Goal: Task Accomplishment & Management: Complete application form

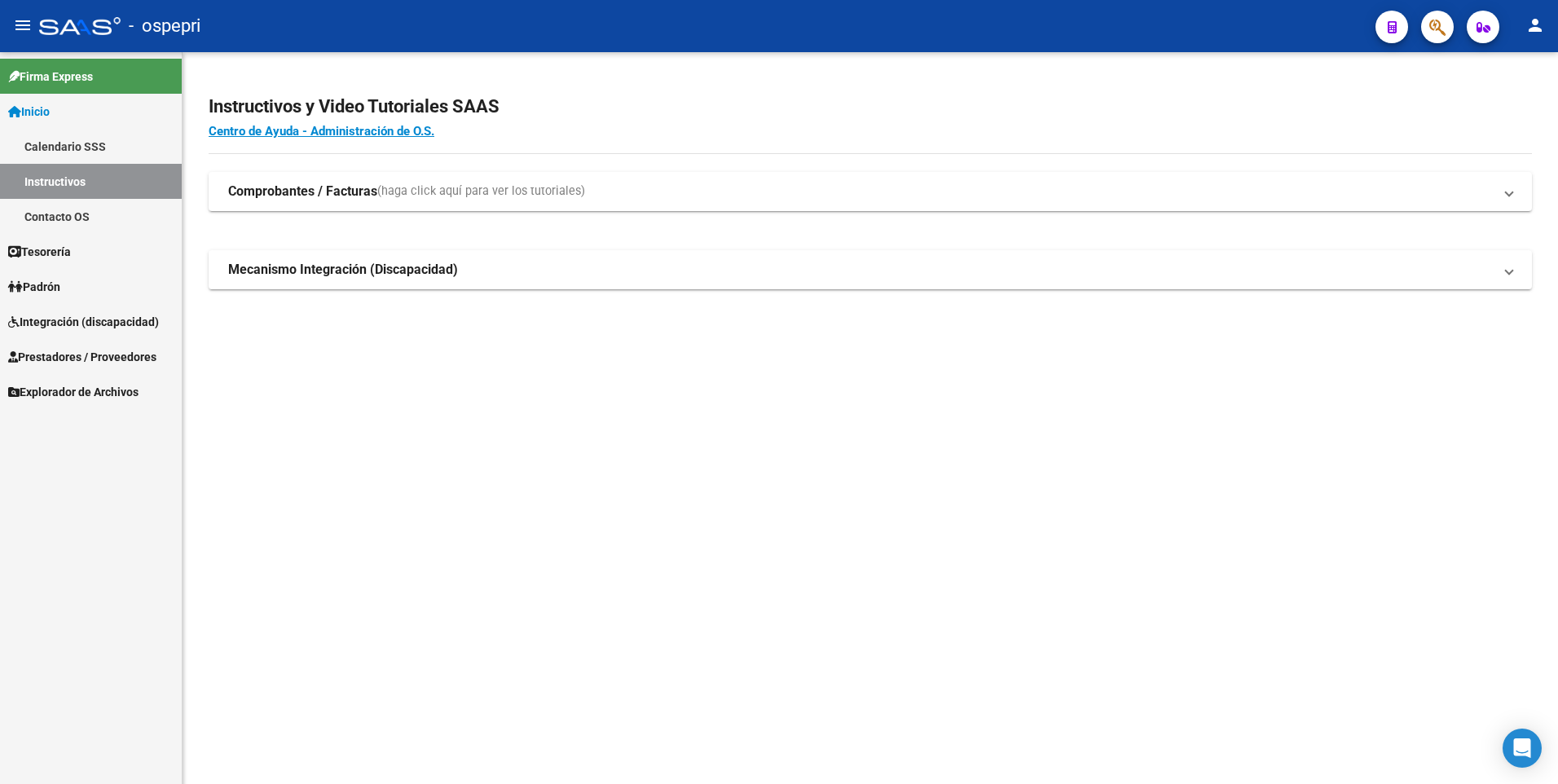
click at [60, 290] on span "Padrón" at bounding box center [34, 286] width 52 height 18
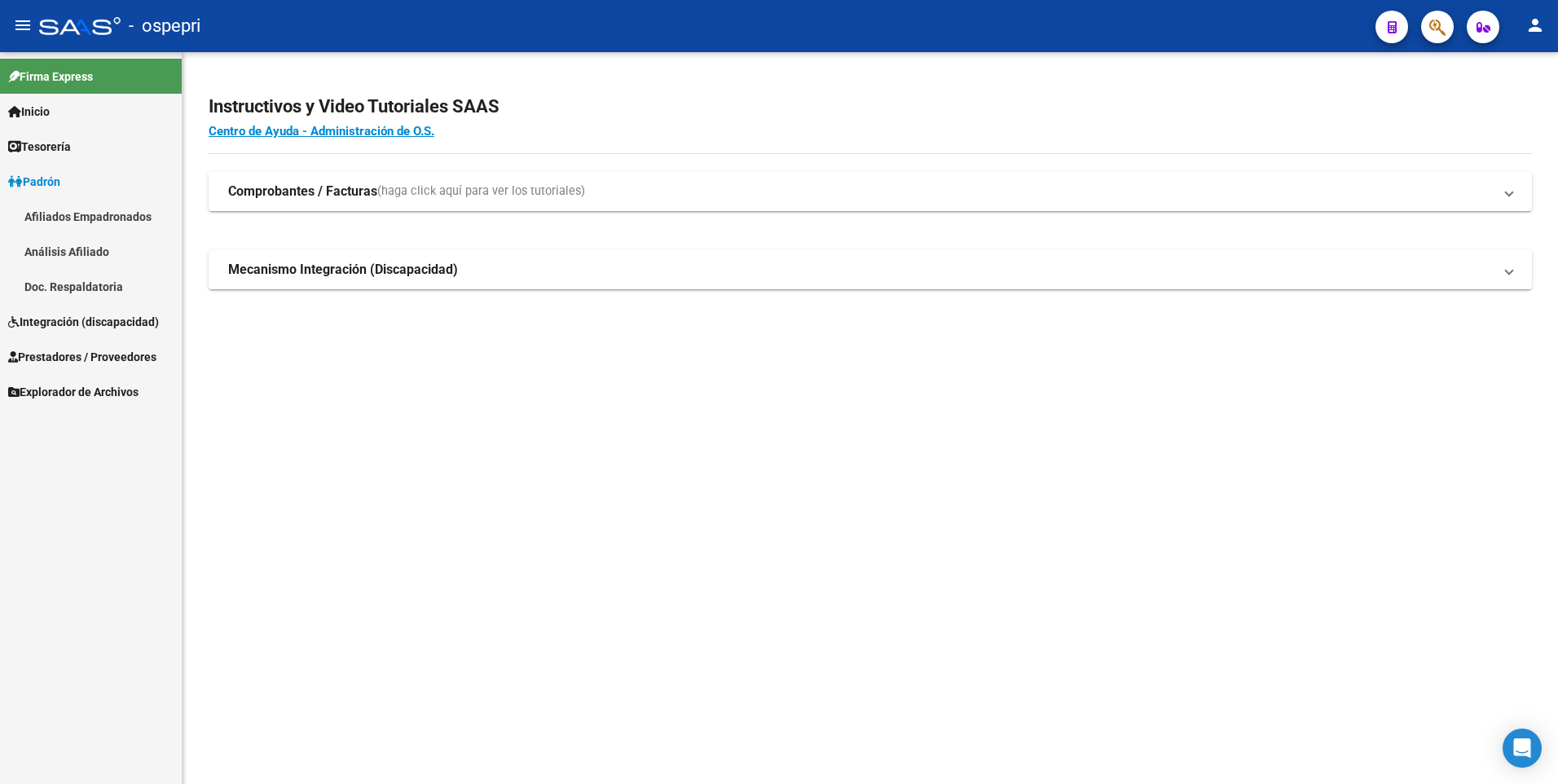
click at [67, 325] on span "Integración (discapacidad)" at bounding box center [84, 321] width 150 height 18
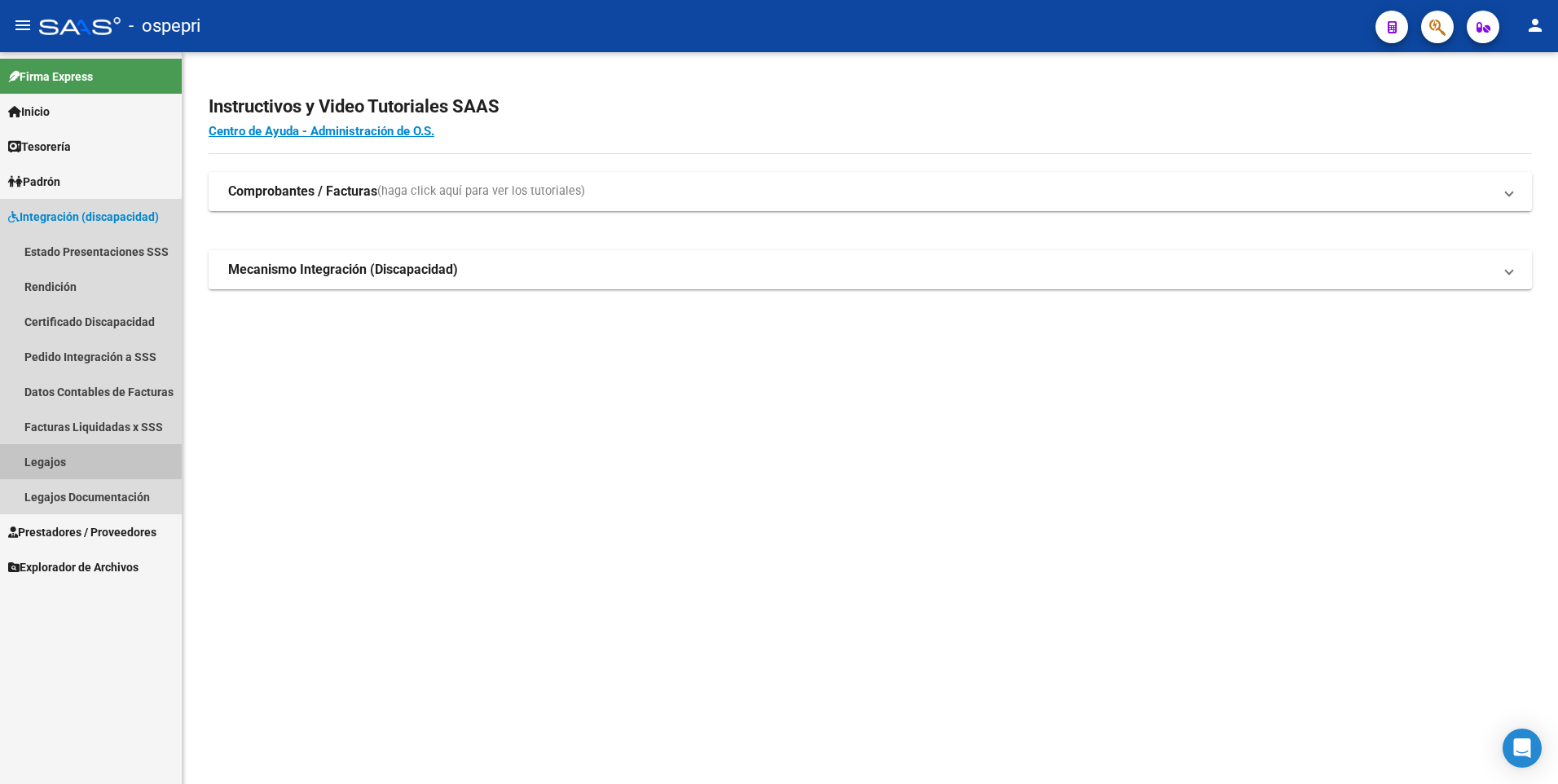
click at [47, 457] on link "Legajos" at bounding box center [91, 462] width 182 height 35
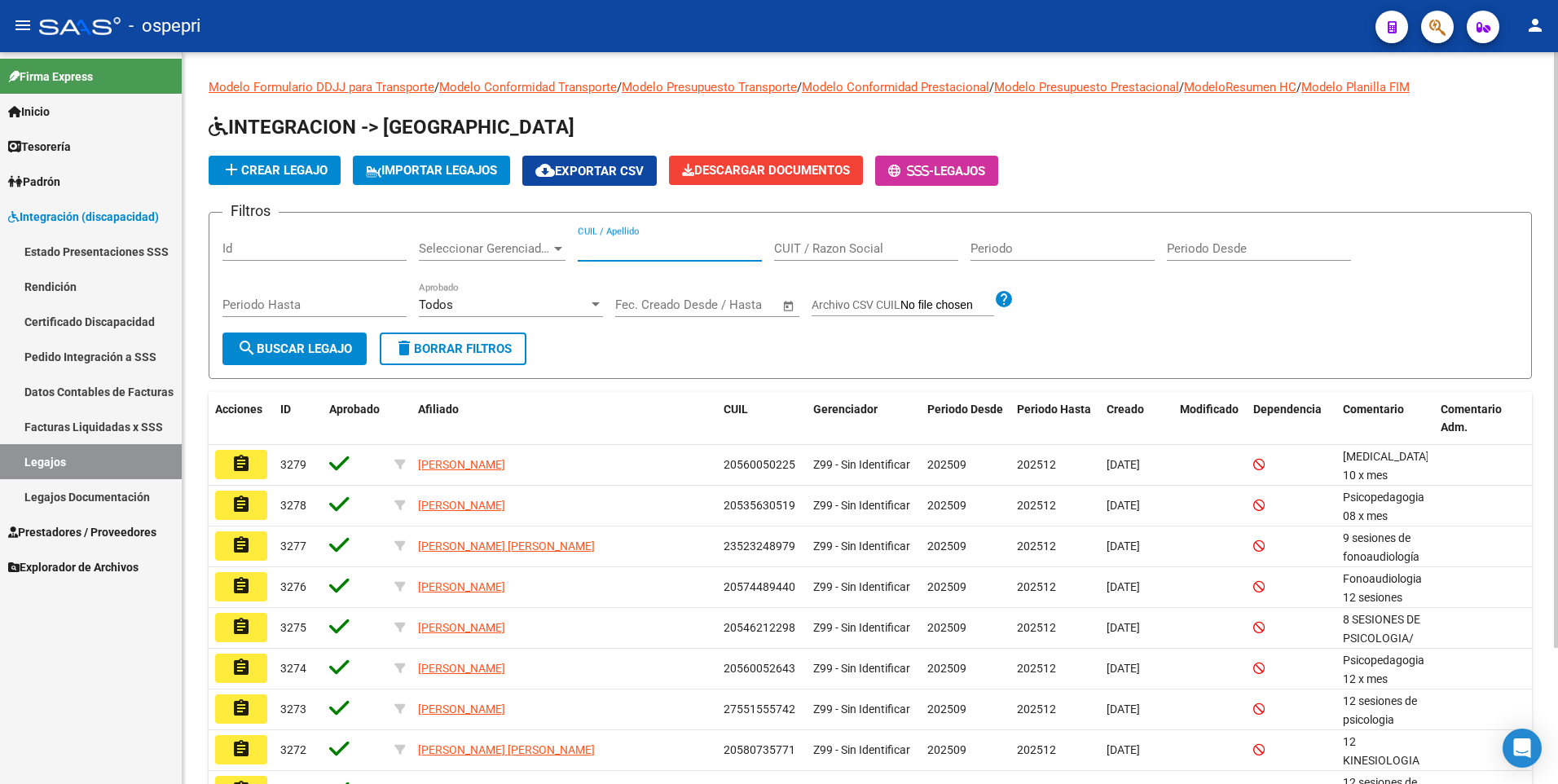
click at [689, 243] on input "CUIL / Apellido" at bounding box center [670, 249] width 184 height 15
paste input "56317850"
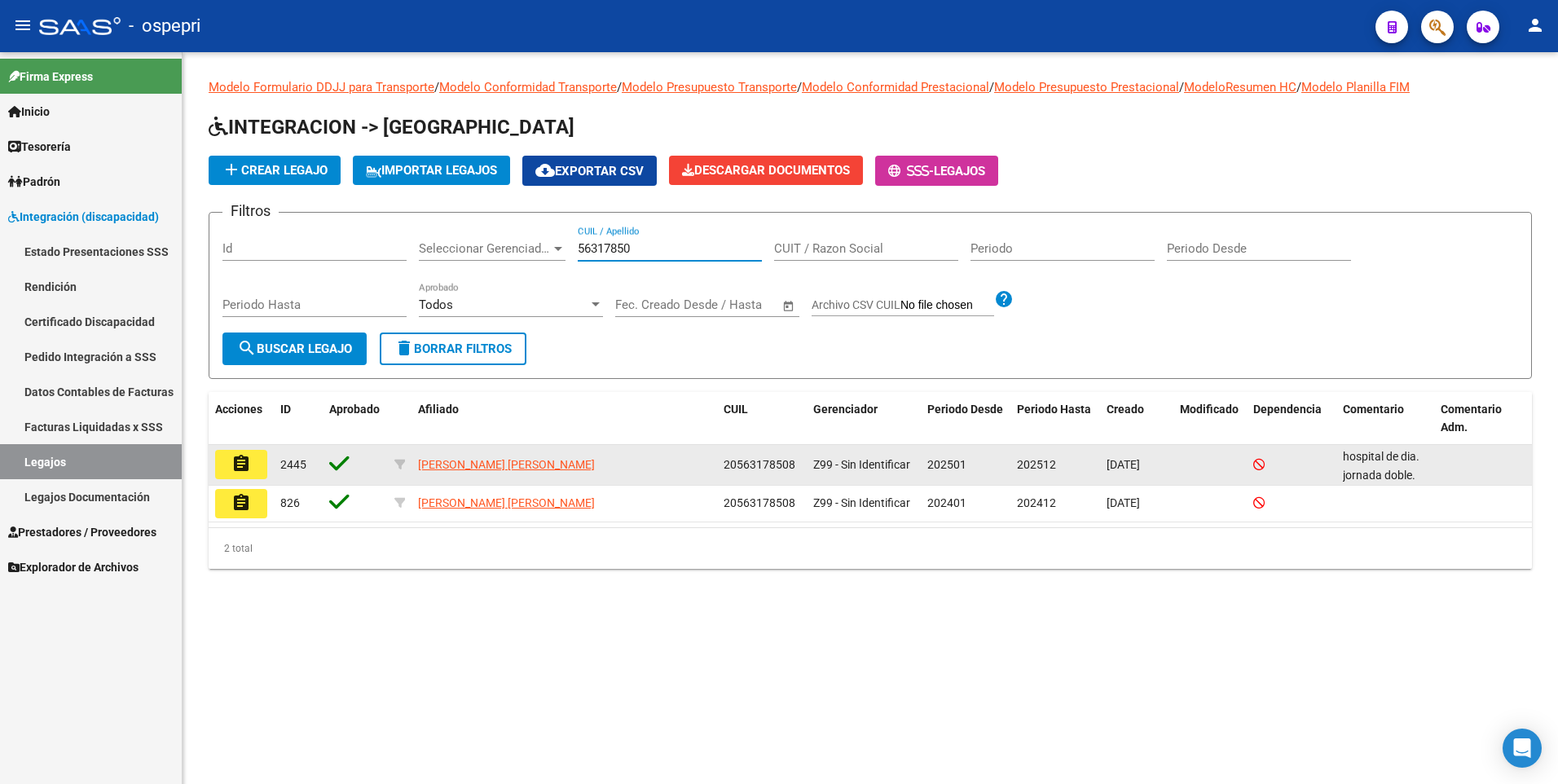
type input "56317850"
click at [248, 462] on mat-icon "assignment" at bounding box center [240, 463] width 19 height 19
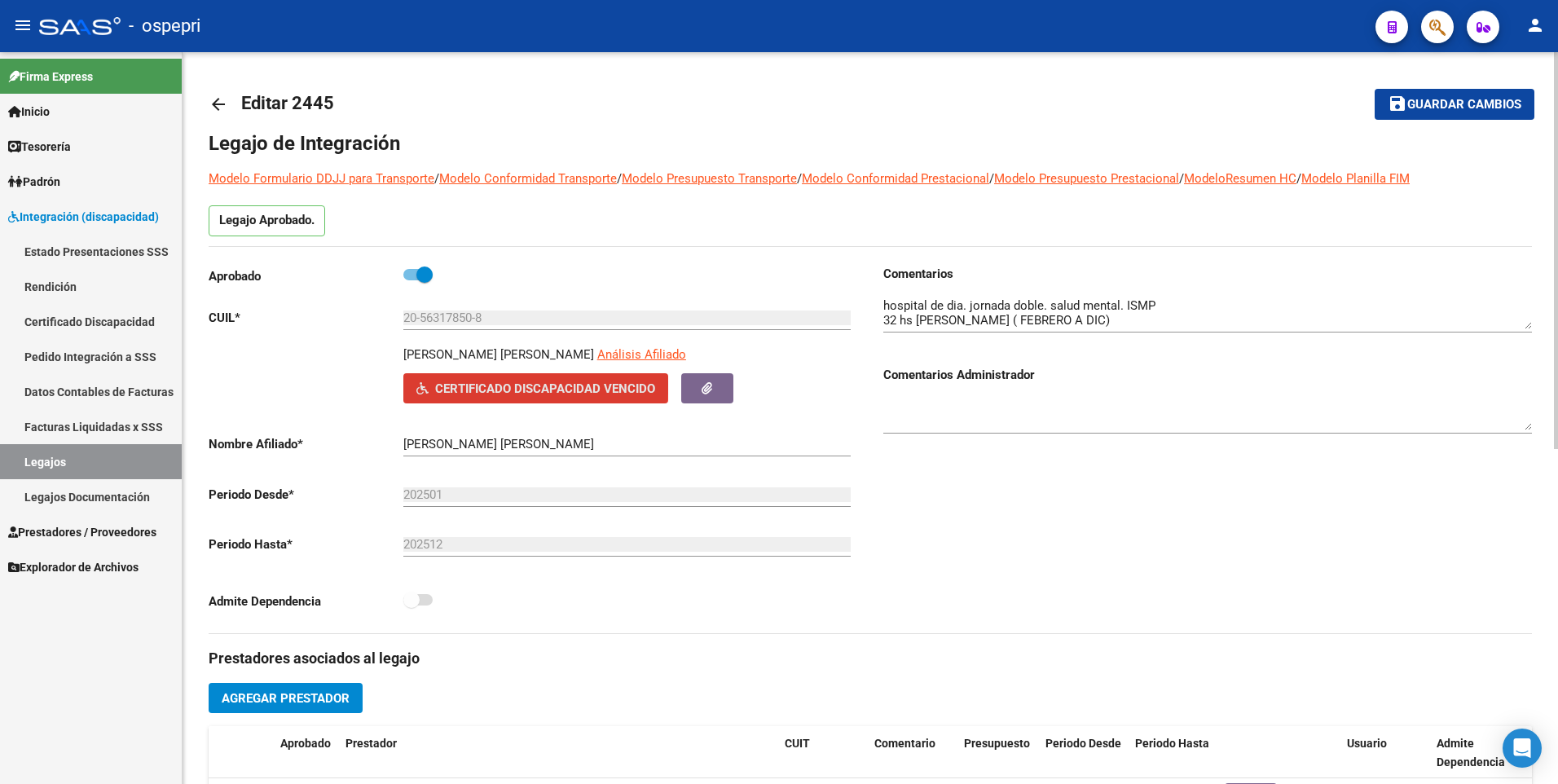
click at [507, 384] on span "Certificado Discapacidad Vencido" at bounding box center [545, 389] width 220 height 15
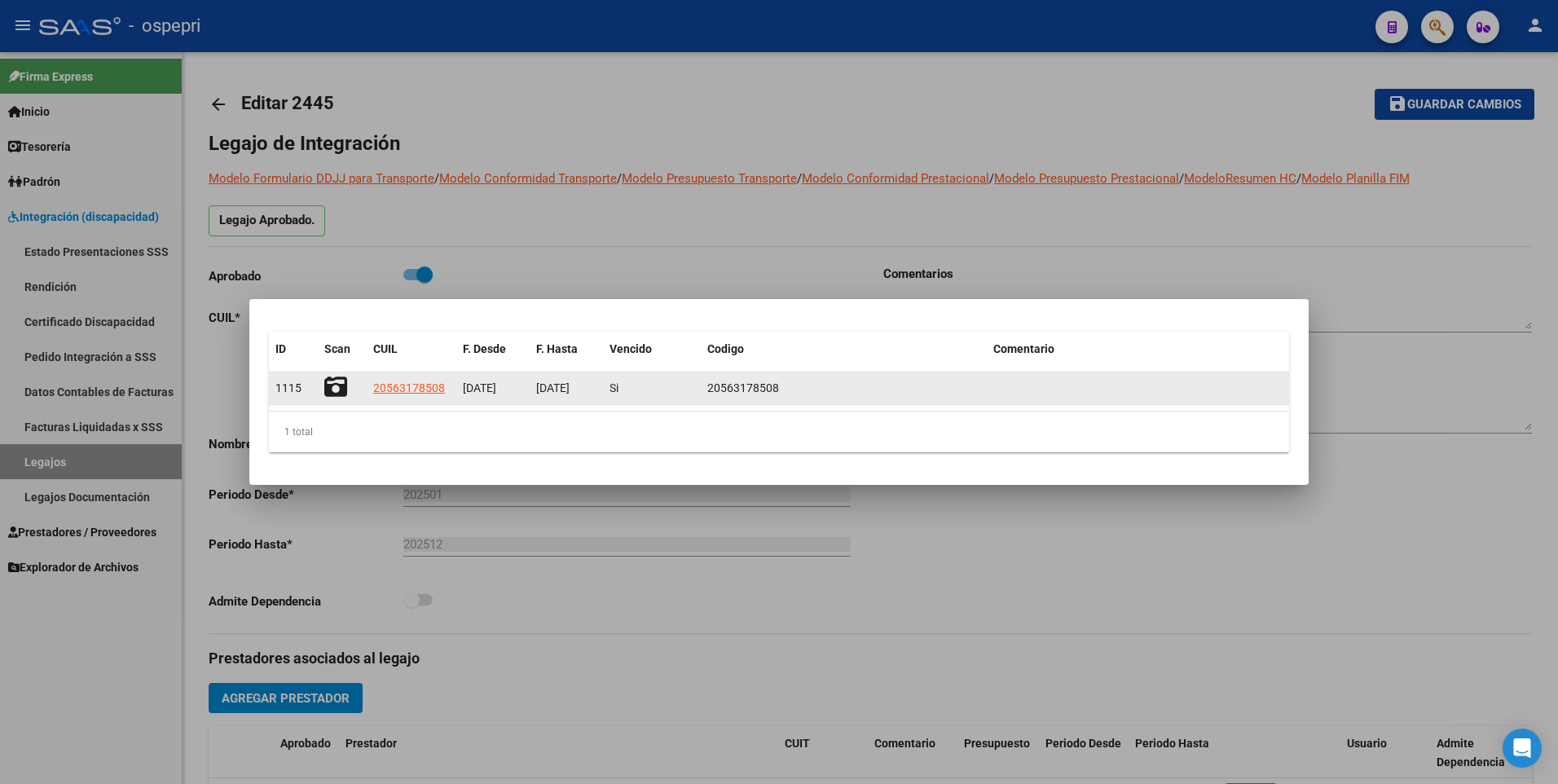
click at [329, 384] on icon at bounding box center [335, 387] width 23 height 23
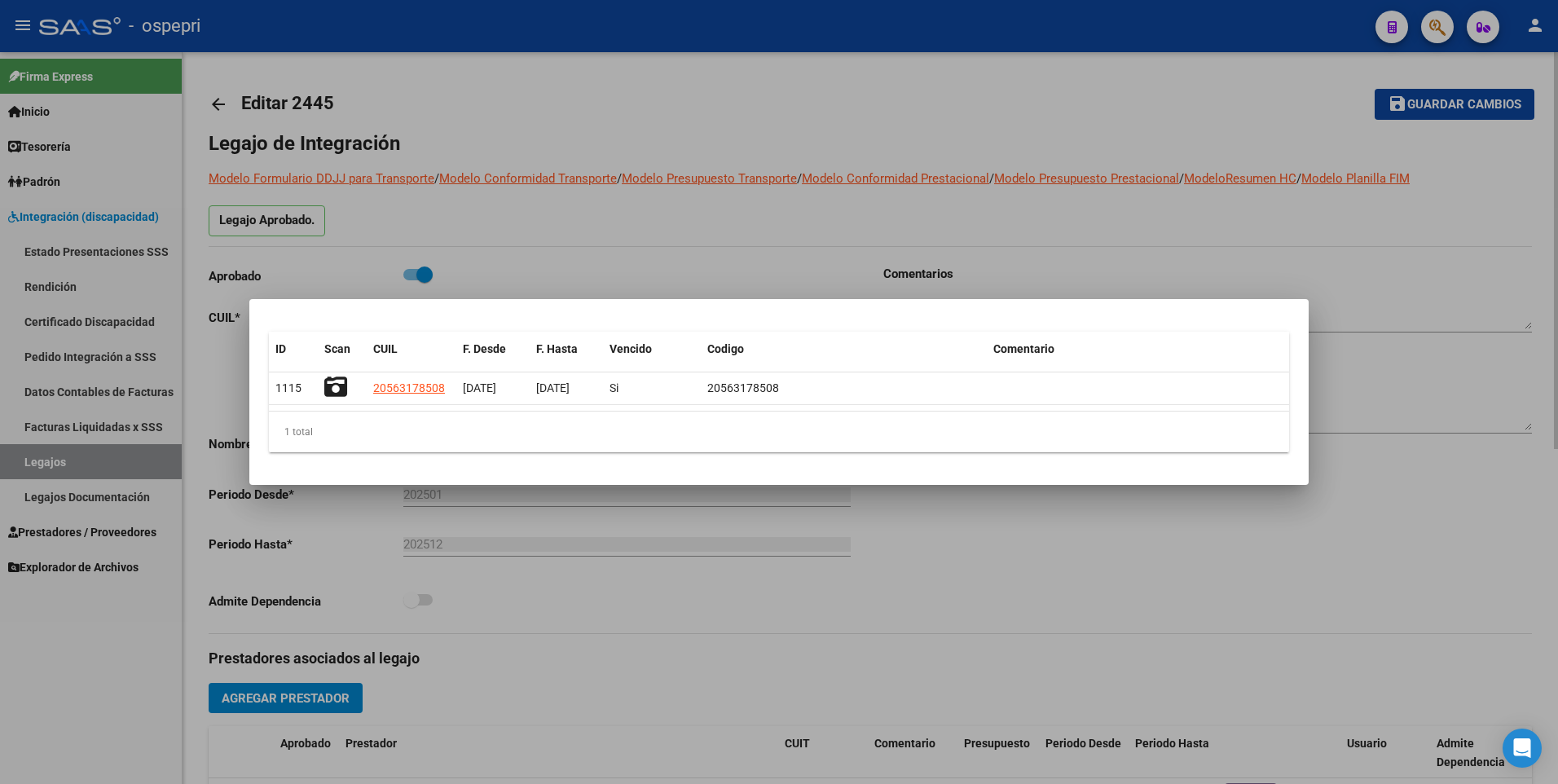
drag, startPoint x: 1460, startPoint y: 521, endPoint x: 1445, endPoint y: 502, distance: 24.2
click at [1457, 520] on div at bounding box center [779, 392] width 1558 height 784
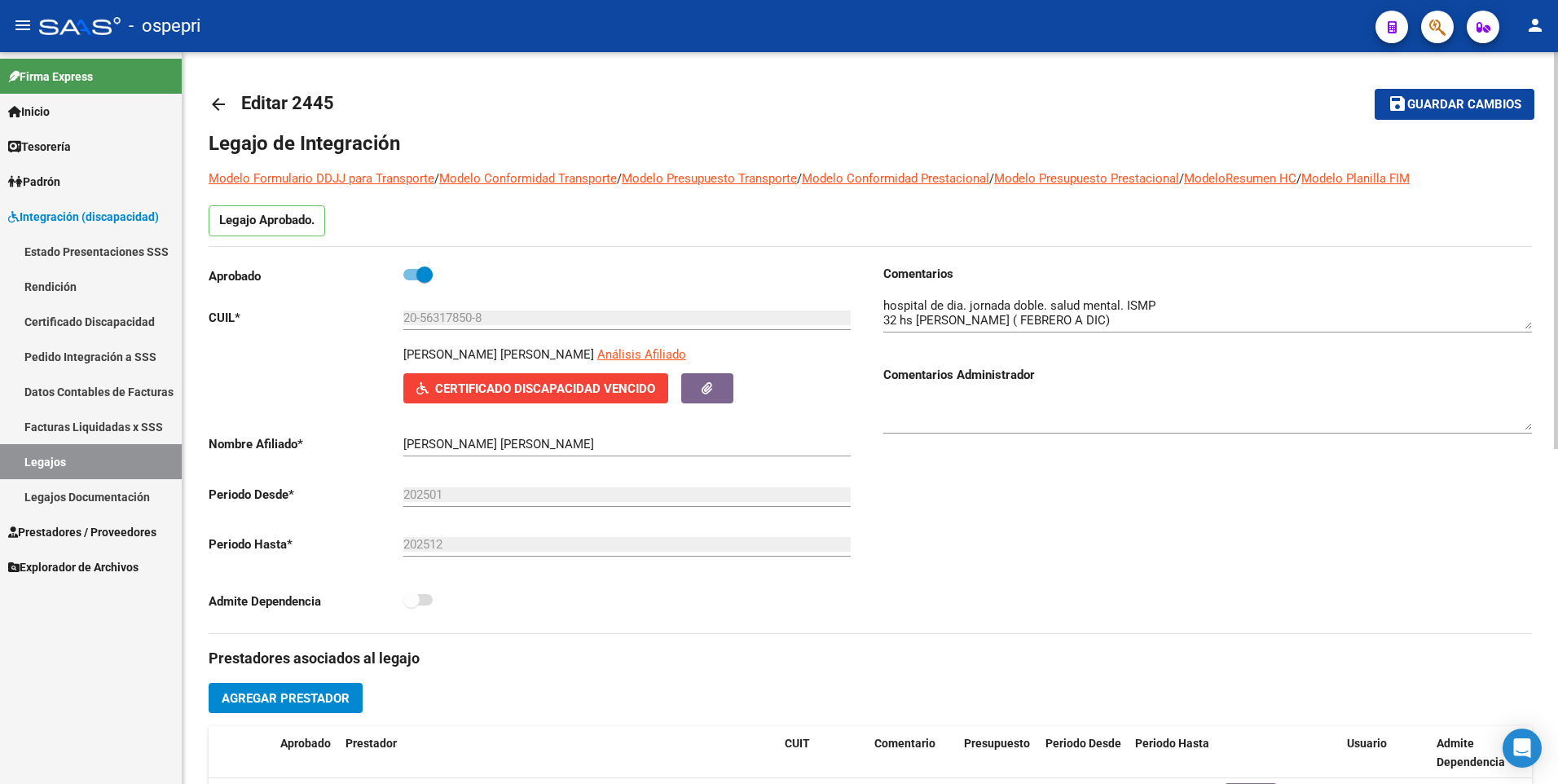
click at [496, 384] on span "Certificado Discapacidad Vencido" at bounding box center [545, 389] width 220 height 15
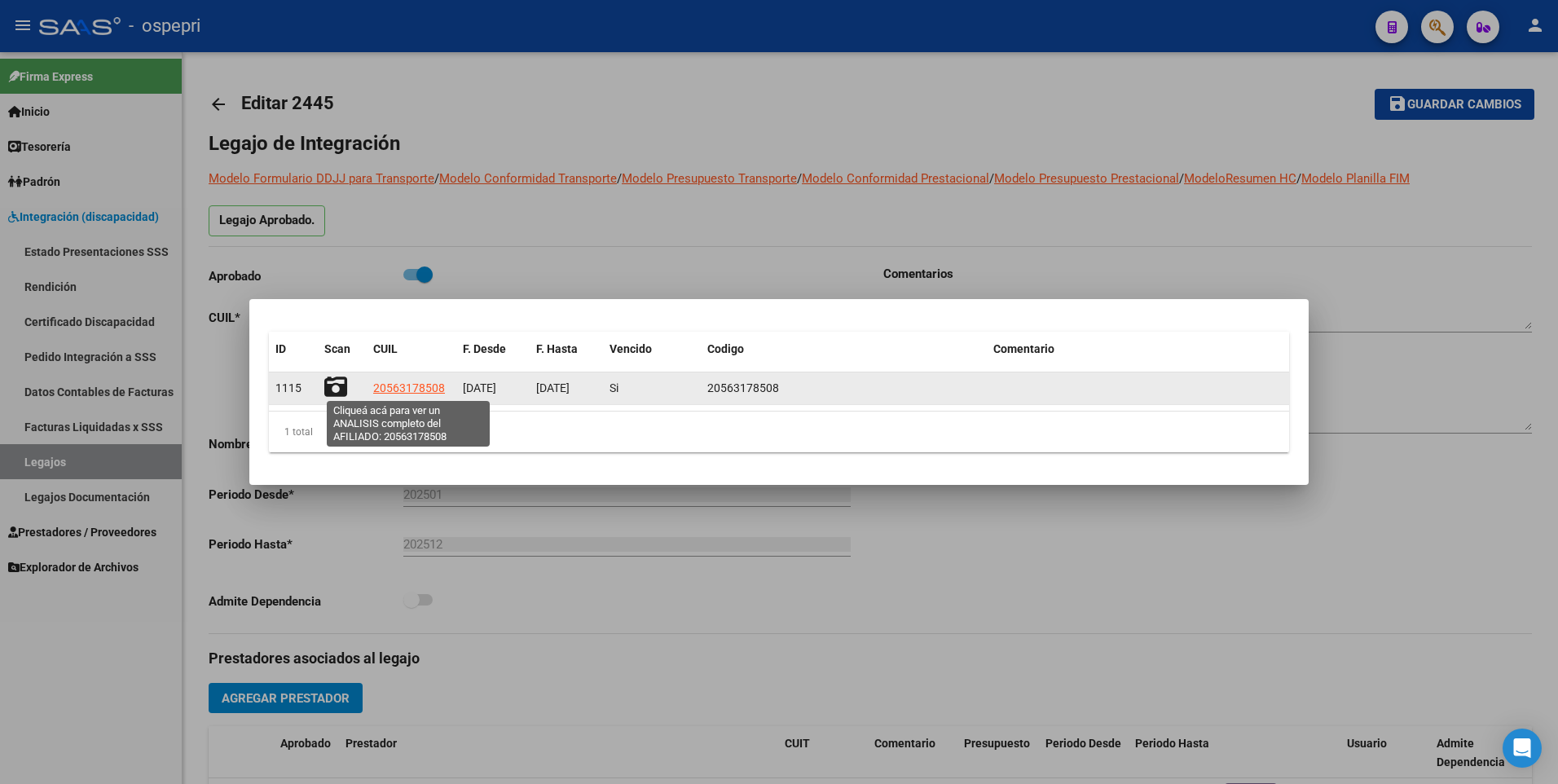
click at [415, 383] on span "20563178508" at bounding box center [408, 388] width 71 height 13
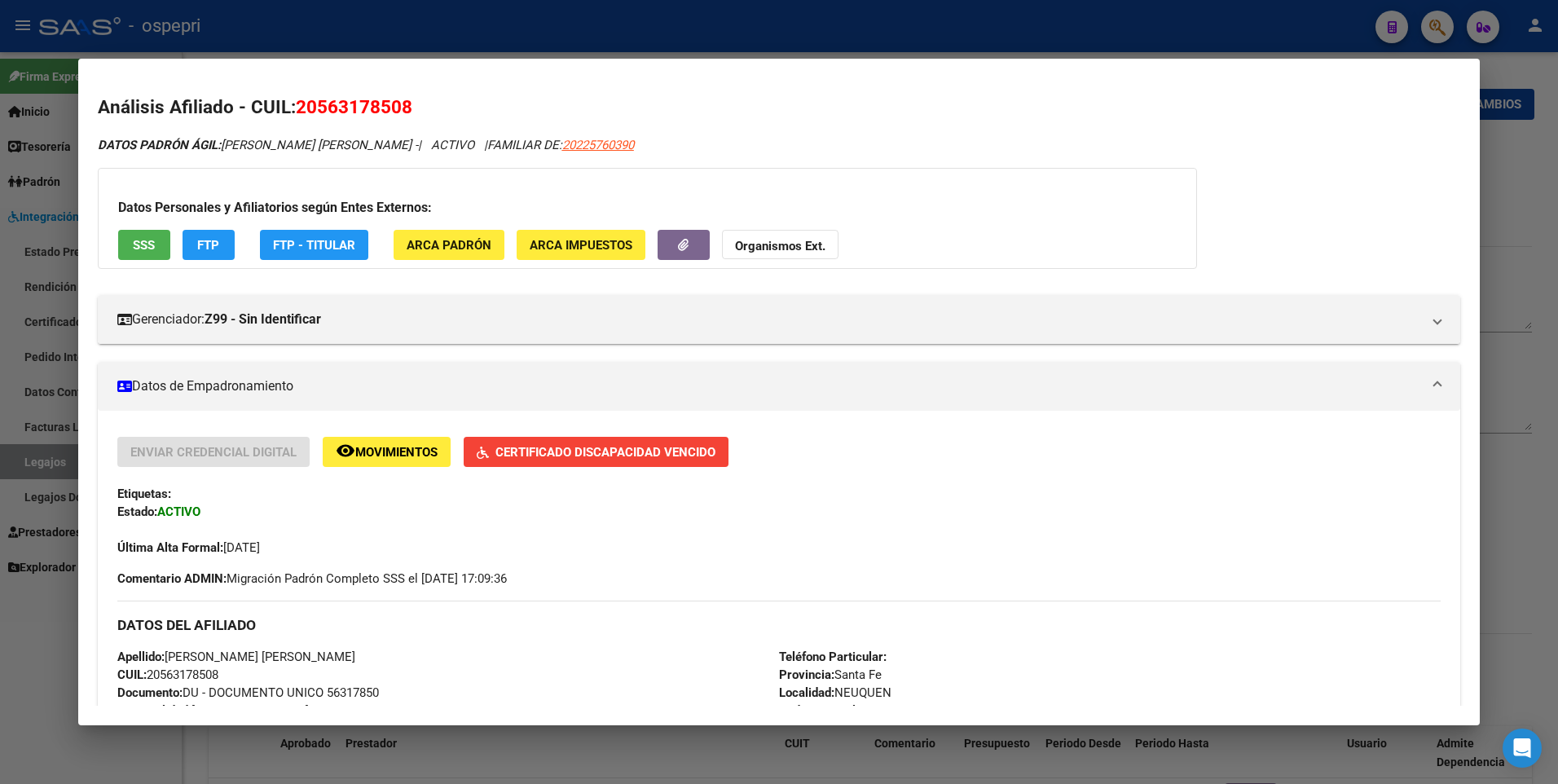
click at [216, 381] on mat-panel-title "Datos de Empadronamiento" at bounding box center [769, 386] width 1305 height 19
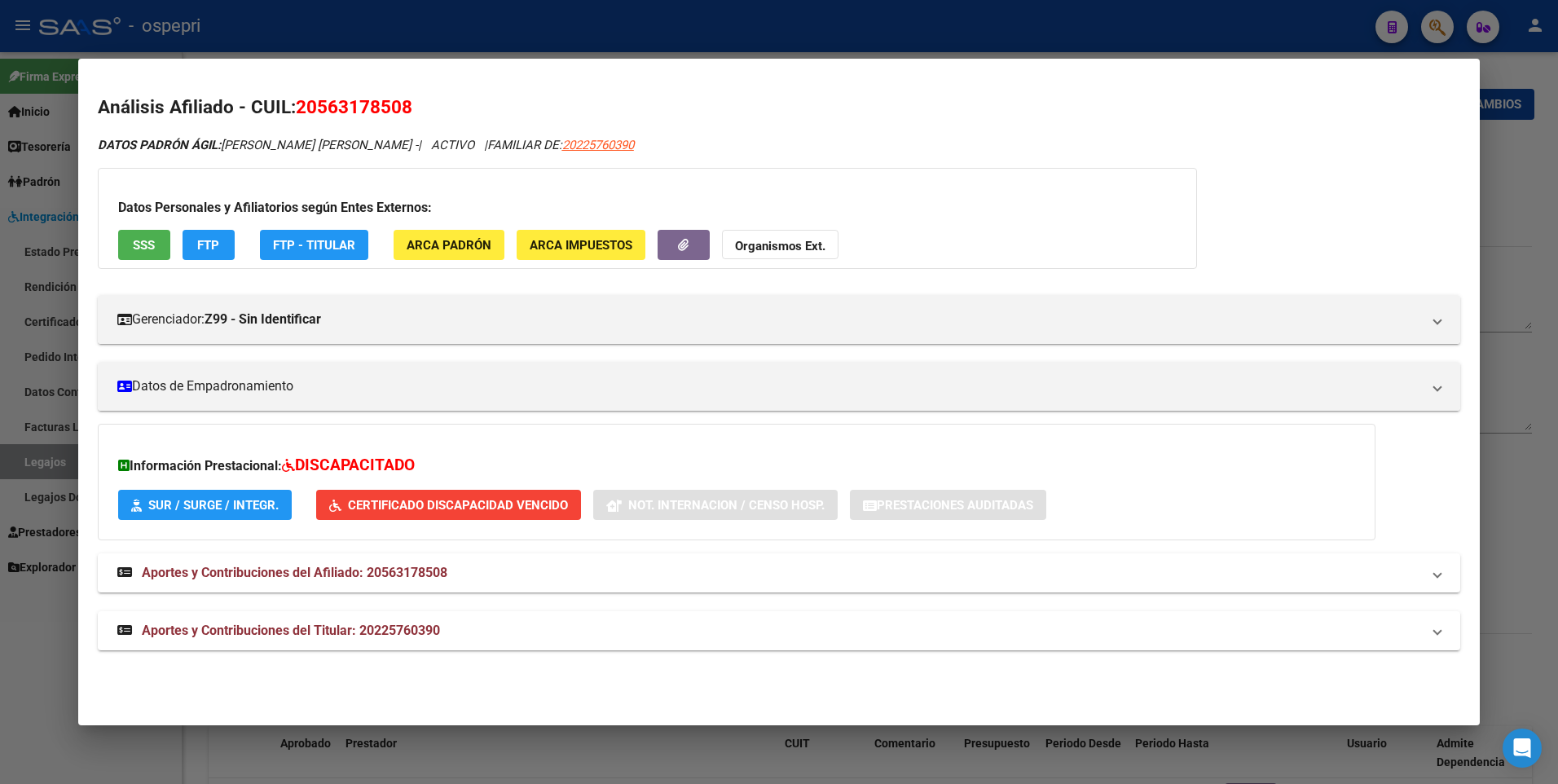
click at [1557, 166] on html "menu - ospepri person Firma Express Inicio Calendario SSS Instructivos Contacto…" at bounding box center [779, 392] width 1558 height 784
click at [1512, 169] on div at bounding box center [779, 392] width 1558 height 784
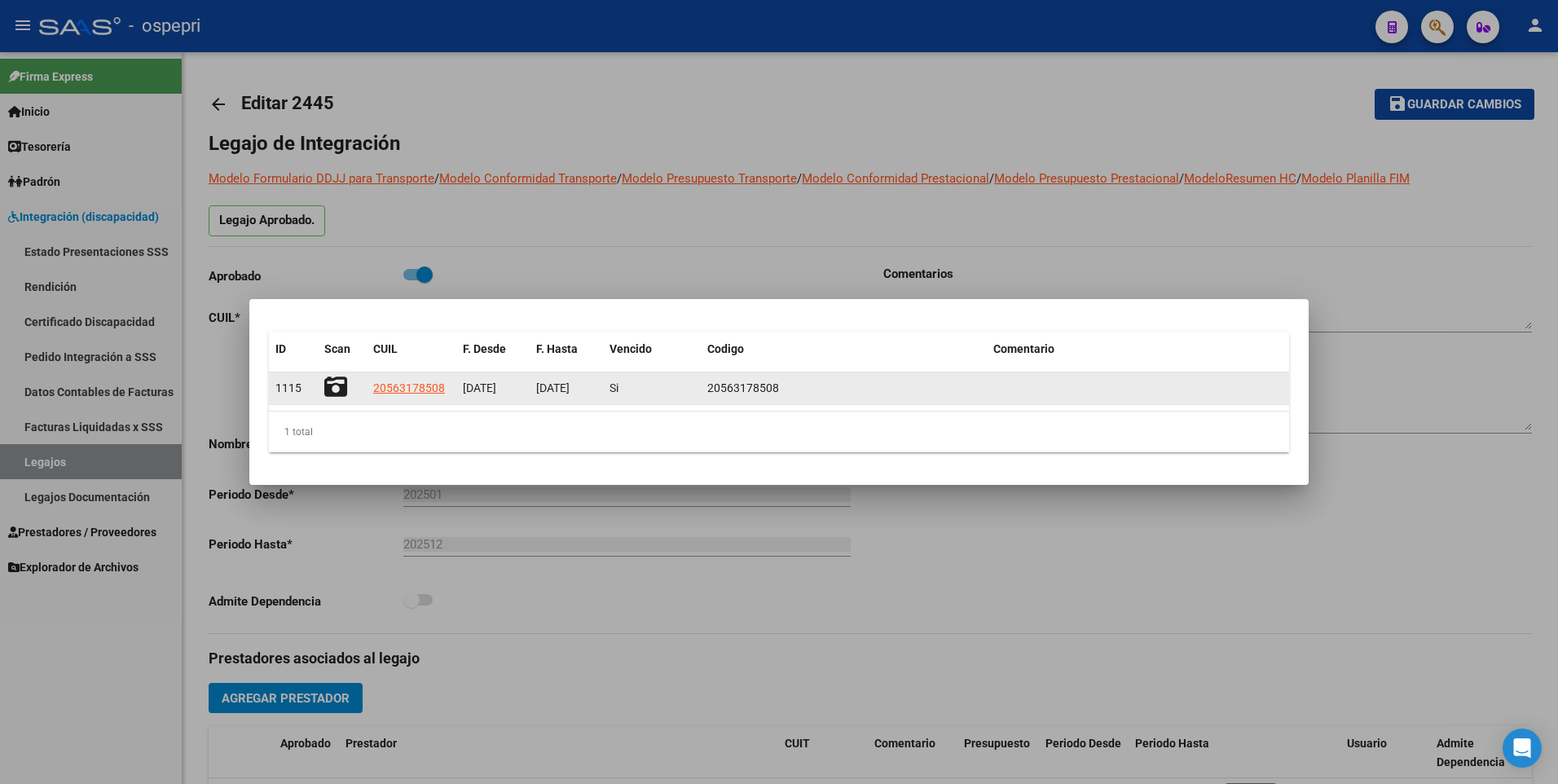
click at [337, 383] on icon at bounding box center [335, 387] width 23 height 23
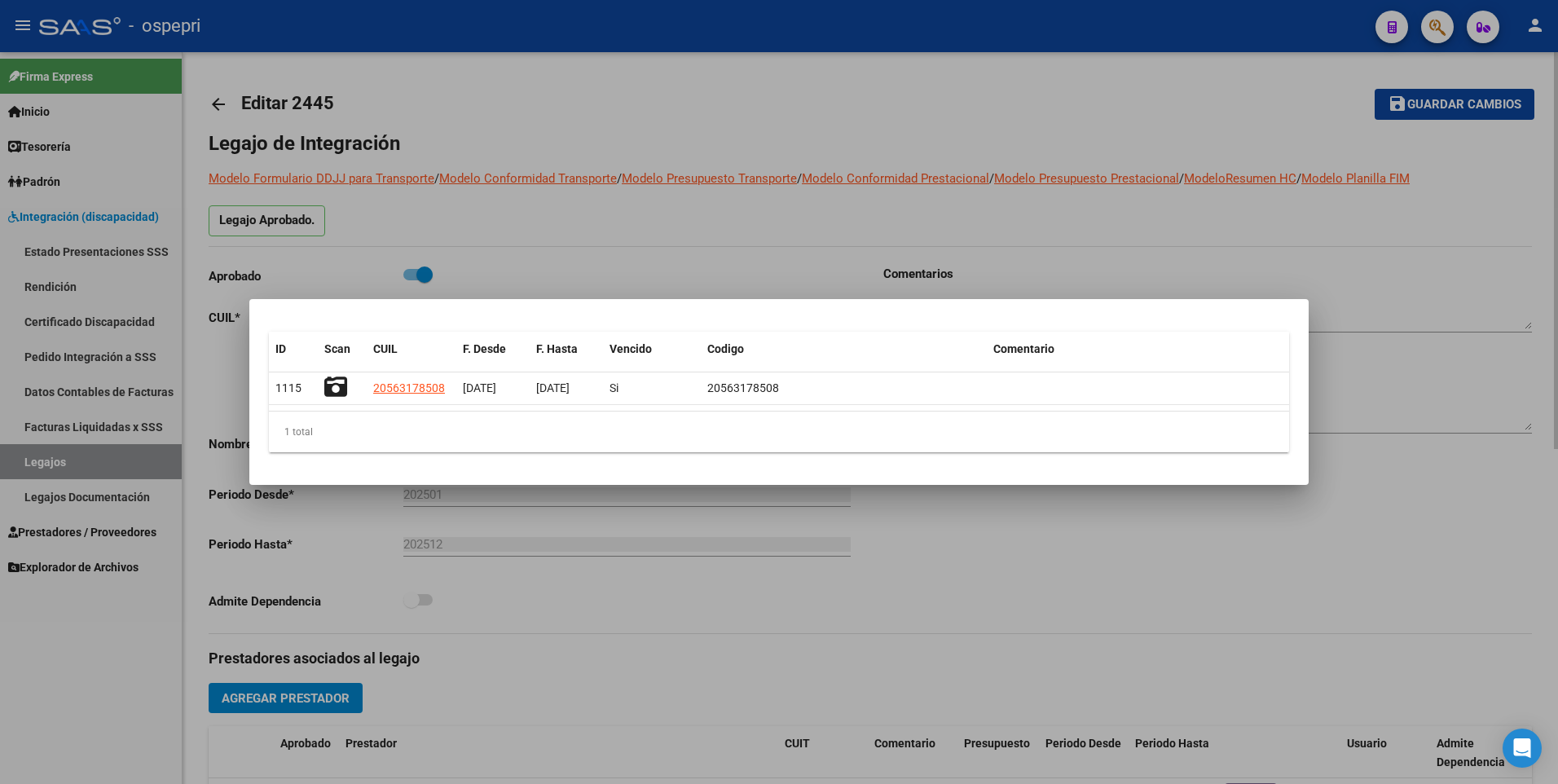
click at [1232, 62] on div at bounding box center [779, 392] width 1558 height 784
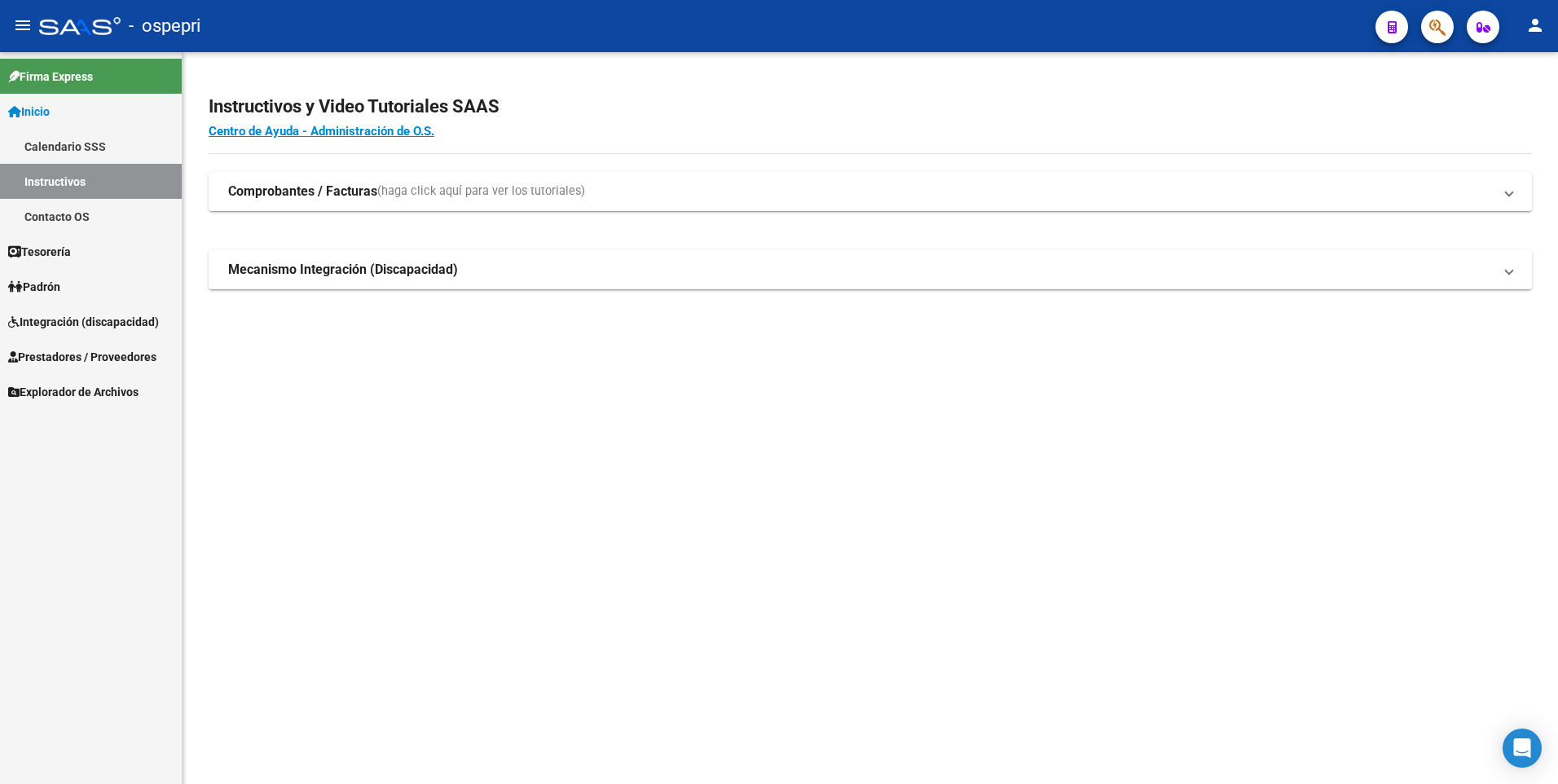
click at [71, 322] on span "Integración (discapacidad)" at bounding box center [84, 321] width 150 height 18
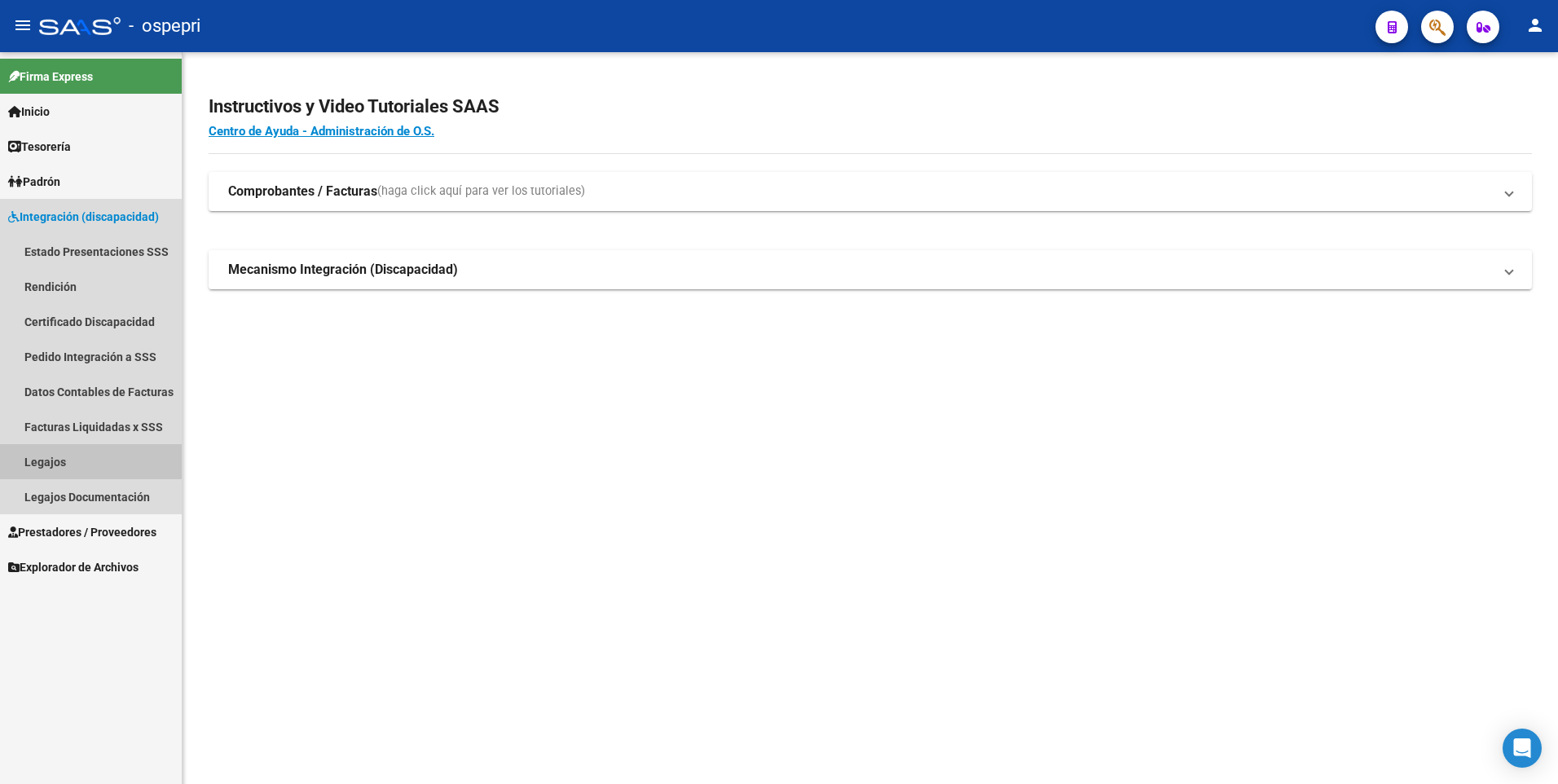
click at [84, 465] on link "Legajos" at bounding box center [91, 462] width 182 height 35
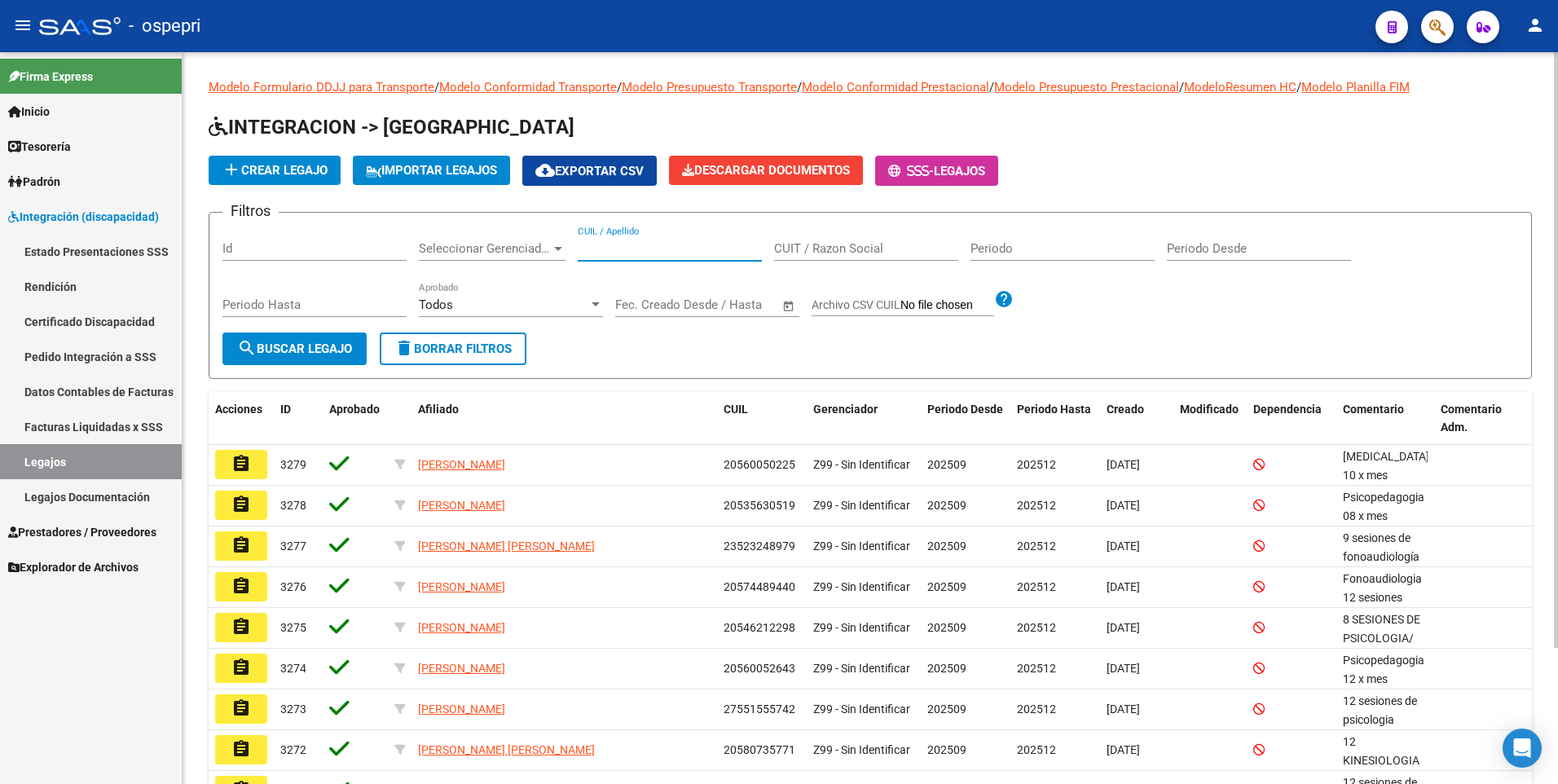
click at [651, 251] on input "CUIL / Apellido" at bounding box center [670, 249] width 184 height 15
paste input "56316489"
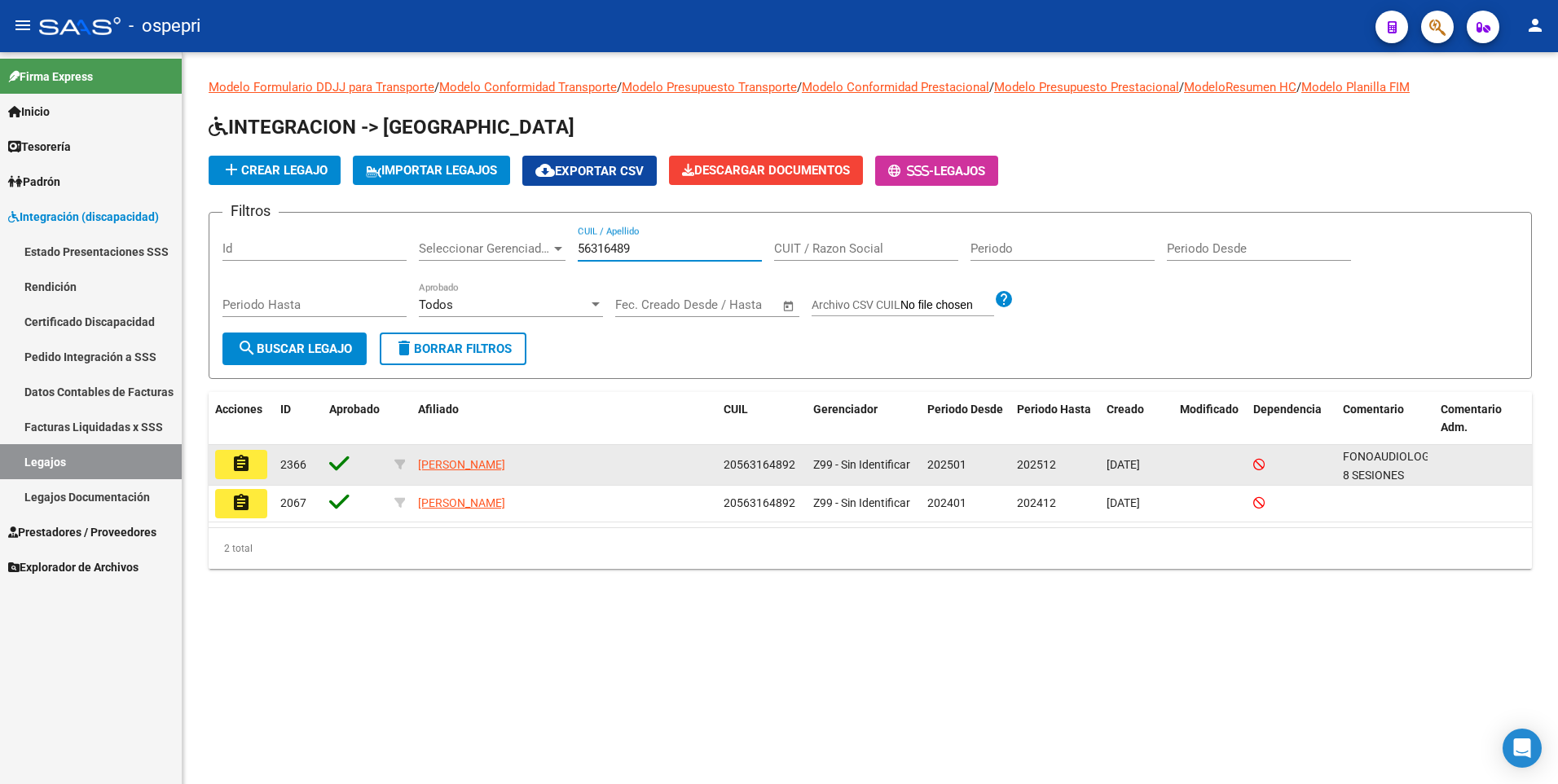
type input "56316489"
click at [252, 465] on button "assignment" at bounding box center [241, 465] width 52 height 30
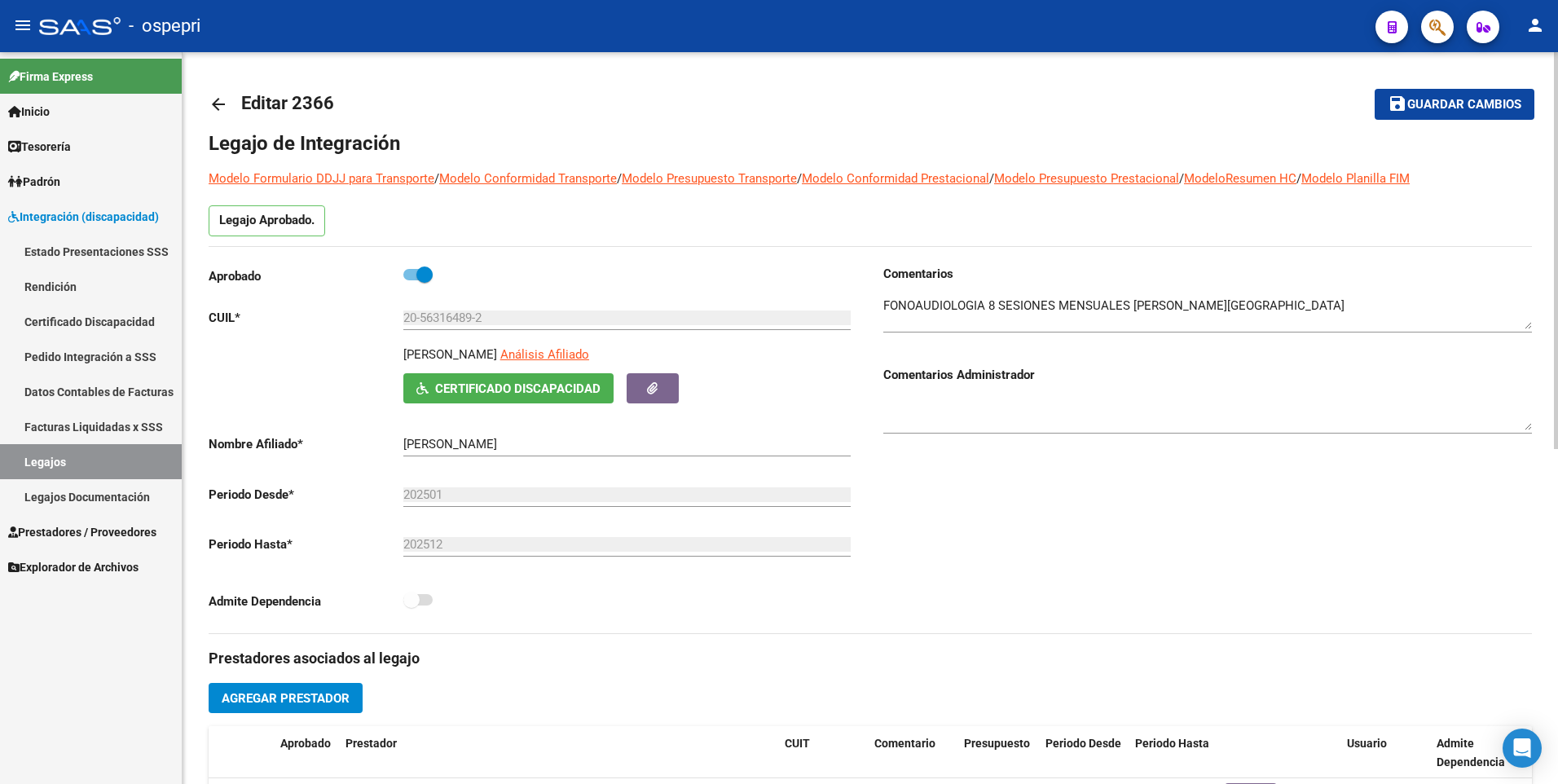
click at [134, 469] on link "Legajos" at bounding box center [91, 462] width 182 height 35
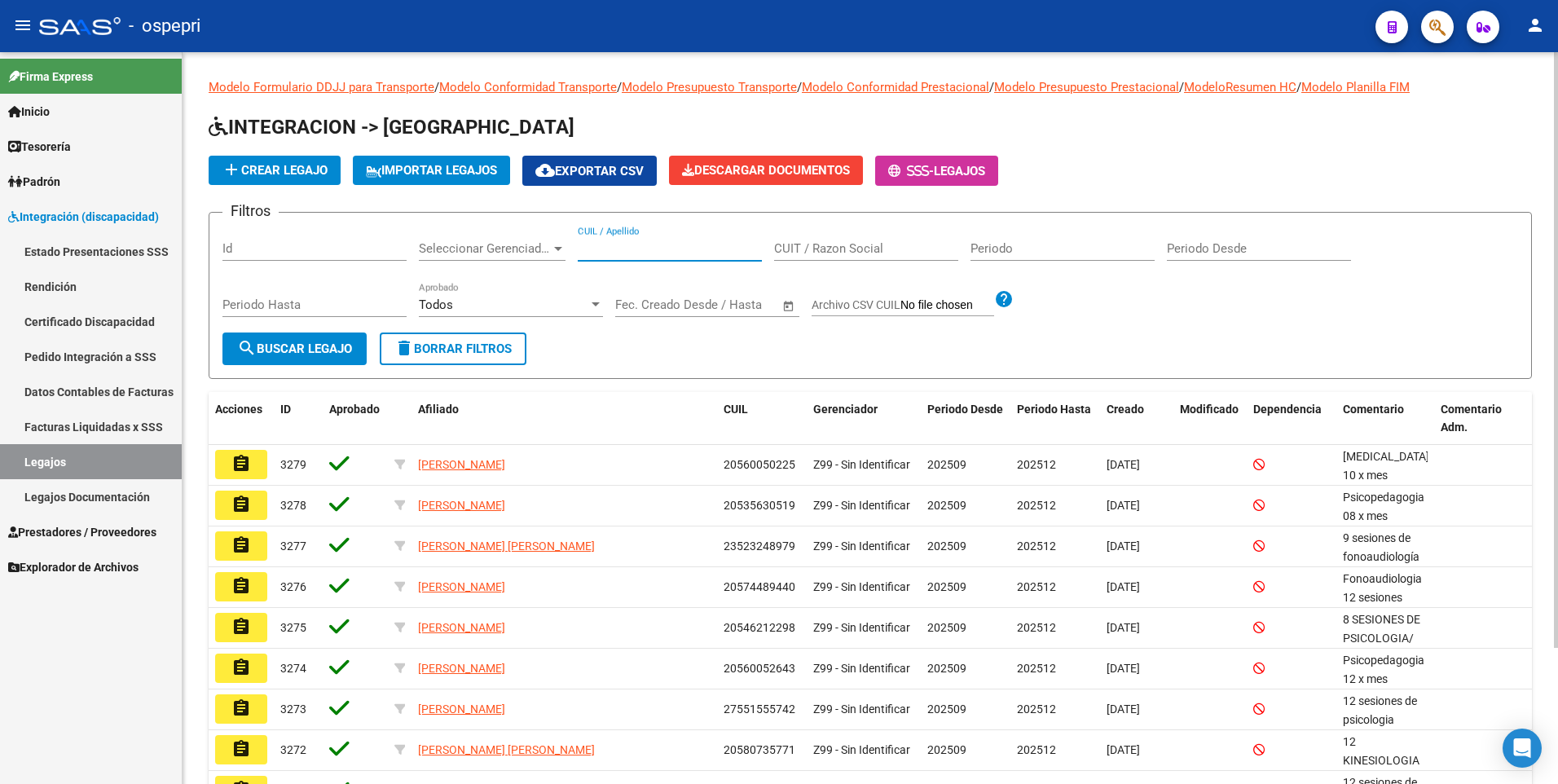
click at [675, 243] on input "CUIL / Apellido" at bounding box center [670, 249] width 184 height 15
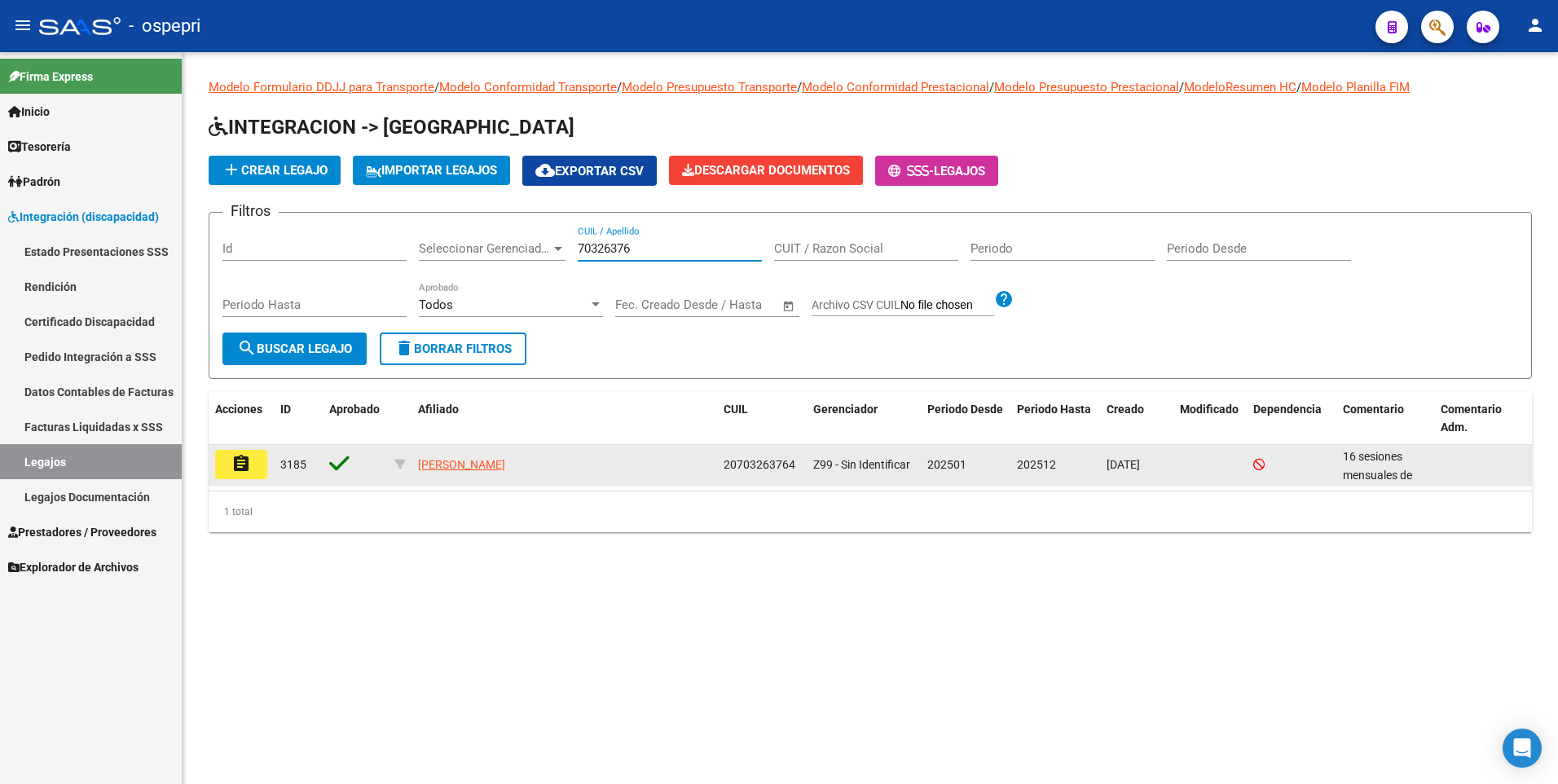
type input "70326376"
click at [235, 469] on mat-icon "assignment" at bounding box center [240, 463] width 19 height 19
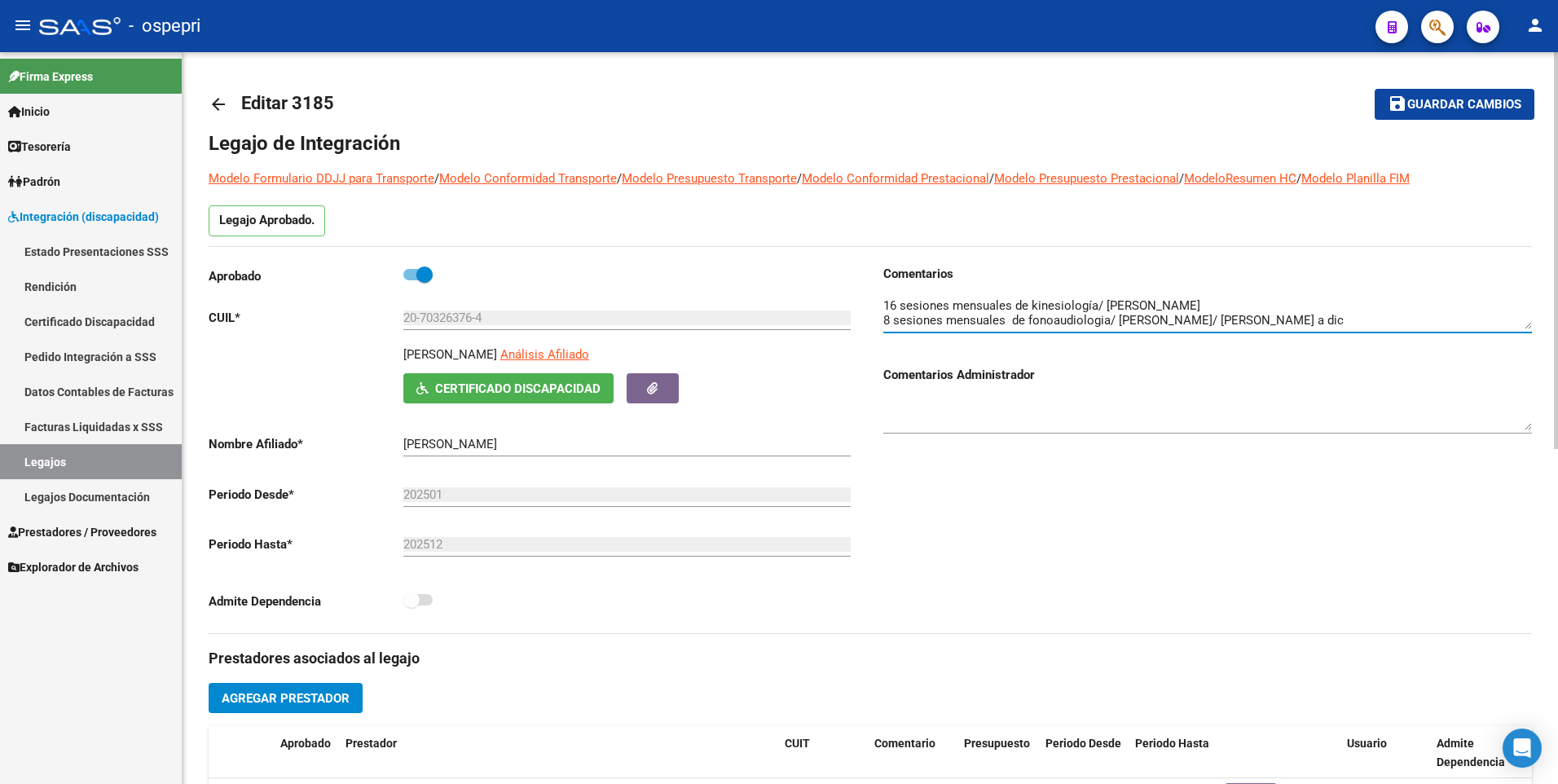
click at [1291, 317] on textarea at bounding box center [1207, 313] width 649 height 32
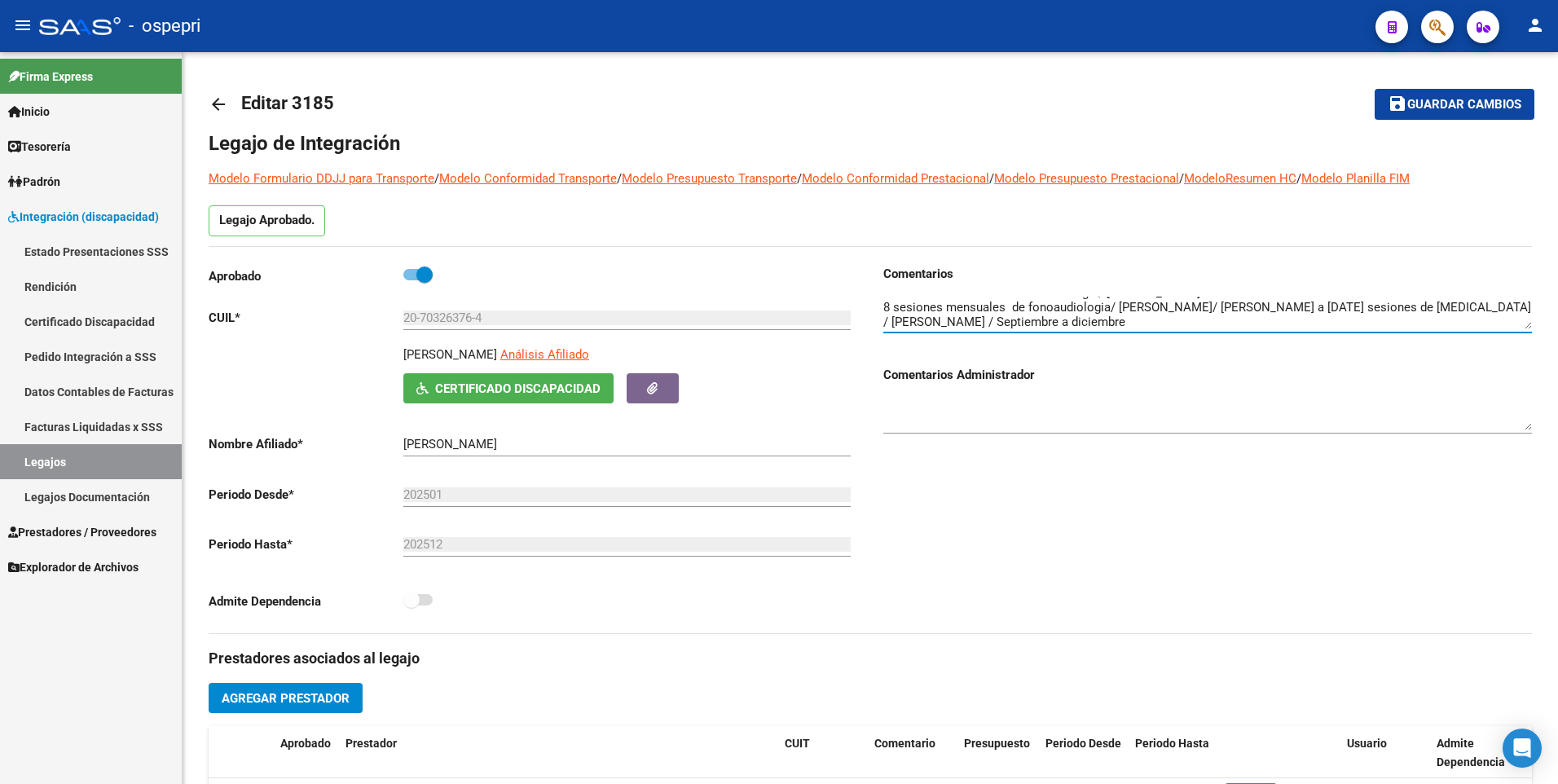
type textarea "16 sesiones mensuales de kinesiología/ [PERSON_NAME] 8 sesiones mensuales de fo…"
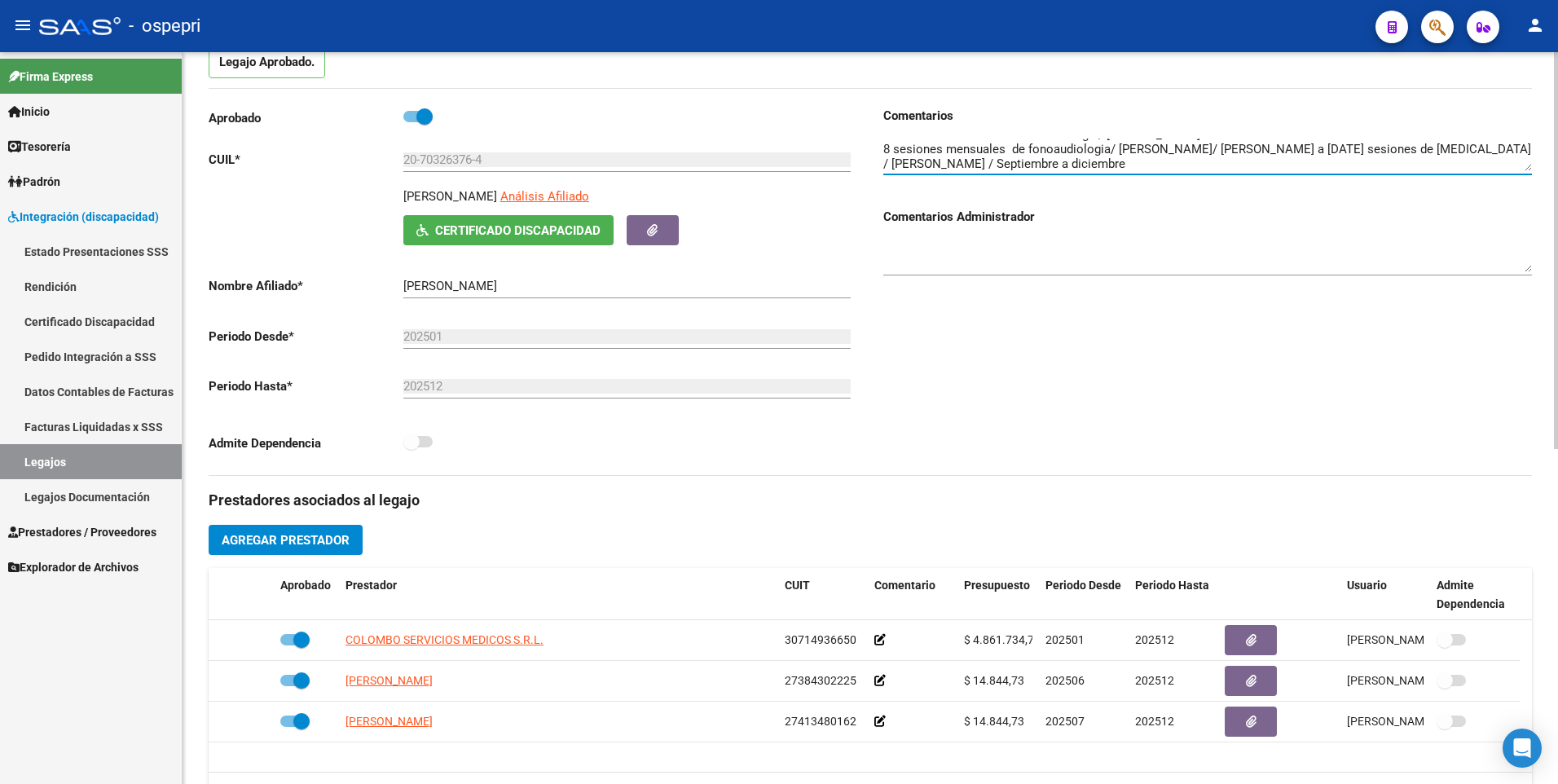
scroll to position [163, 0]
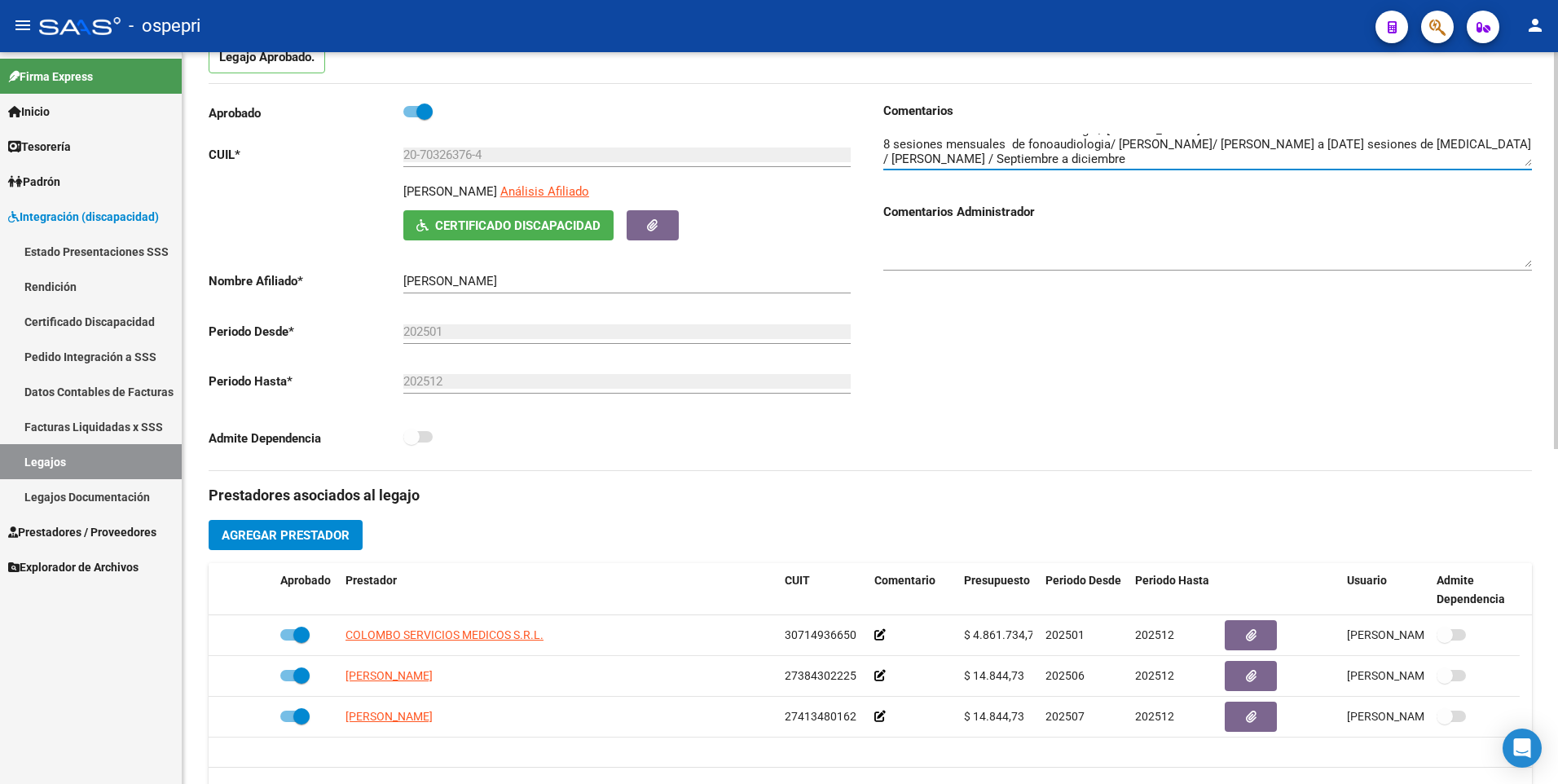
click at [337, 533] on span "Agregar Prestador" at bounding box center [286, 535] width 128 height 15
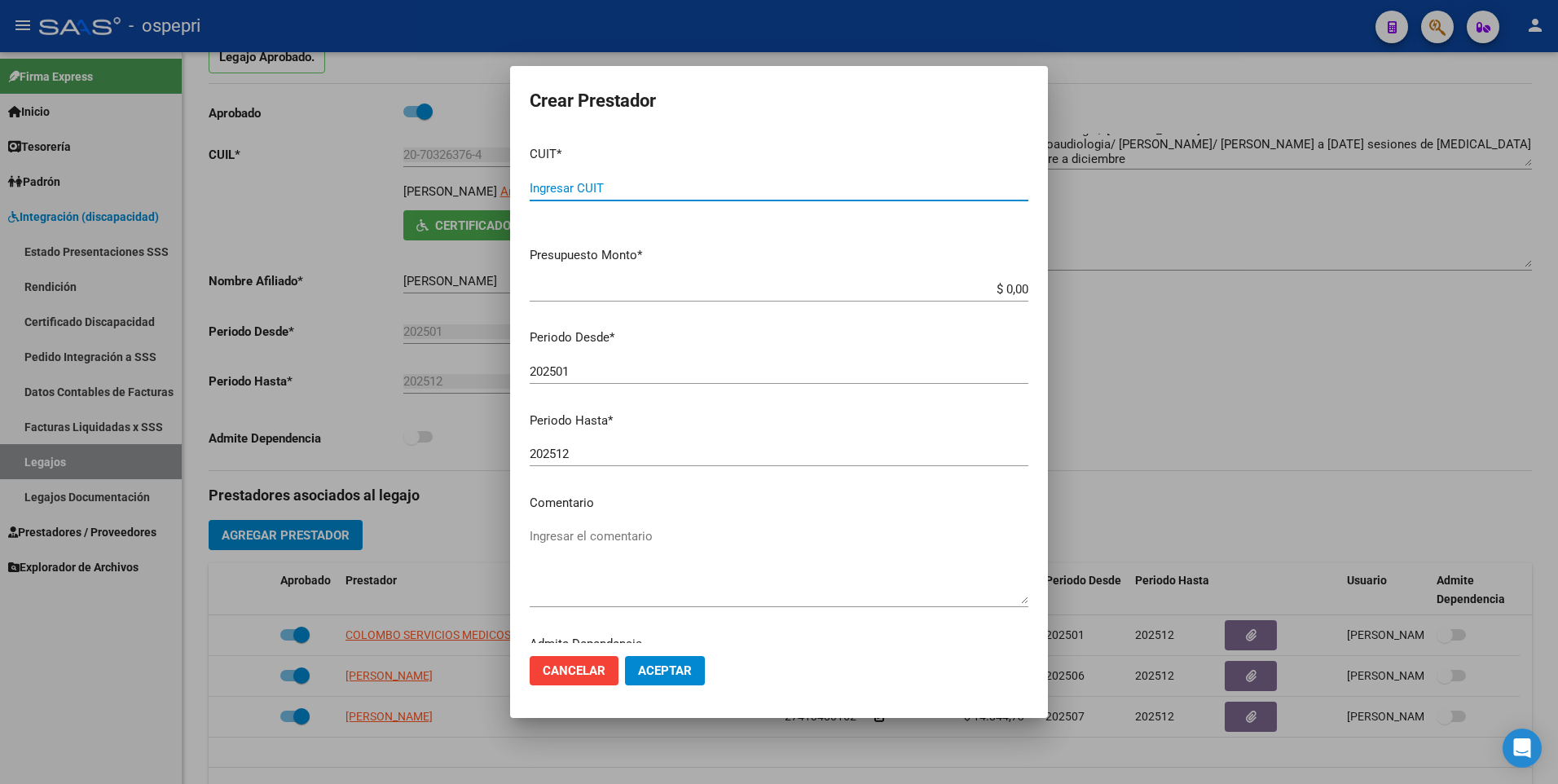
paste input "27-44120742-0"
type input "27-44120742-0"
click at [586, 371] on input "202501" at bounding box center [779, 371] width 498 height 15
type input "202509"
drag, startPoint x: 1031, startPoint y: 290, endPoint x: 1560, endPoint y: 311, distance: 529.4
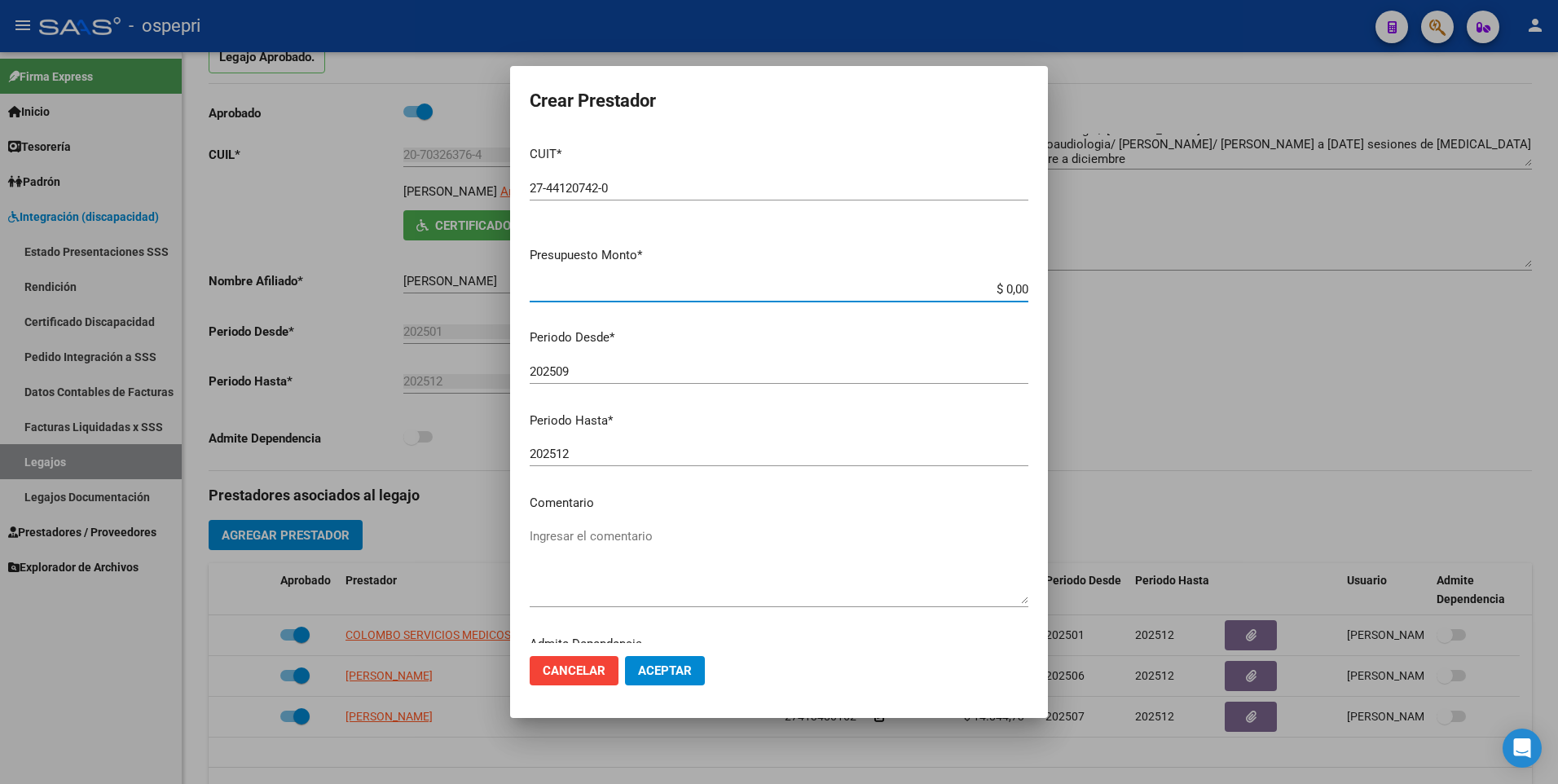
click at [1557, 311] on html "menu - ospepri person Firma Express Inicio Calendario SSS Instructivos Contacto…" at bounding box center [779, 392] width 1558 height 784
type input "$ 14.844,72"
click at [680, 674] on span "Aceptar" at bounding box center [665, 671] width 54 height 15
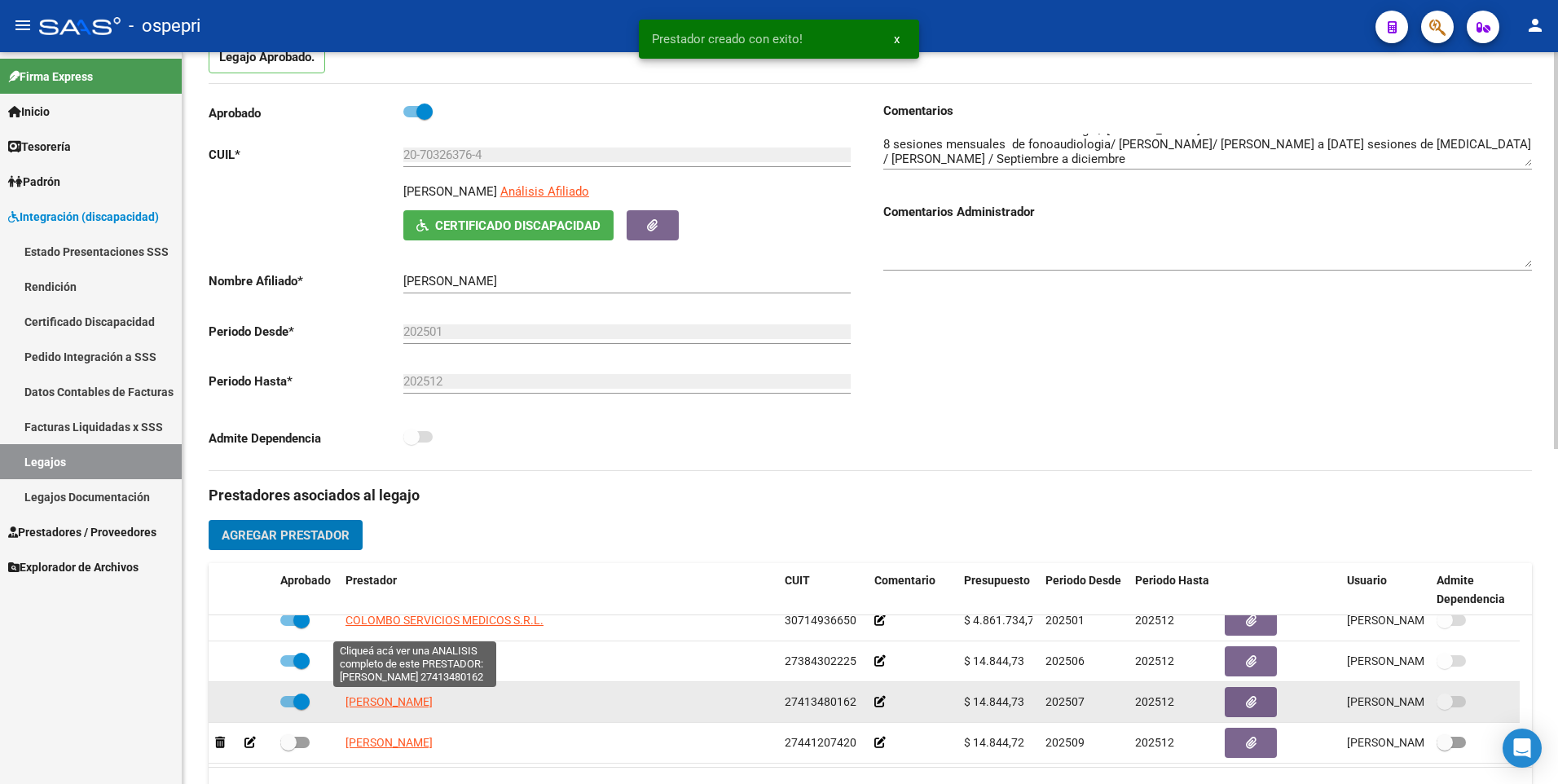
scroll to position [17, 0]
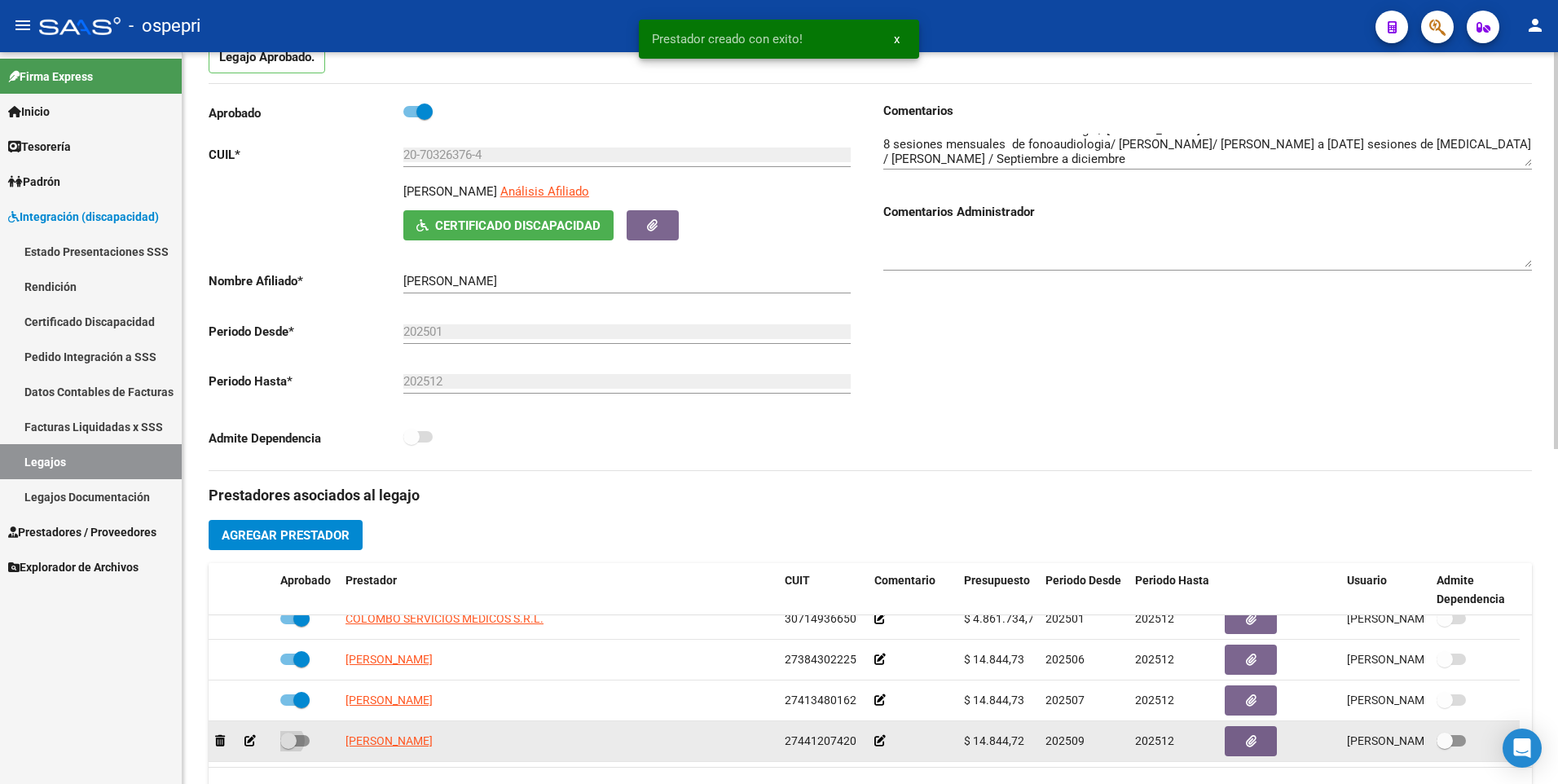
click at [303, 739] on span at bounding box center [295, 740] width 30 height 11
click at [289, 746] on input "checkbox" at bounding box center [288, 746] width 1 height 1
checkbox input "true"
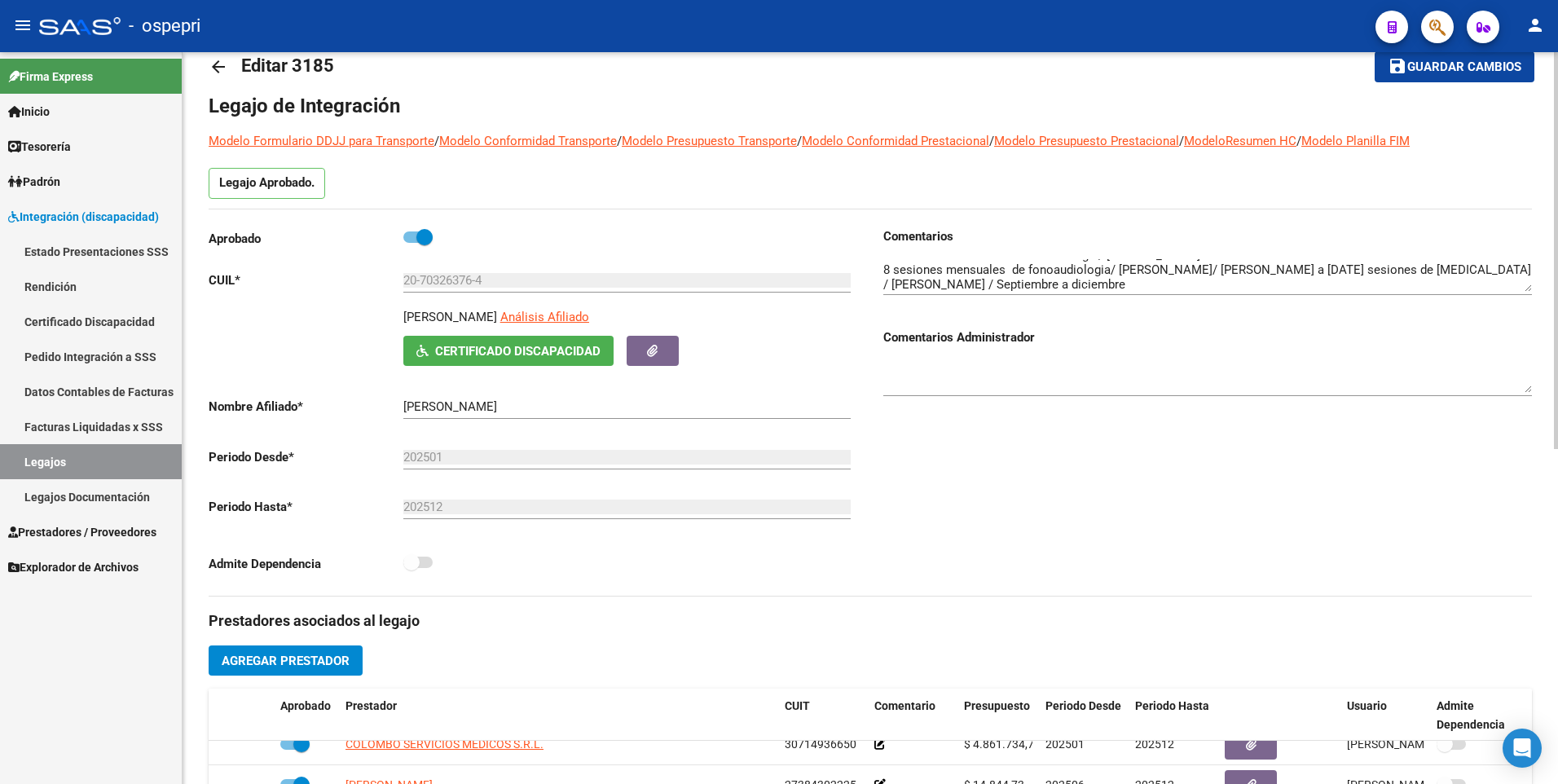
scroll to position [0, 0]
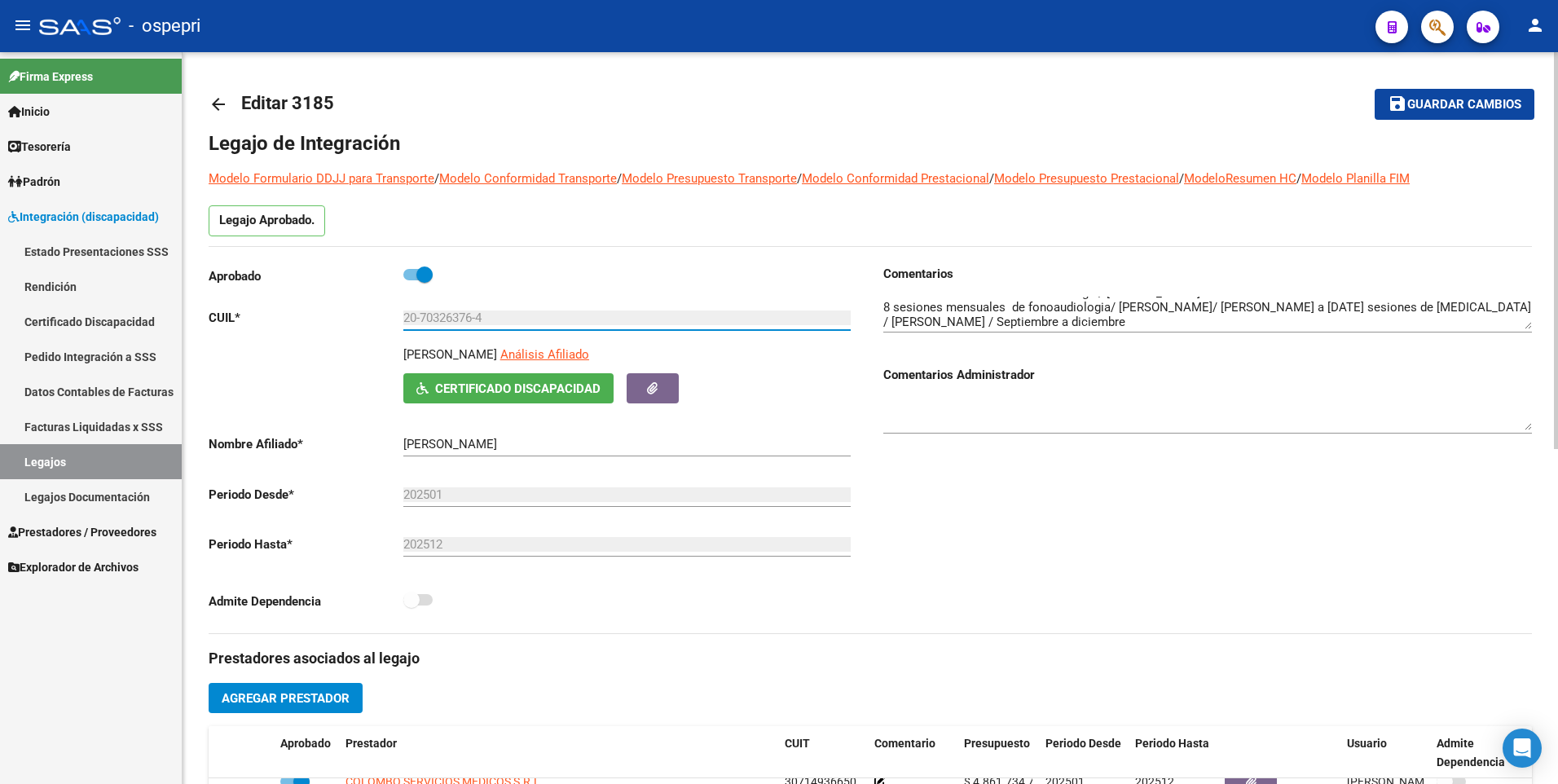
drag, startPoint x: 510, startPoint y: 313, endPoint x: 314, endPoint y: 316, distance: 196.0
click at [314, 316] on app-form-text-field "CUIL * 20-70326376-4 Ingresar CUIL" at bounding box center [530, 318] width 642 height 15
click at [1380, 226] on div "Legajo Aprobado." at bounding box center [870, 225] width 1323 height 41
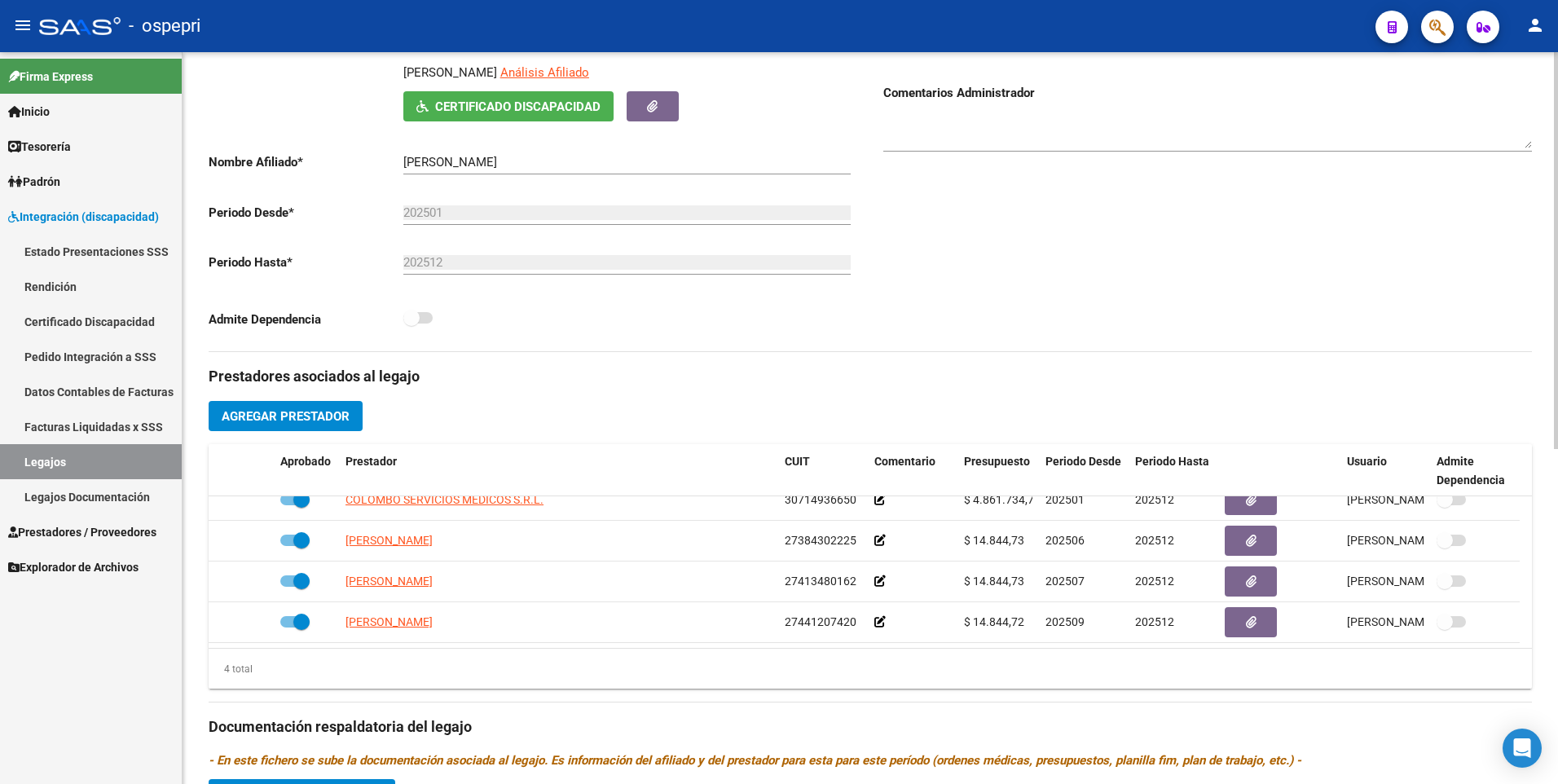
scroll to position [617, 0]
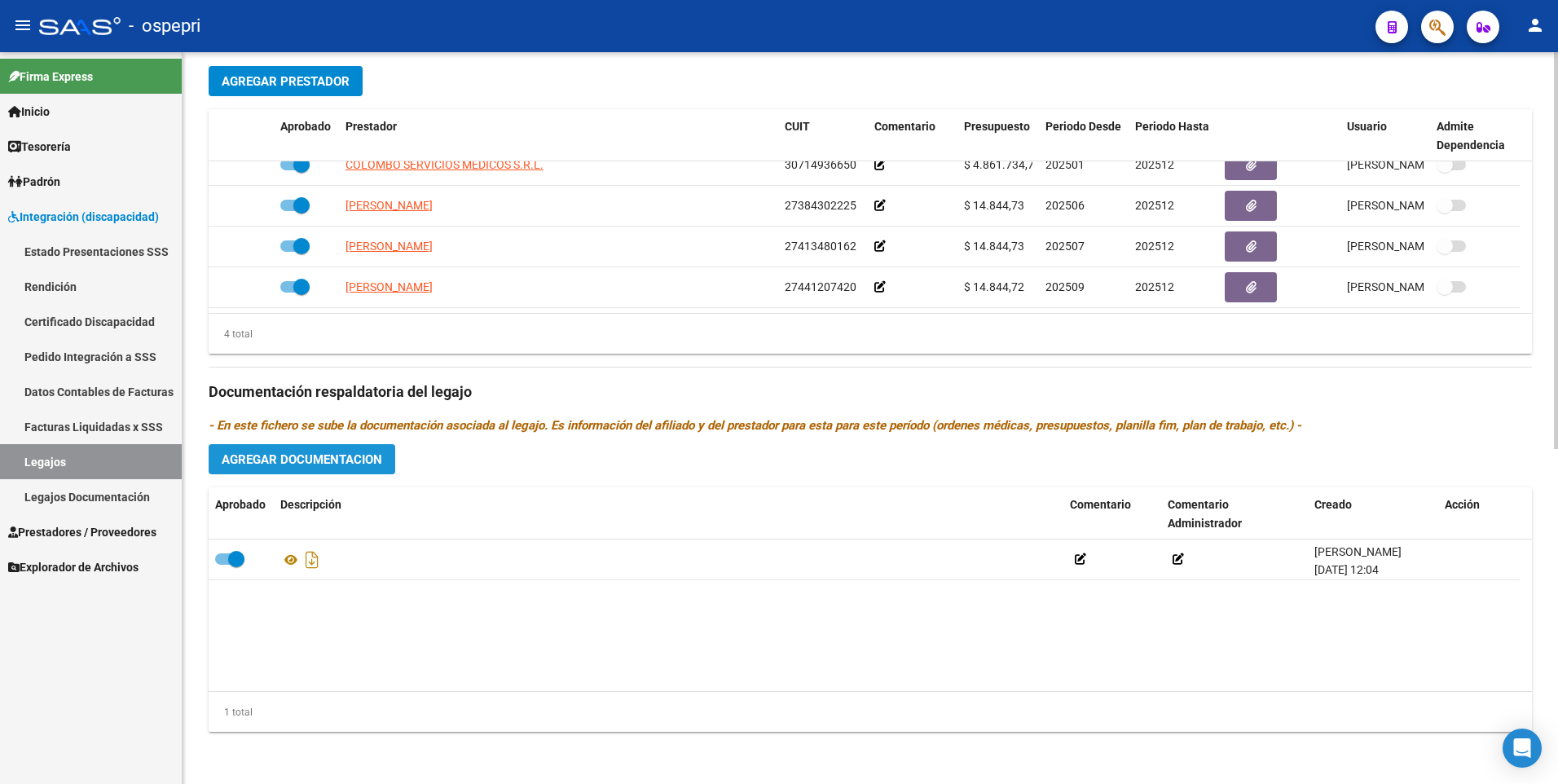
click at [369, 464] on span "Agregar Documentacion" at bounding box center [302, 459] width 161 height 15
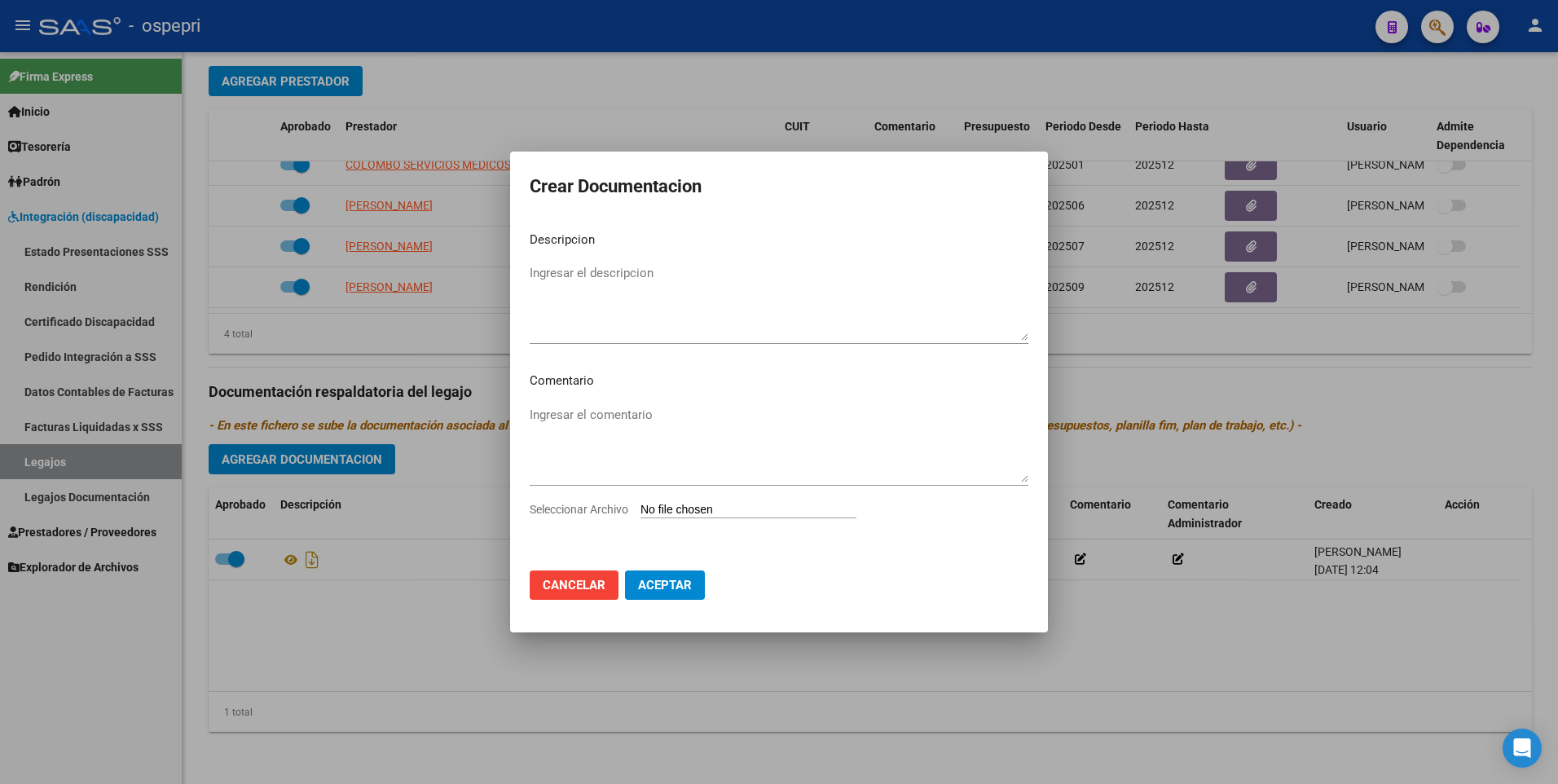
click at [709, 503] on input "Seleccionar Archivo" at bounding box center [748, 510] width 216 height 16
type input "C:\fakepath\20703263764.pdf"
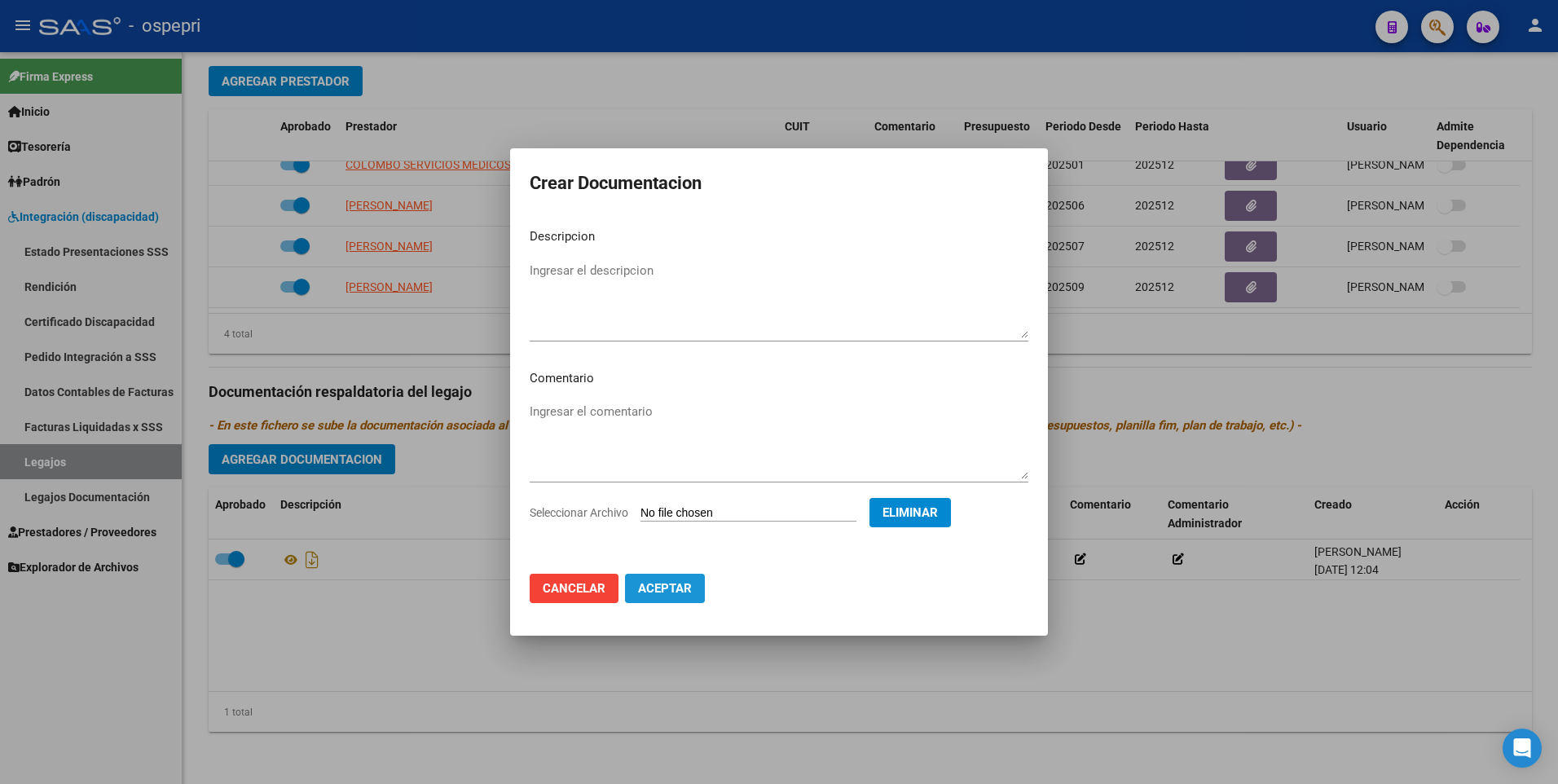
click at [666, 589] on span "Aceptar" at bounding box center [665, 588] width 54 height 15
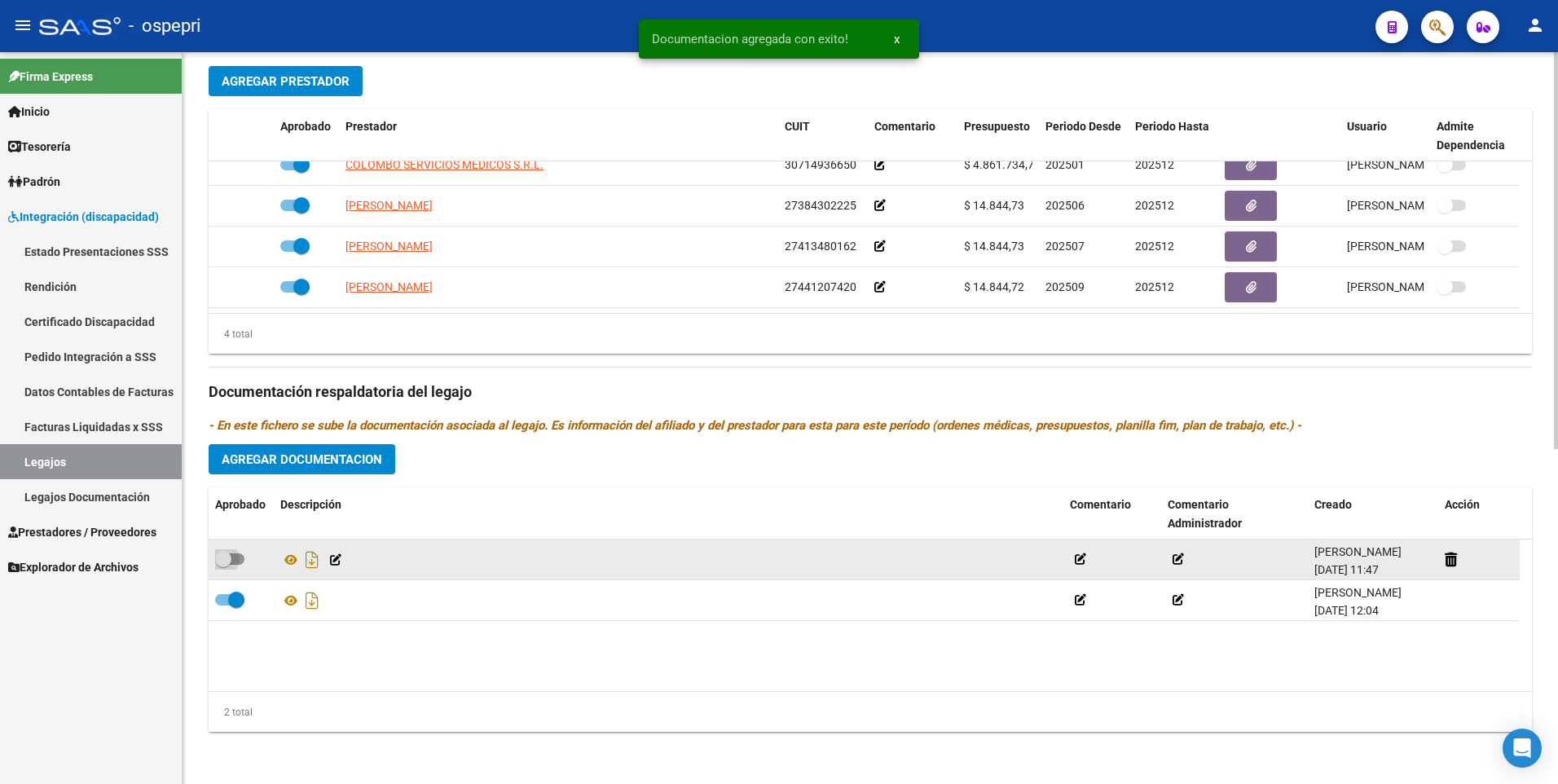
click at [236, 555] on span at bounding box center [230, 559] width 30 height 11
click at [224, 564] on input "checkbox" at bounding box center [223, 564] width 1 height 1
checkbox input "true"
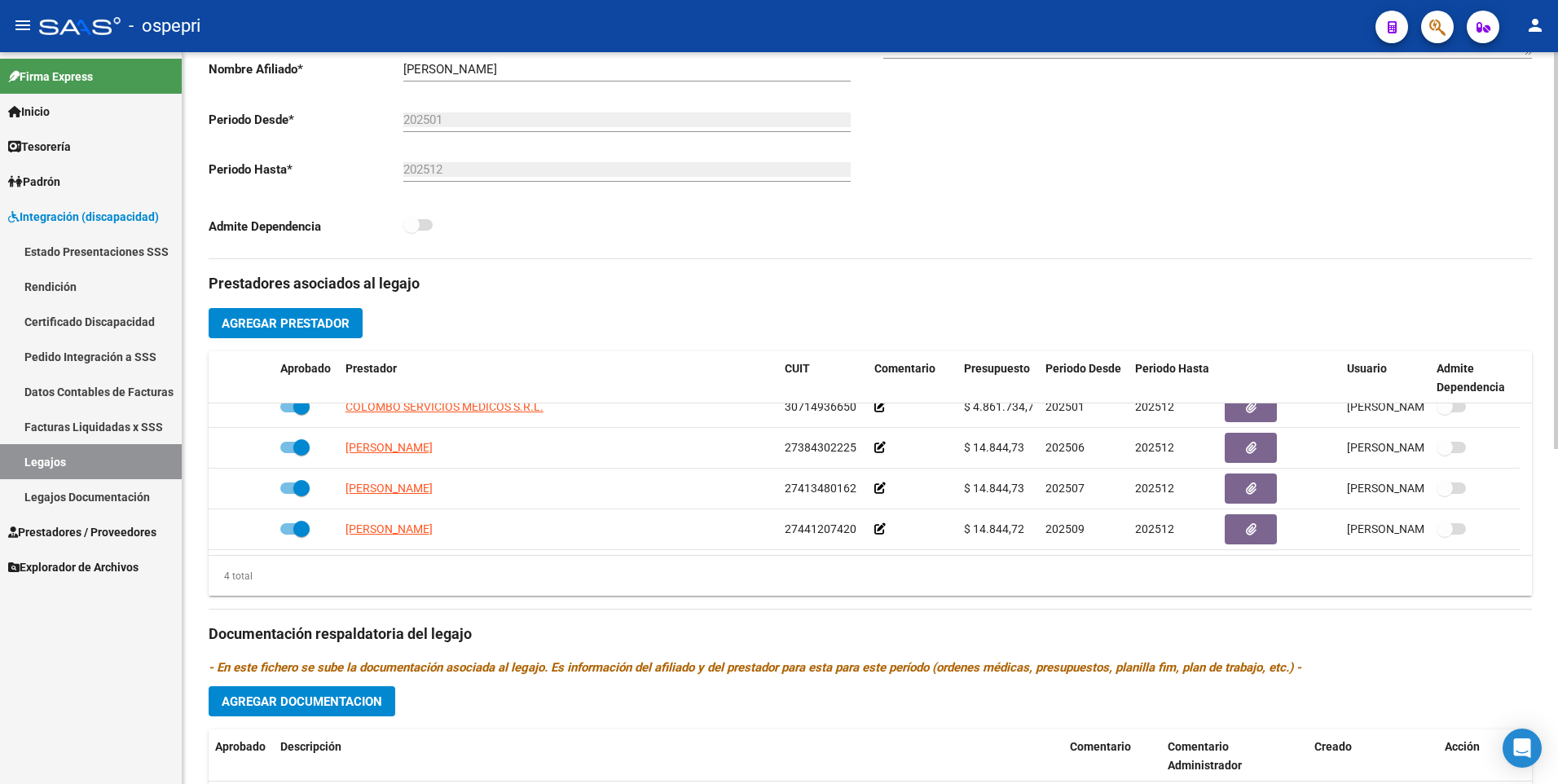
scroll to position [0, 0]
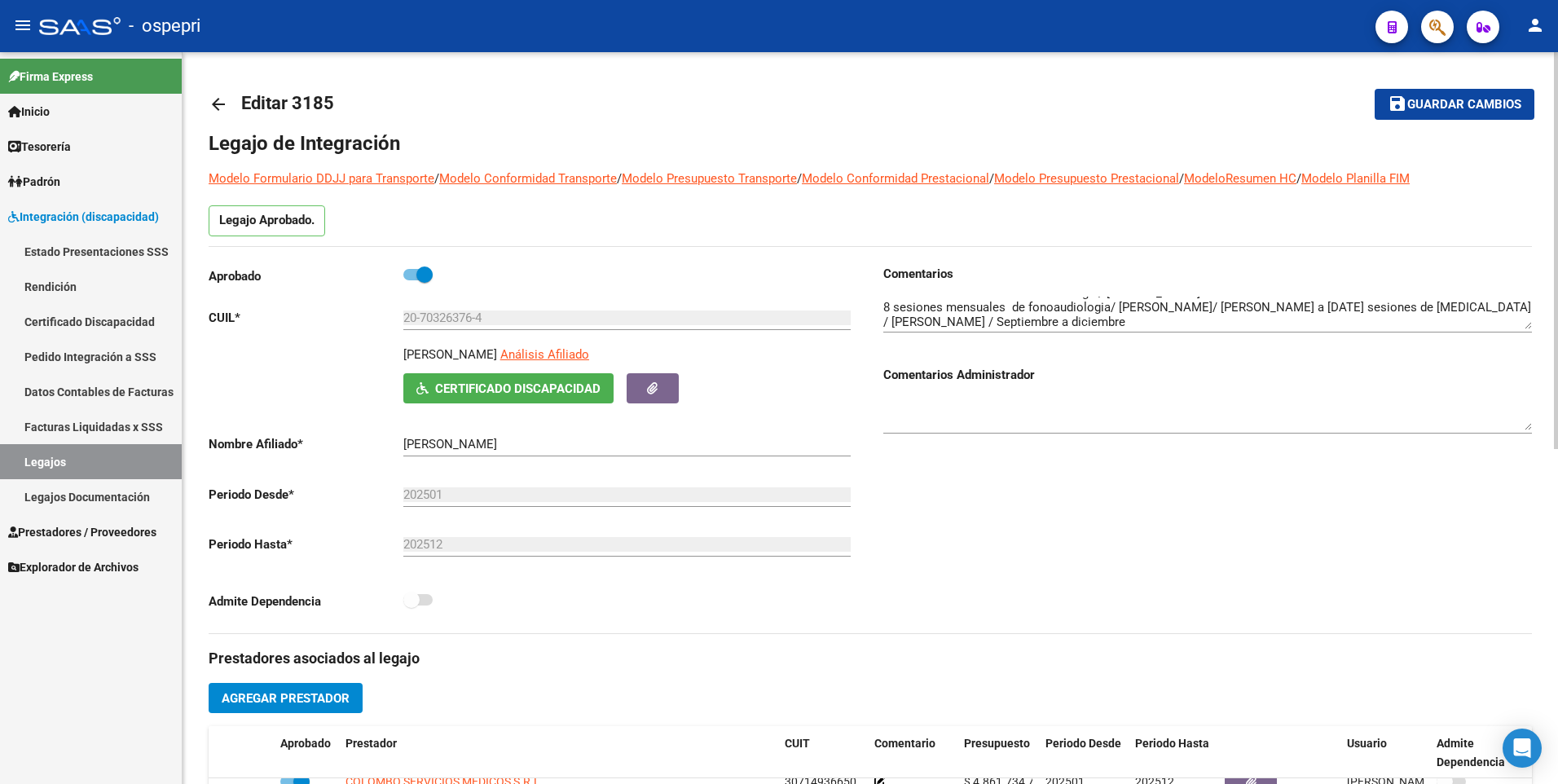
drag, startPoint x: 90, startPoint y: 466, endPoint x: 183, endPoint y: 441, distance: 96.3
click at [90, 466] on link "Legajos" at bounding box center [91, 462] width 182 height 35
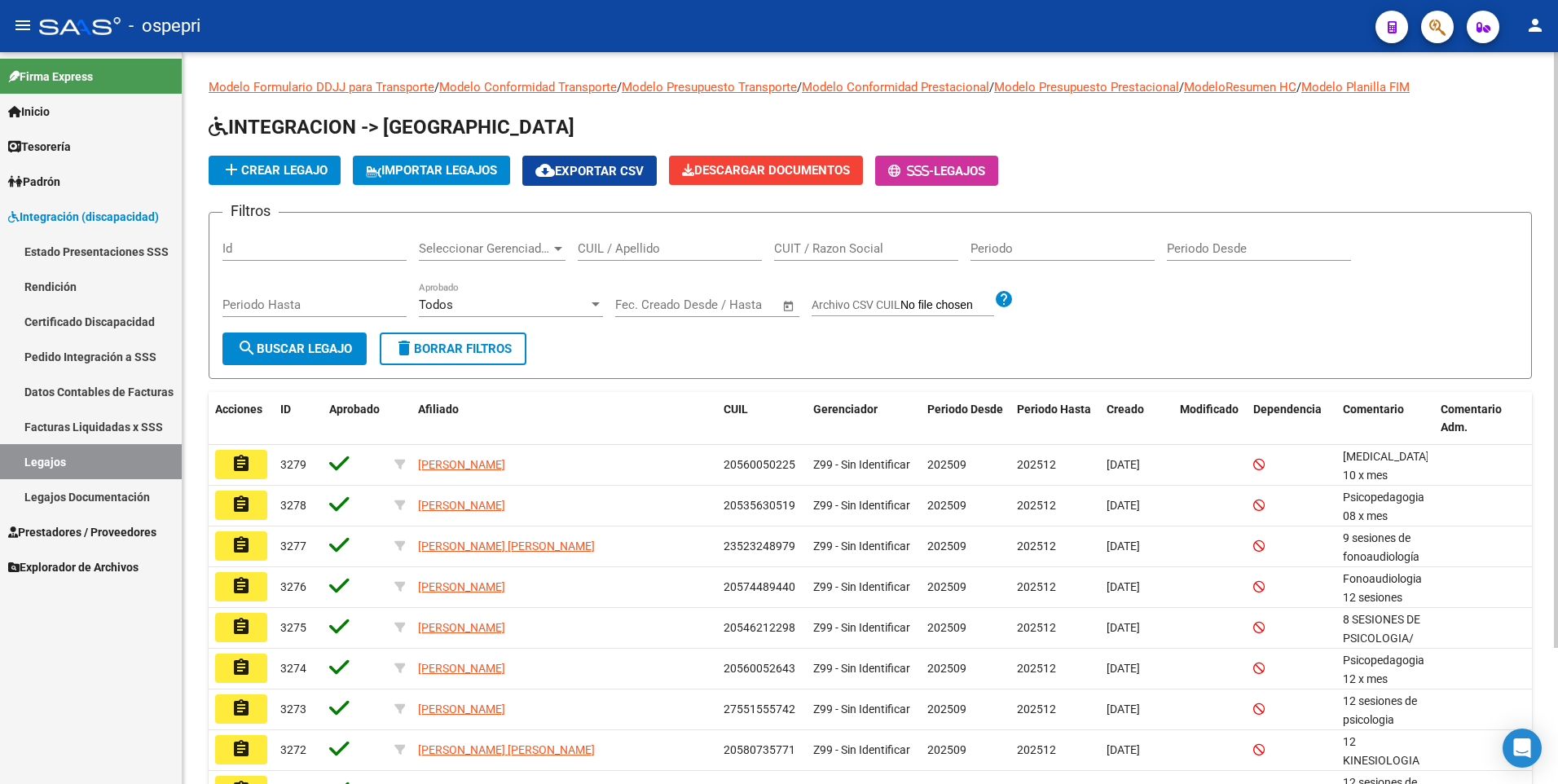
click at [673, 254] on input "CUIL / Apellido" at bounding box center [670, 249] width 184 height 15
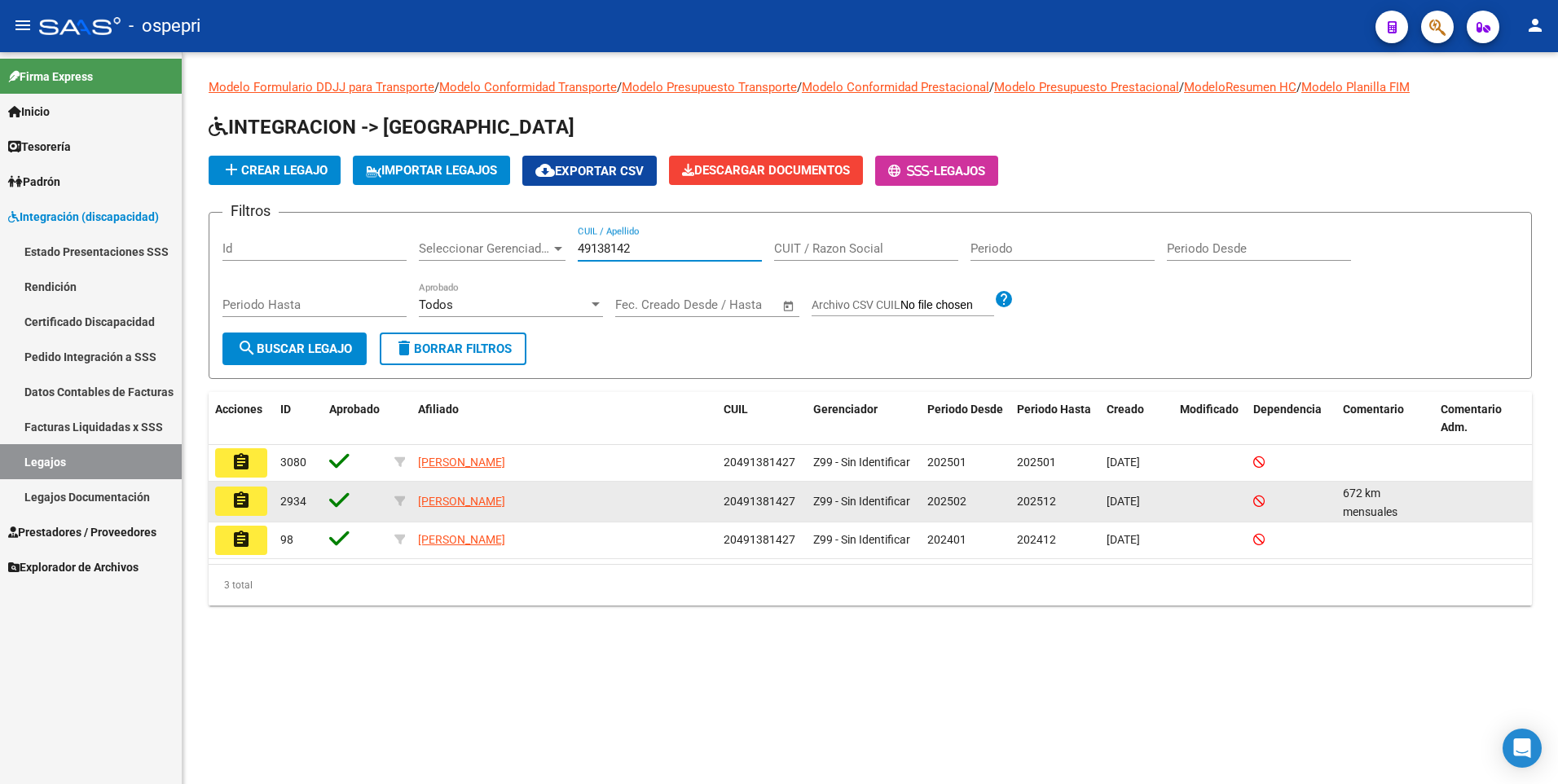
type input "49138142"
click at [247, 495] on mat-icon "assignment" at bounding box center [240, 500] width 19 height 19
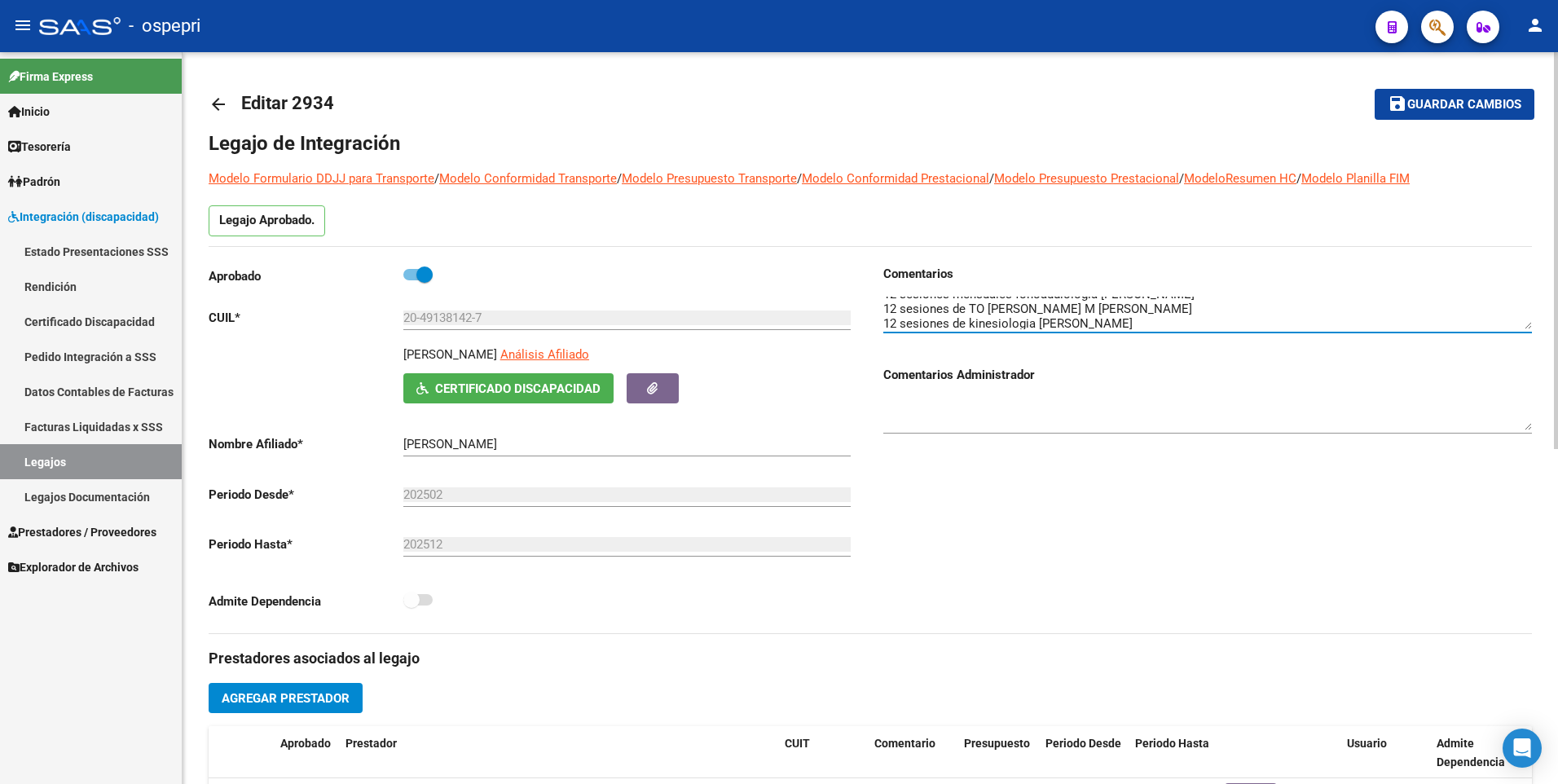
scroll to position [73, 0]
click at [1226, 317] on textarea at bounding box center [1207, 313] width 649 height 32
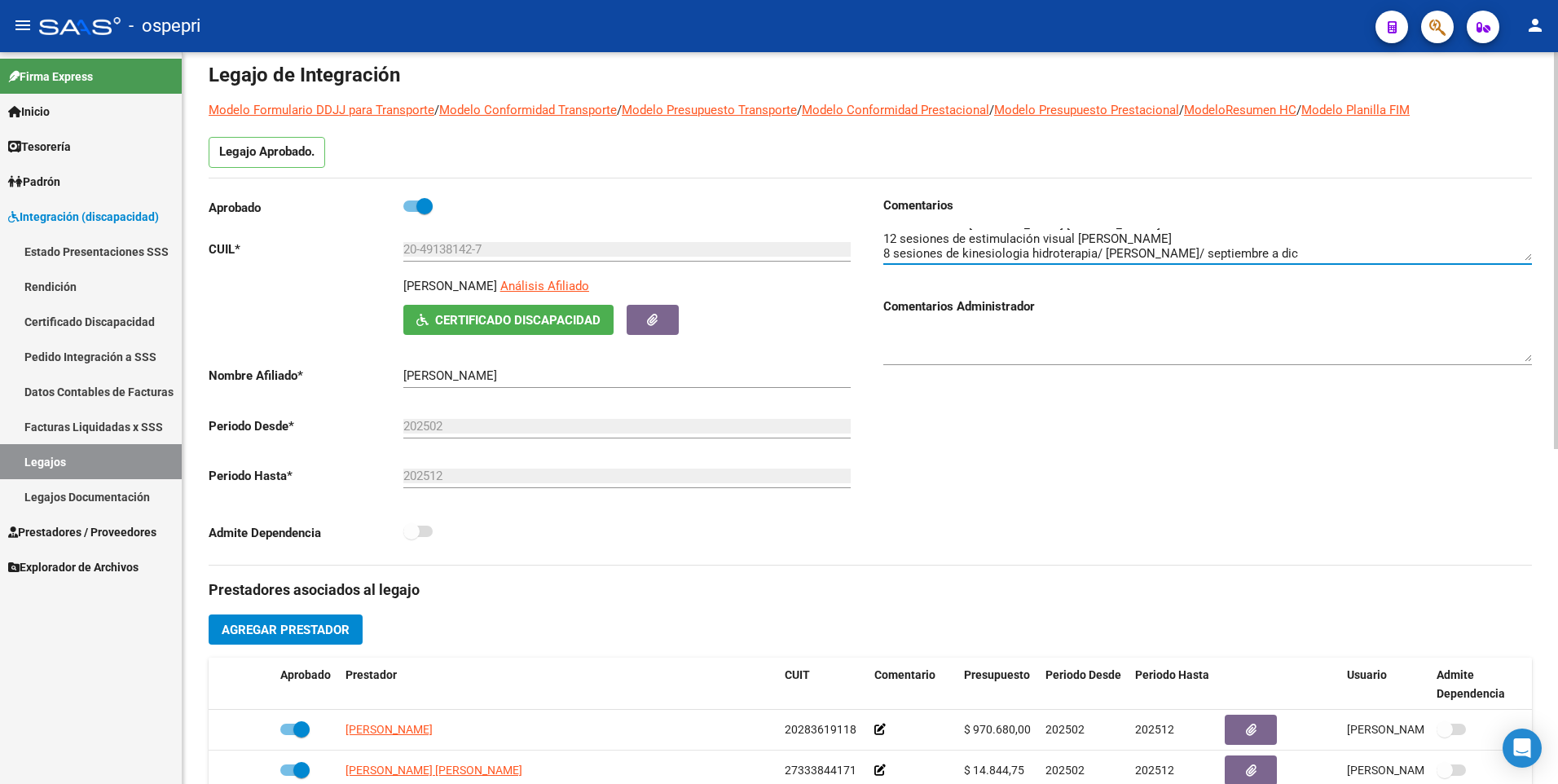
scroll to position [163, 0]
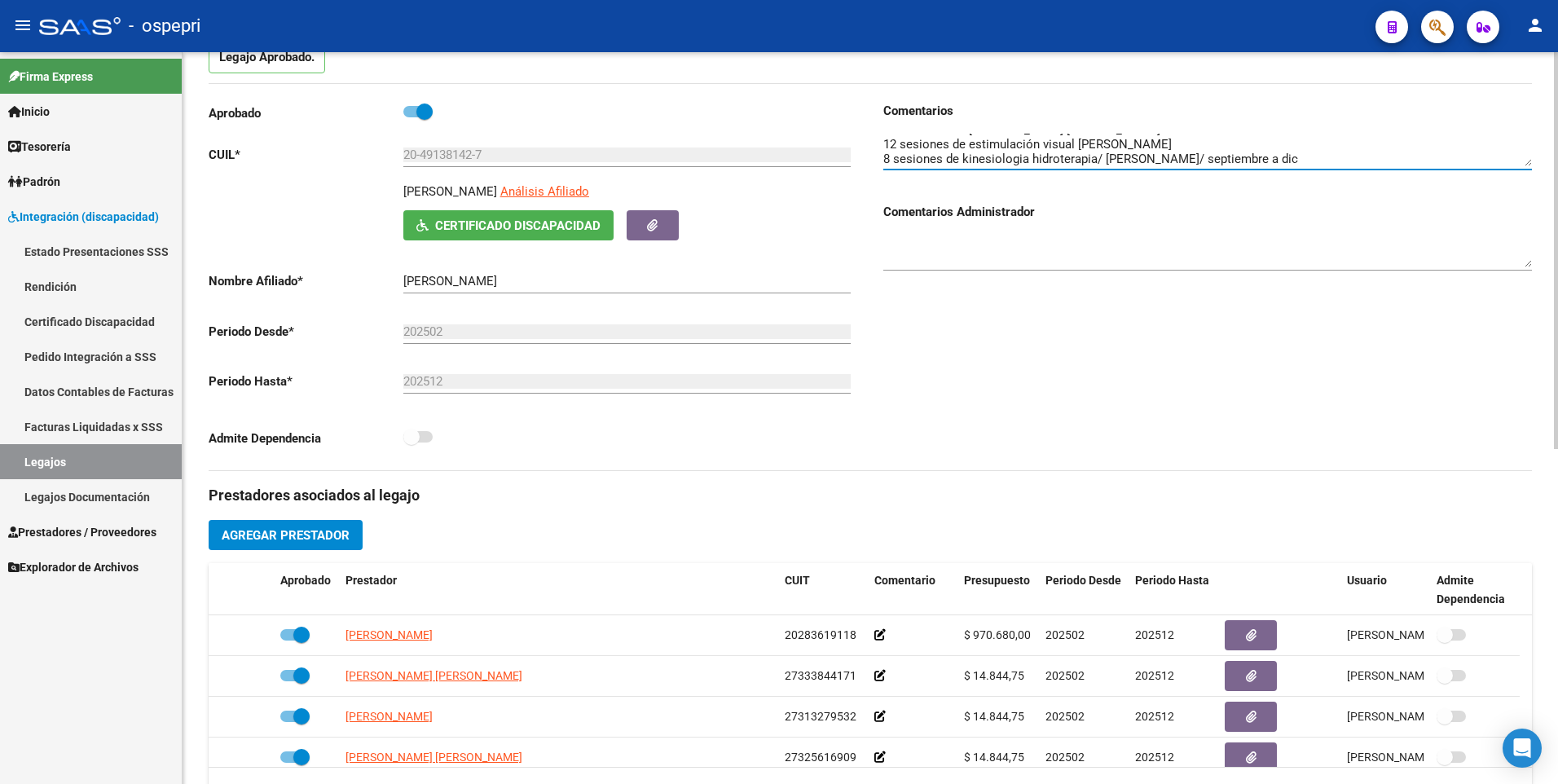
type textarea "672 km mensuales [PERSON_NAME] (febrero a dic) 8 sesiones mensuales [PERSON_NAM…"
click at [268, 537] on span "Agregar Prestador" at bounding box center [286, 535] width 128 height 15
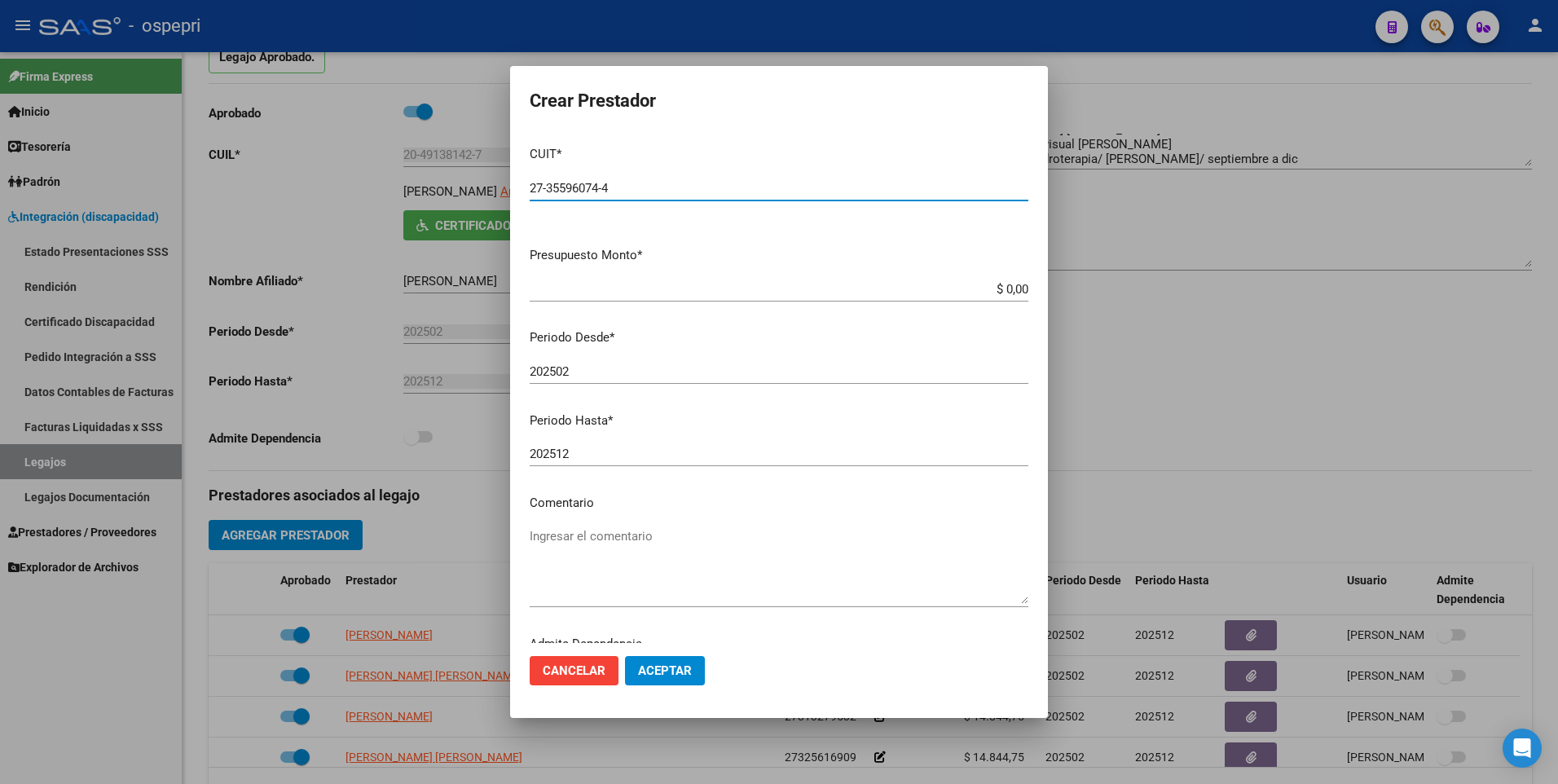
type input "27-35596074-4"
click at [619, 376] on input "202502" at bounding box center [779, 371] width 498 height 15
type input "202509"
drag, startPoint x: 972, startPoint y: 294, endPoint x: 1192, endPoint y: 305, distance: 220.3
click at [1192, 305] on div "Crear Prestador CUIT * 27-35596074-4 Ingresar CUIT ARCA Padrón Presupuesto Mont…" at bounding box center [779, 392] width 1558 height 784
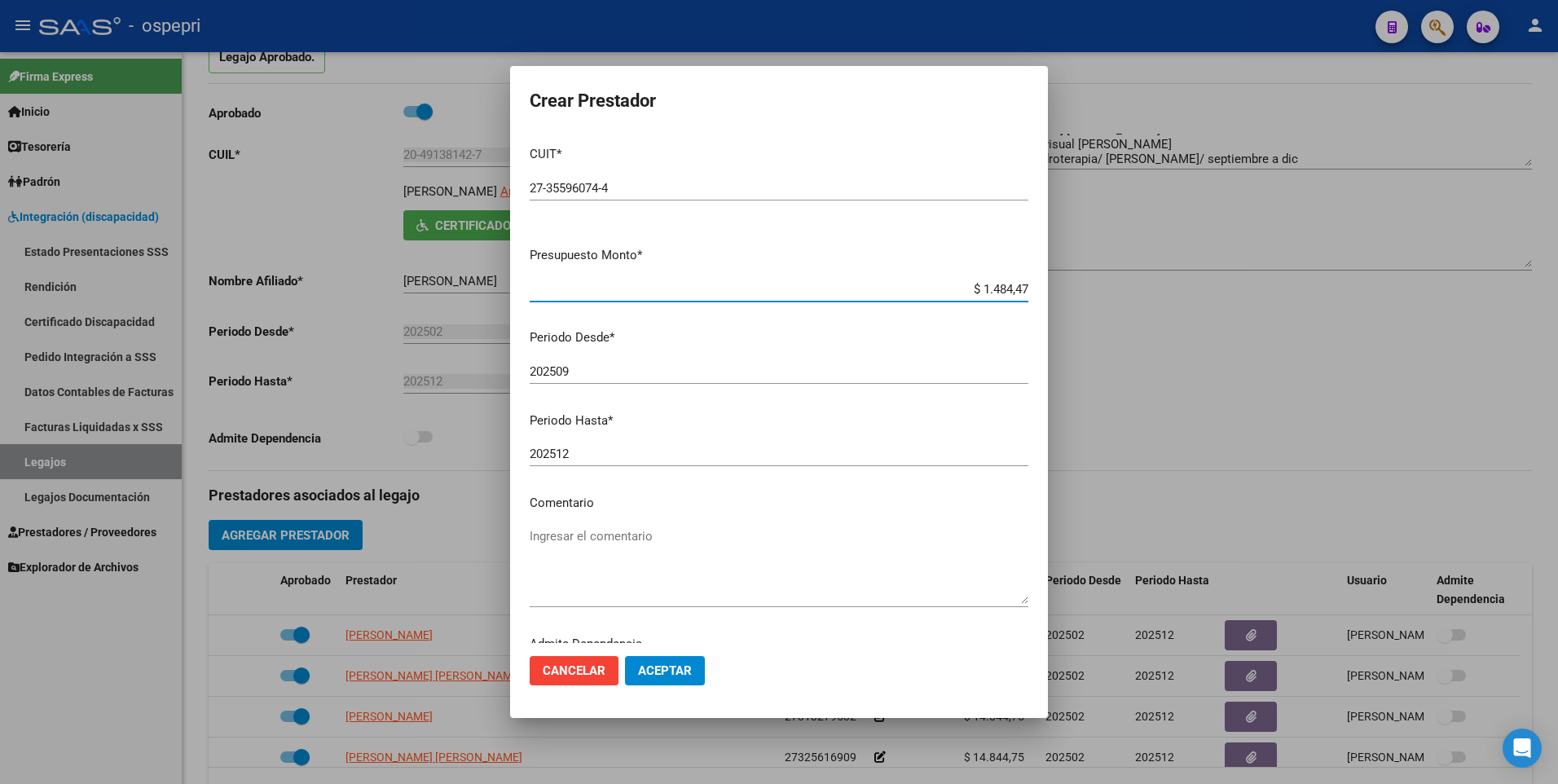
type input "$ 14.844,73"
click at [669, 668] on span "Aceptar" at bounding box center [665, 671] width 54 height 15
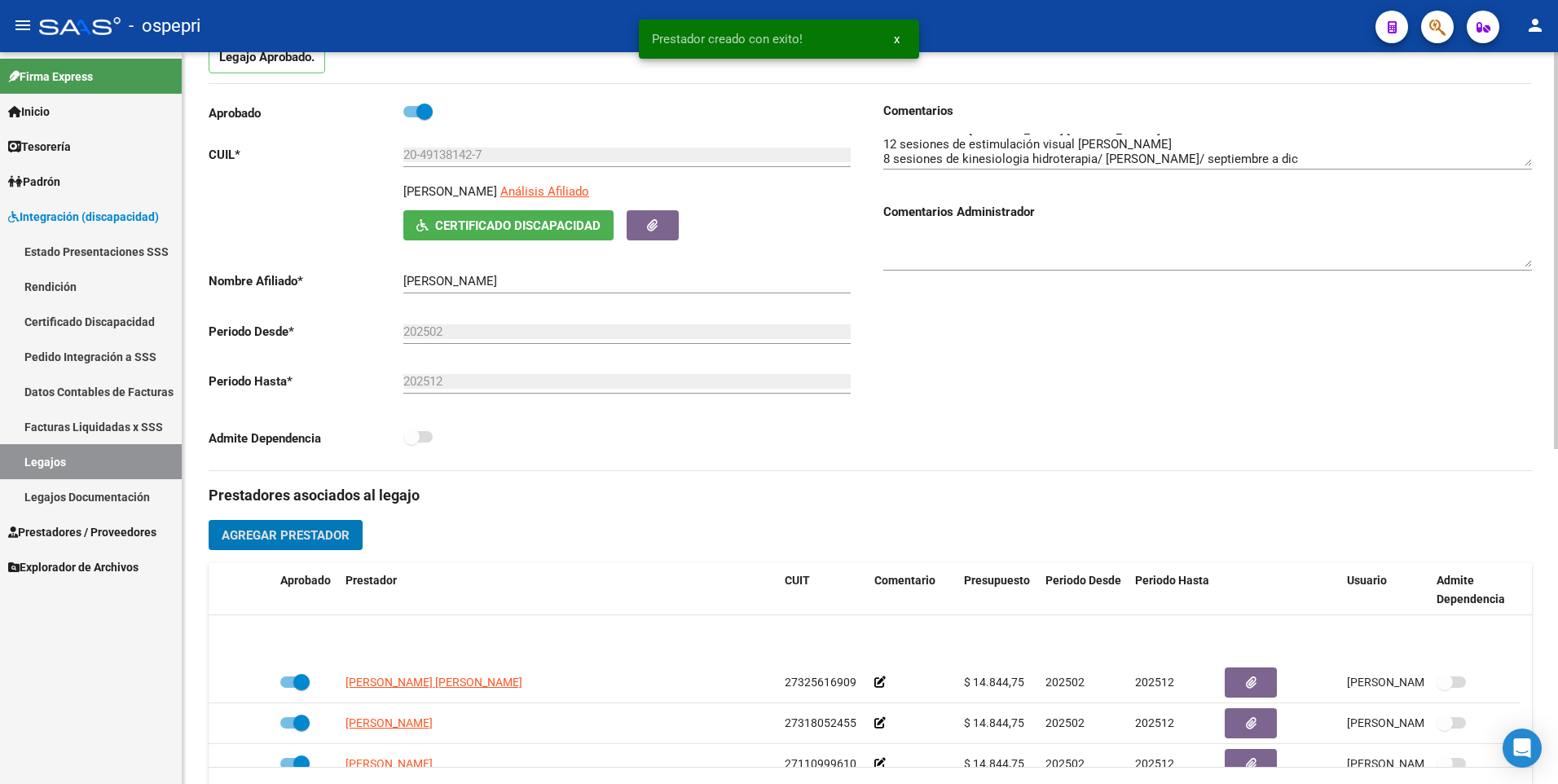
scroll to position [220, 0]
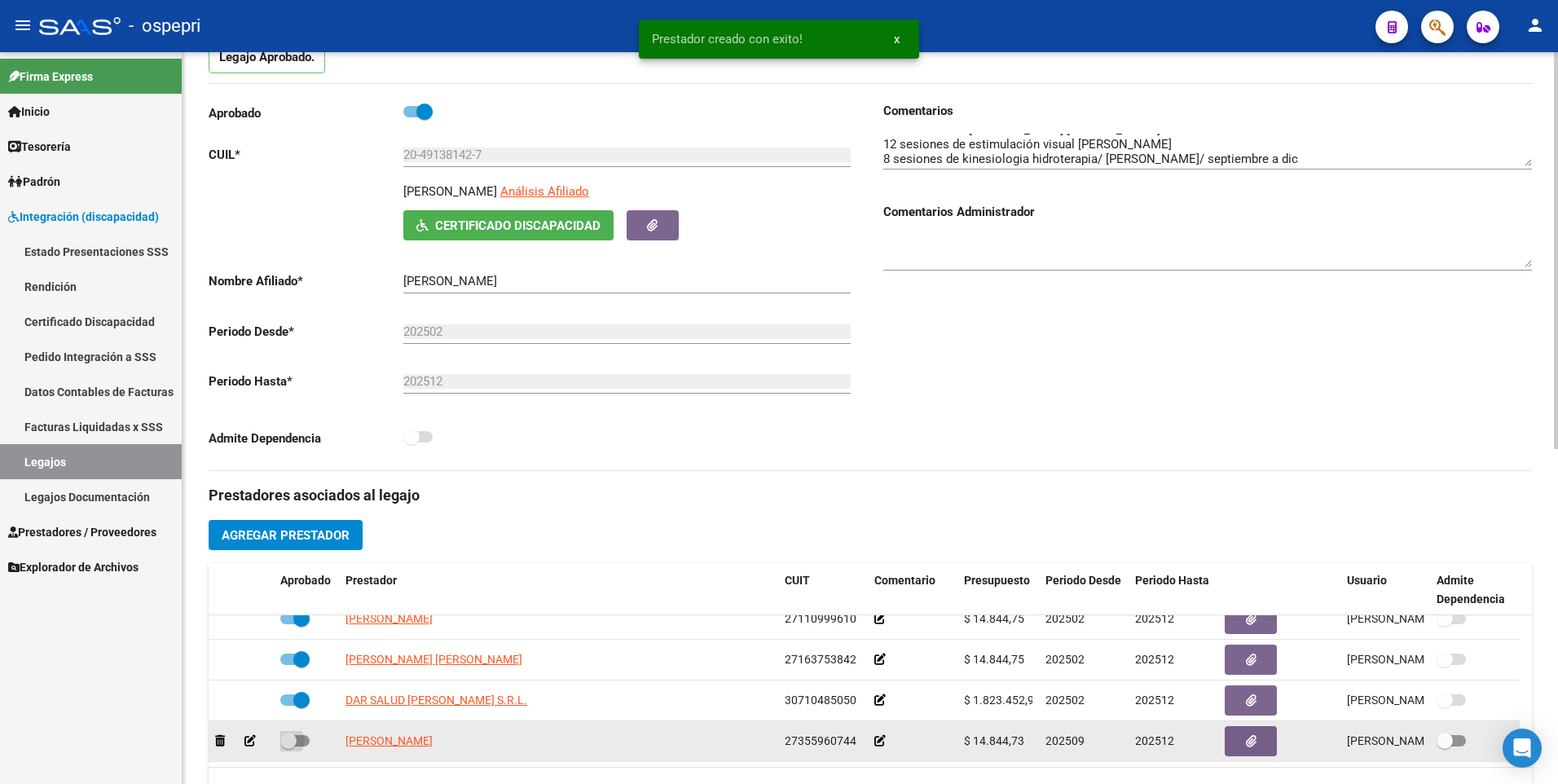
click at [308, 739] on span at bounding box center [295, 740] width 30 height 11
click at [289, 746] on input "checkbox" at bounding box center [288, 746] width 1 height 1
checkbox input "true"
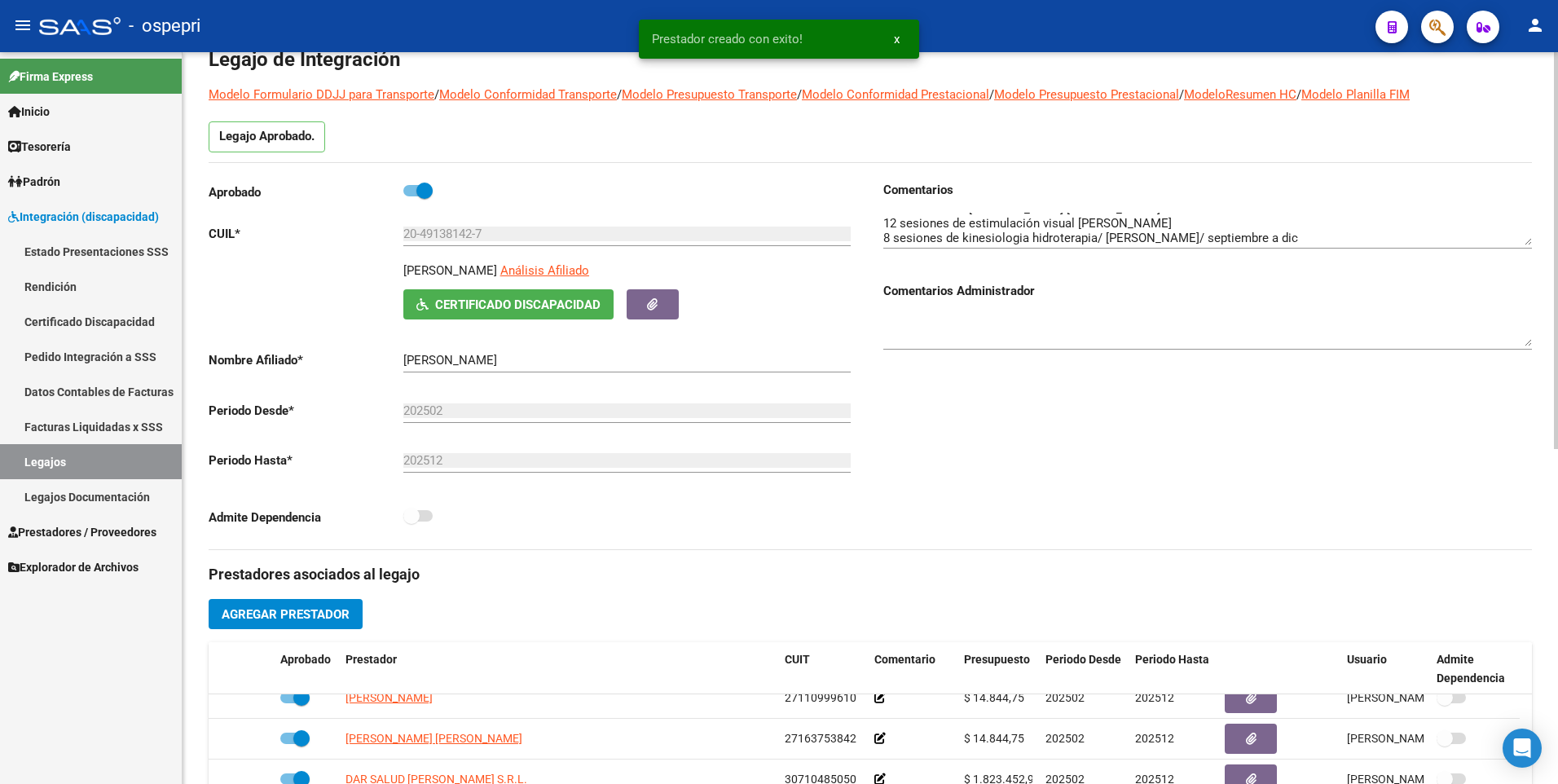
scroll to position [0, 0]
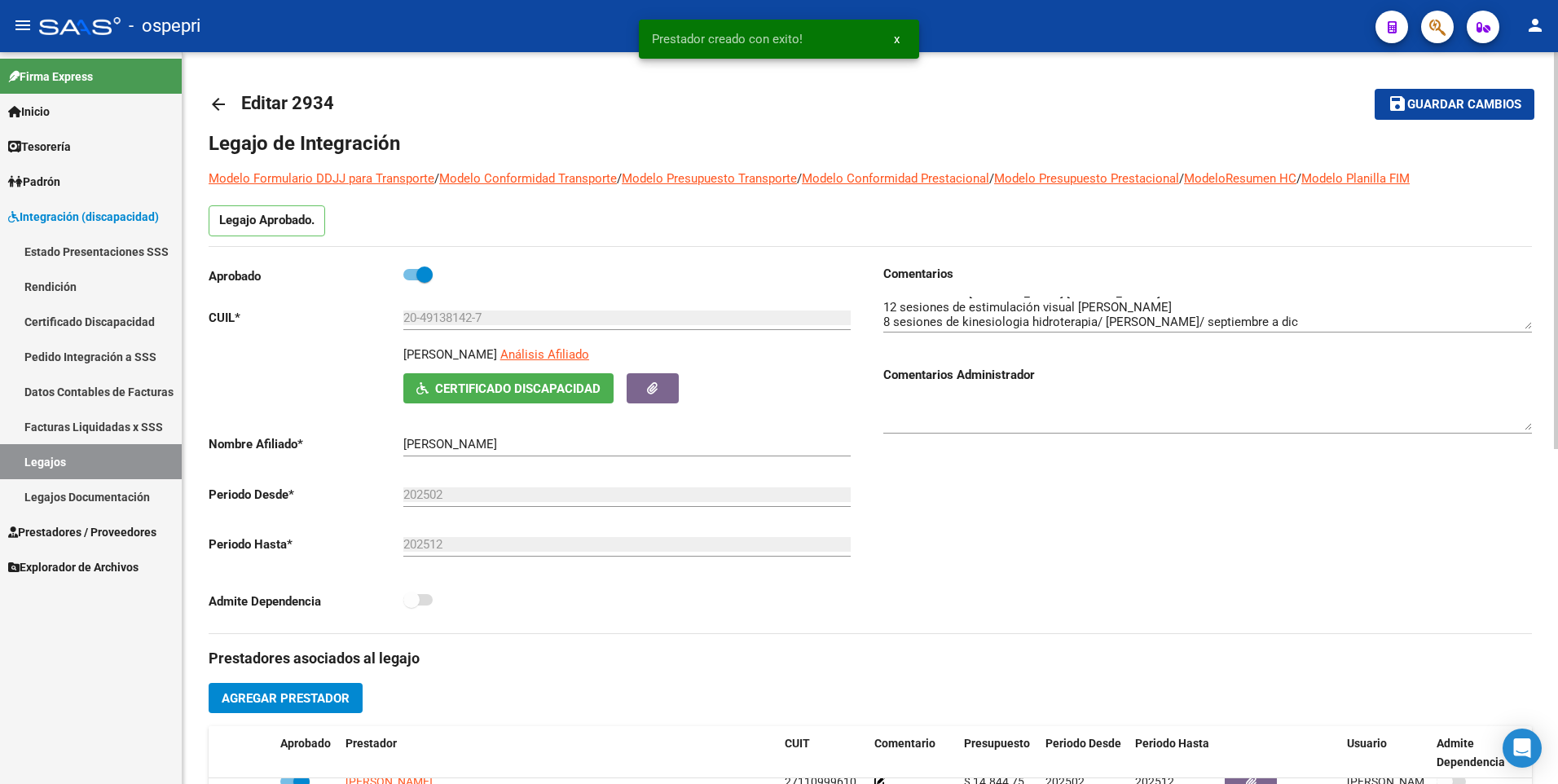
click at [1441, 115] on button "save Guardar cambios" at bounding box center [1454, 104] width 160 height 30
drag, startPoint x: 512, startPoint y: 317, endPoint x: 177, endPoint y: 326, distance: 335.1
click at [177, 326] on mat-sidenav-container "Firma Express Inicio Calendario SSS Instructivos Contacto OS Tesorería Extracto…" at bounding box center [779, 418] width 1558 height 731
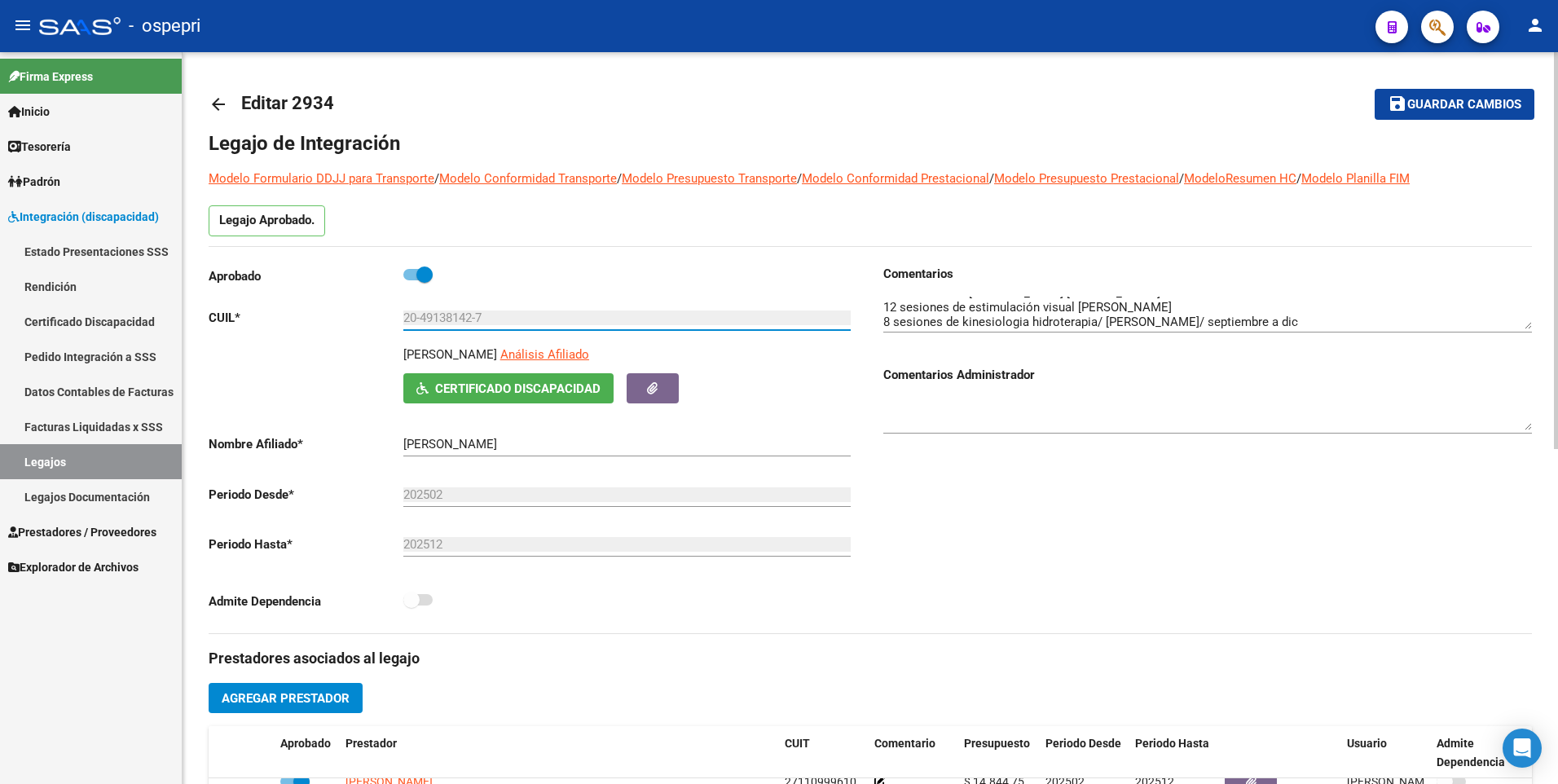
click at [518, 311] on input "20-49138142-7" at bounding box center [627, 318] width 447 height 15
drag, startPoint x: 510, startPoint y: 320, endPoint x: 381, endPoint y: 321, distance: 129.0
click at [381, 321] on app-form-text-field "CUIL * 20-49138142-7 Ingresar CUIL" at bounding box center [530, 318] width 642 height 15
drag, startPoint x: 1371, startPoint y: 455, endPoint x: 1330, endPoint y: 491, distance: 54.6
click at [1371, 455] on div "Comentarios Comentarios Administrador" at bounding box center [1201, 448] width 662 height 368
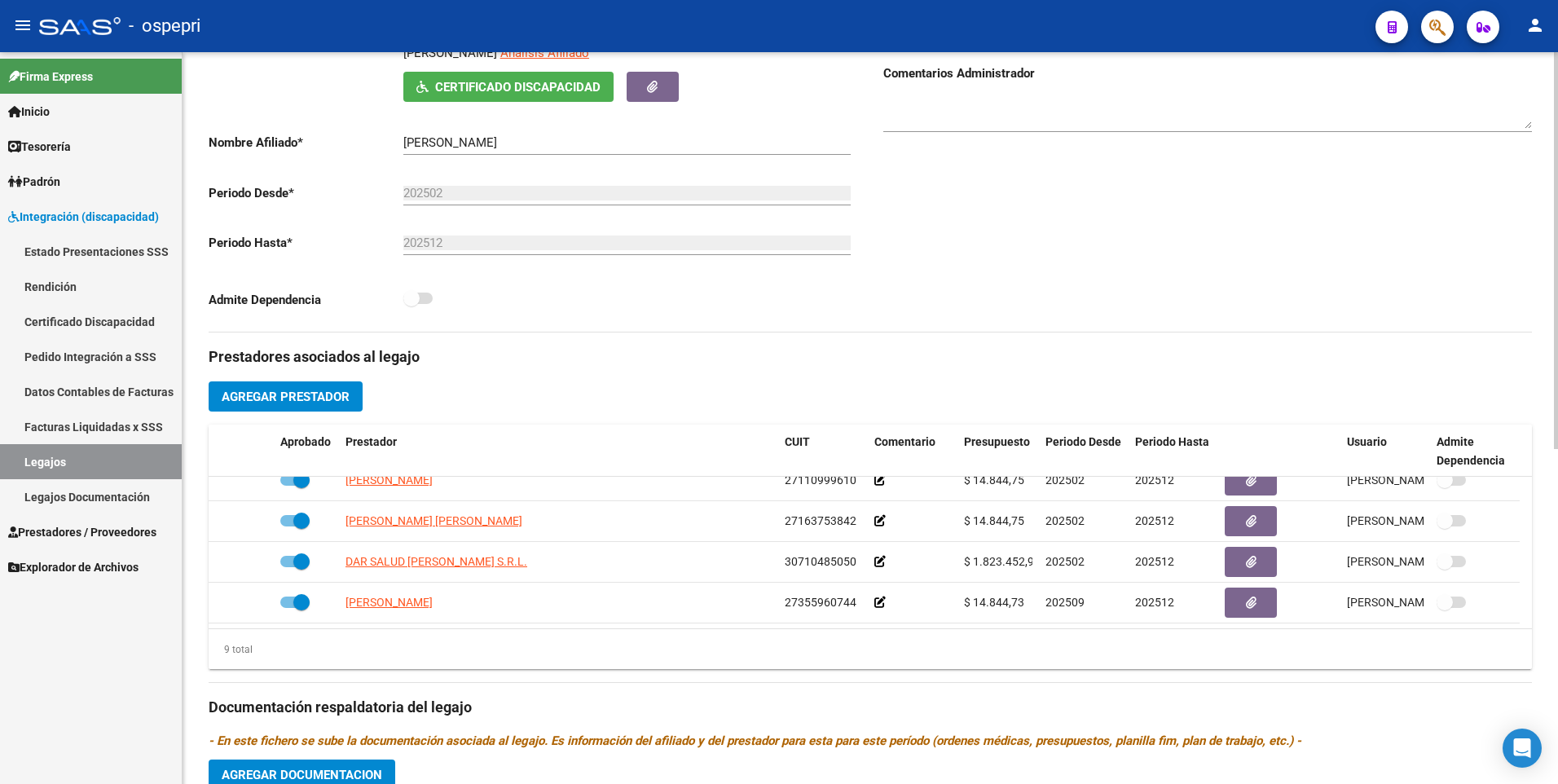
scroll to position [617, 0]
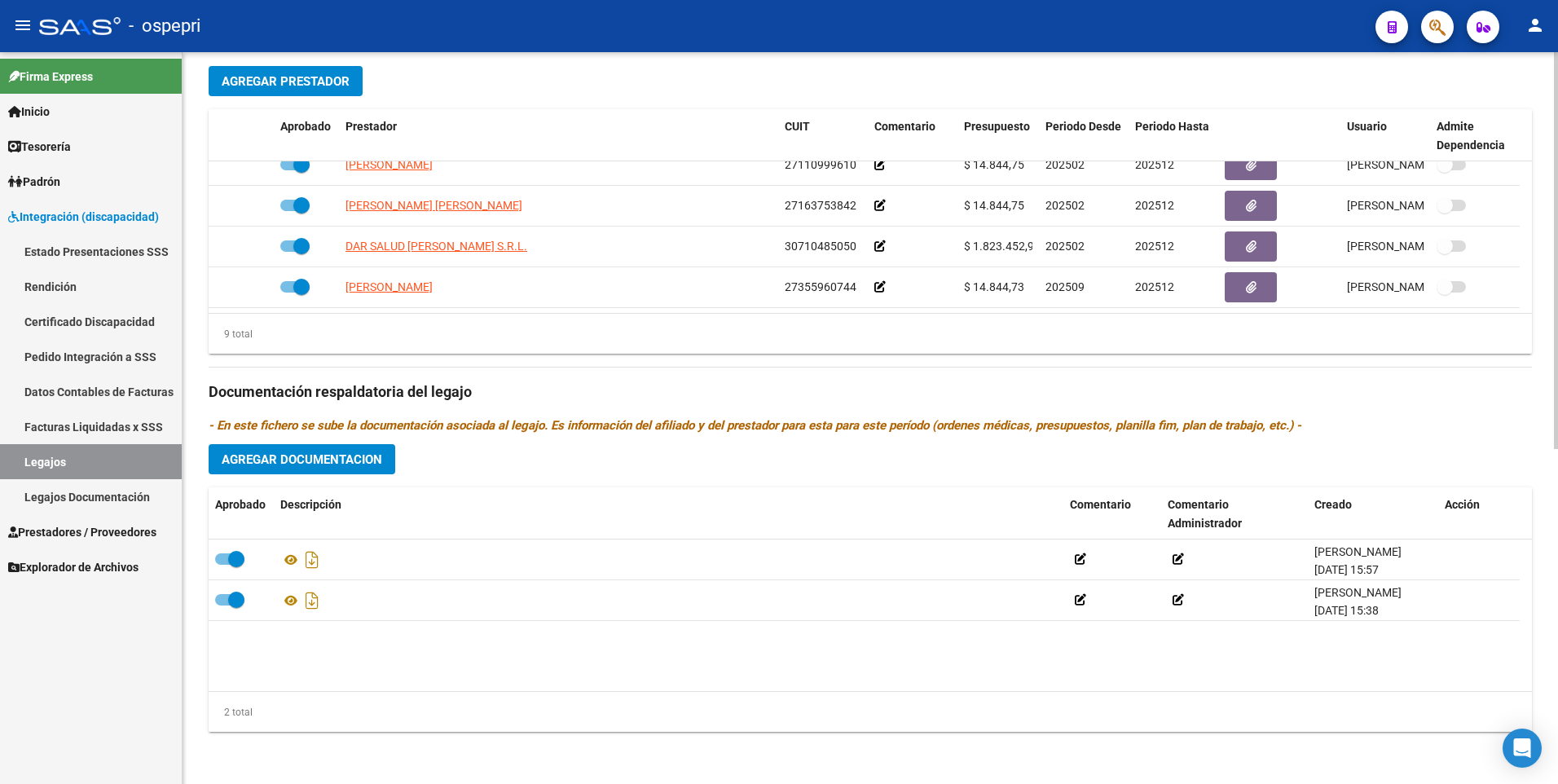
click at [354, 460] on span "Agregar Documentacion" at bounding box center [302, 459] width 161 height 15
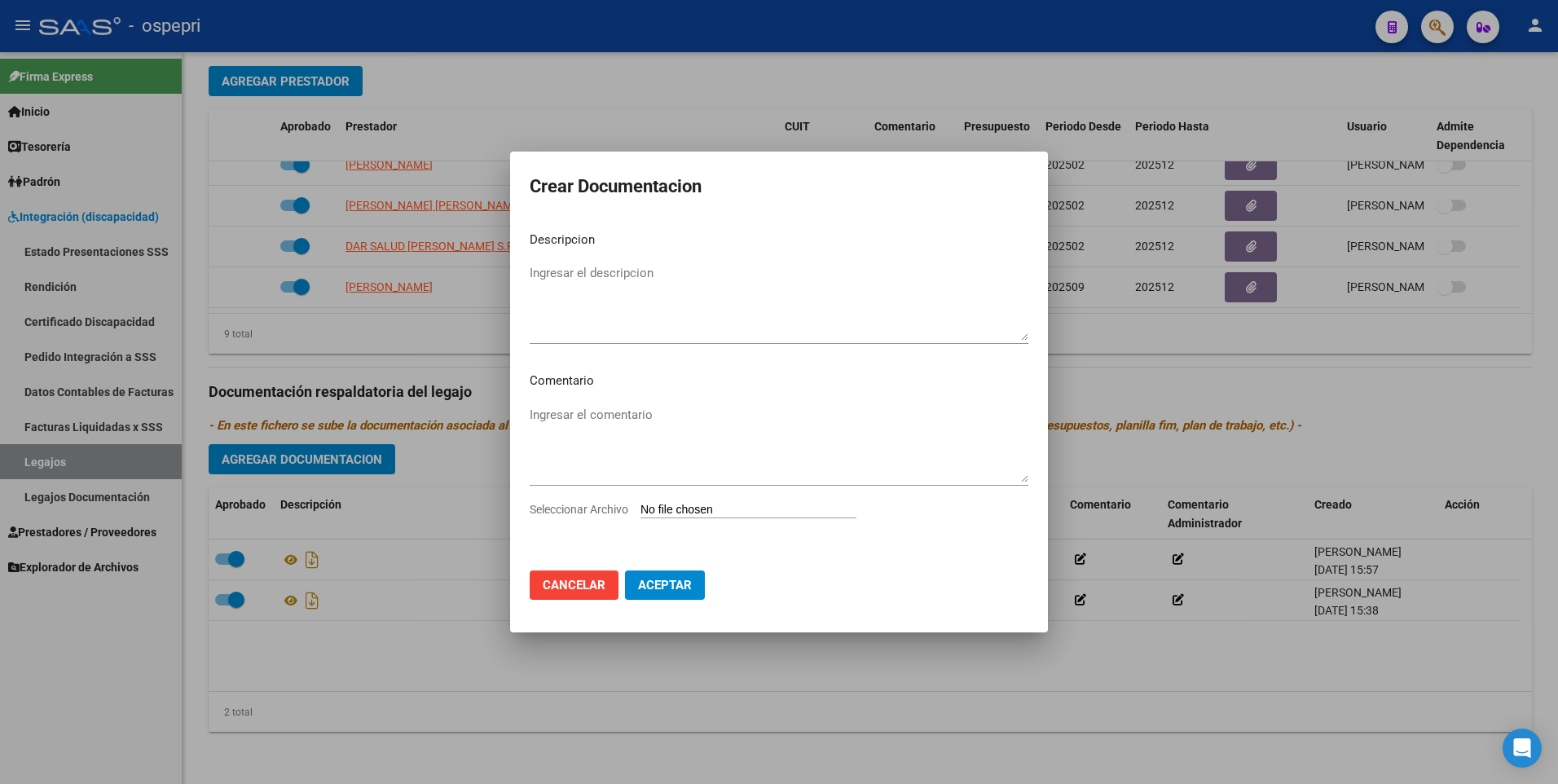
click at [713, 511] on input "Seleccionar Archivo" at bounding box center [748, 510] width 216 height 16
type input "C:\fakepath\20-491381427.pdf"
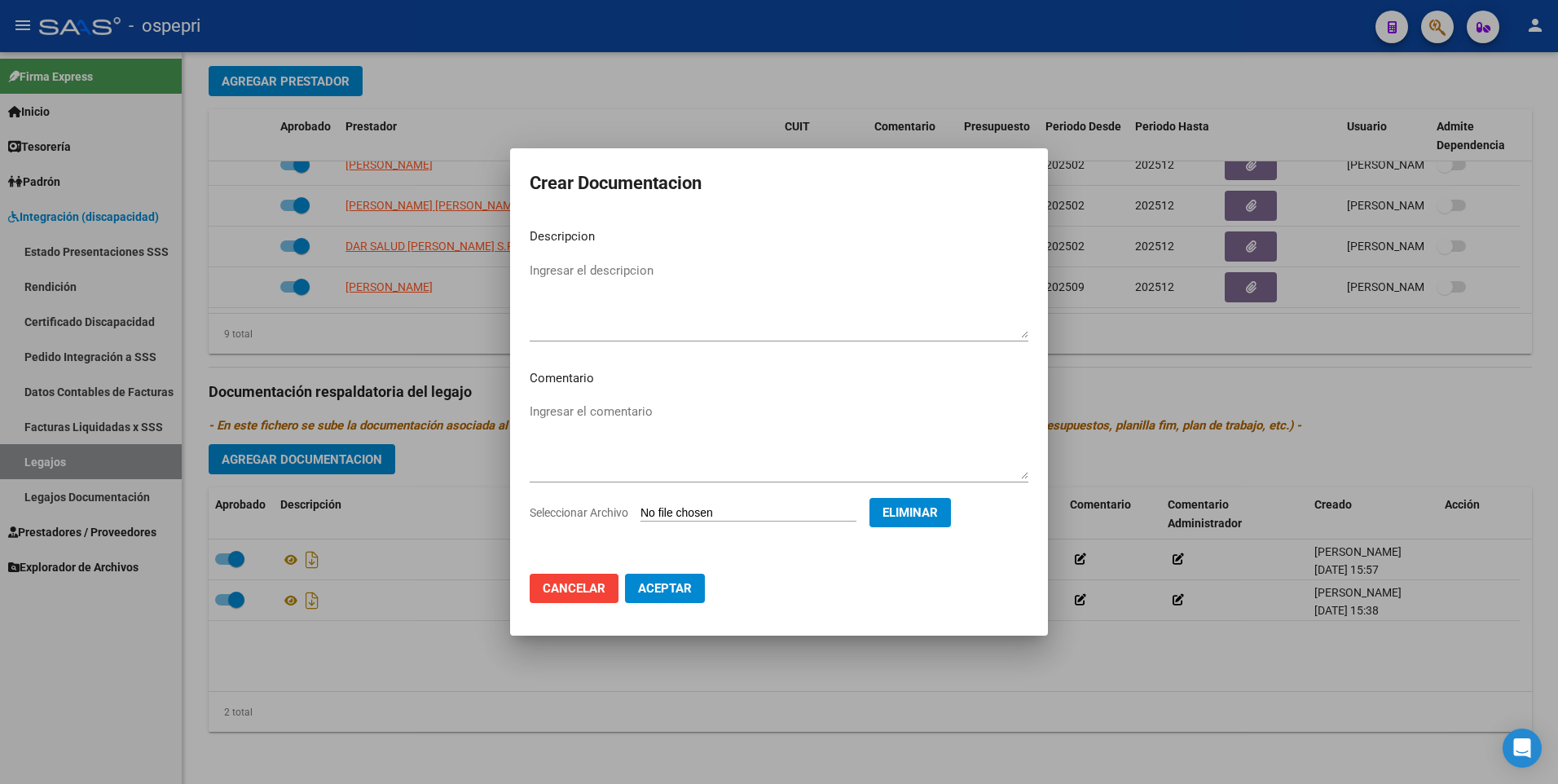
click at [658, 582] on span "Aceptar" at bounding box center [665, 588] width 54 height 15
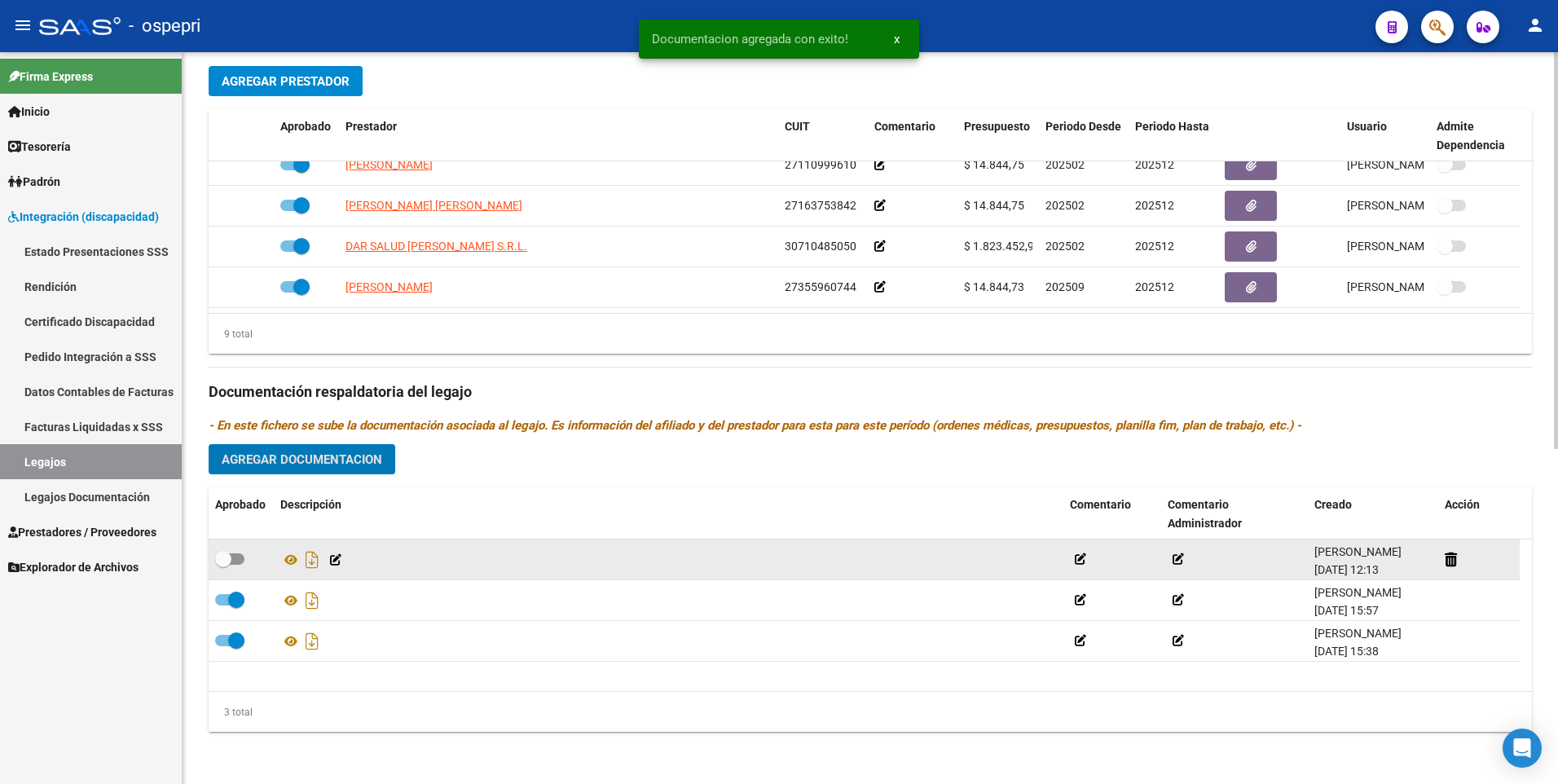
click at [241, 559] on span at bounding box center [230, 559] width 30 height 11
click at [224, 564] on input "checkbox" at bounding box center [223, 564] width 1 height 1
checkbox input "true"
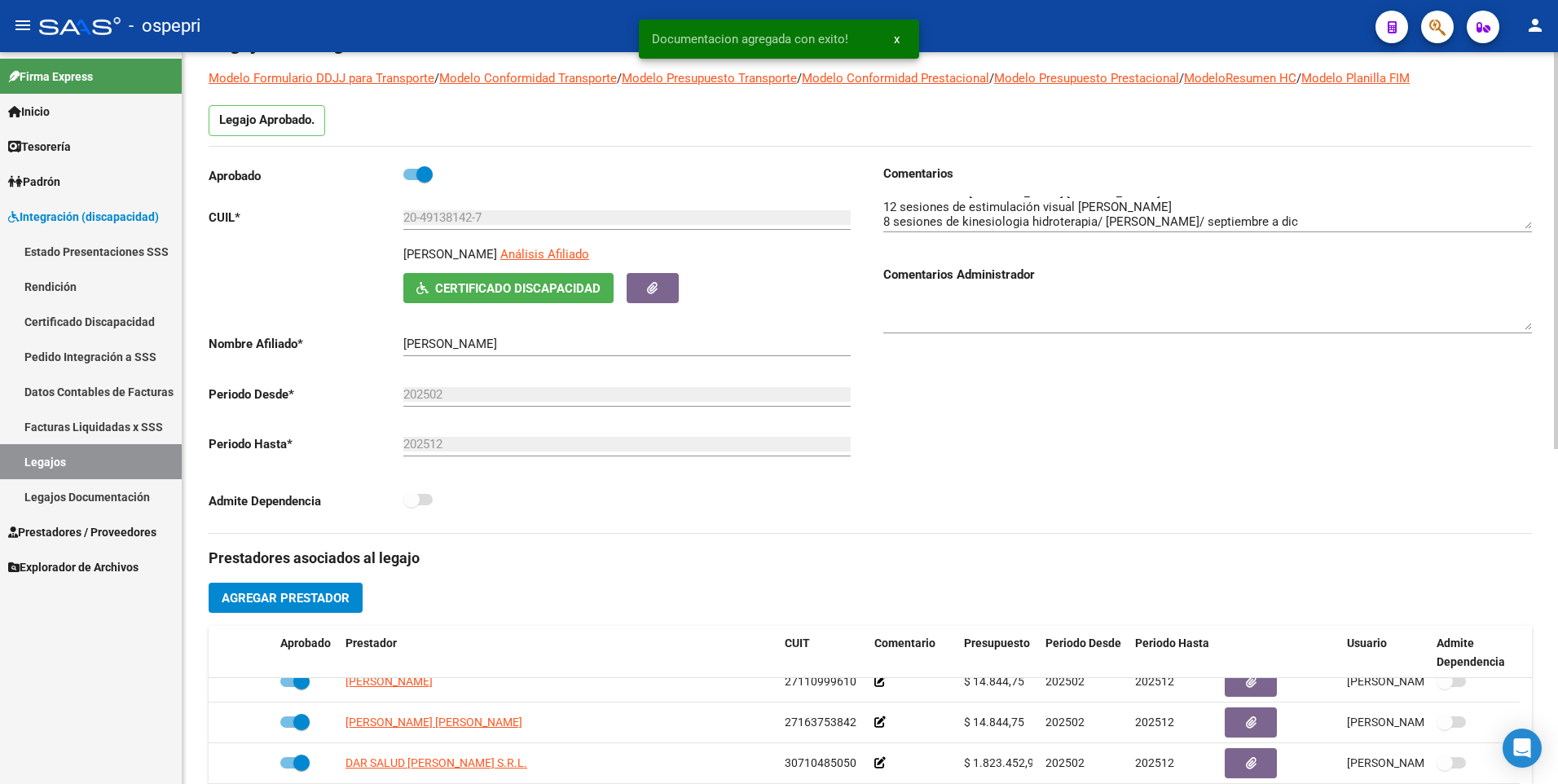
scroll to position [46, 0]
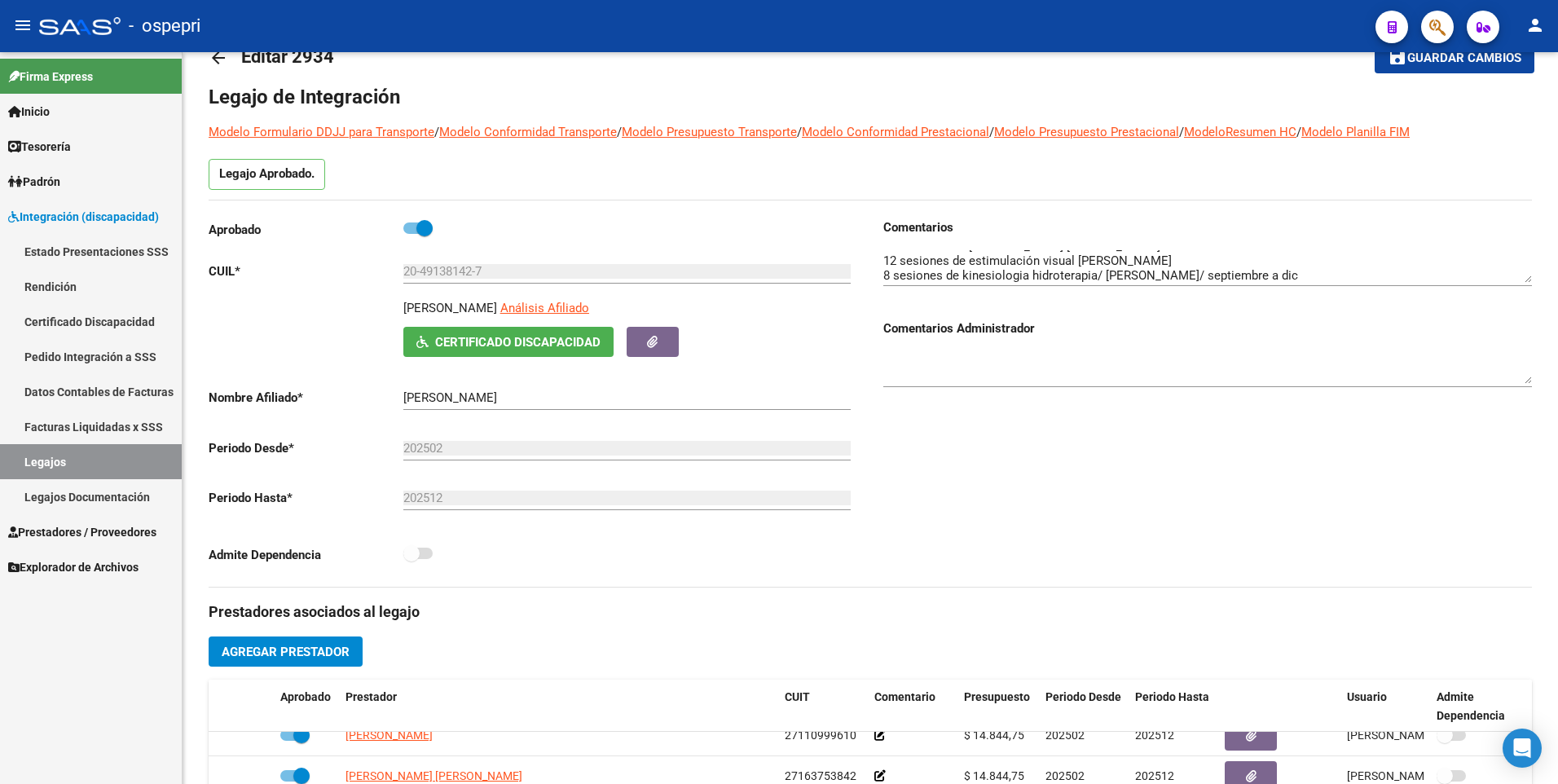
click at [73, 464] on link "Legajos" at bounding box center [91, 462] width 182 height 35
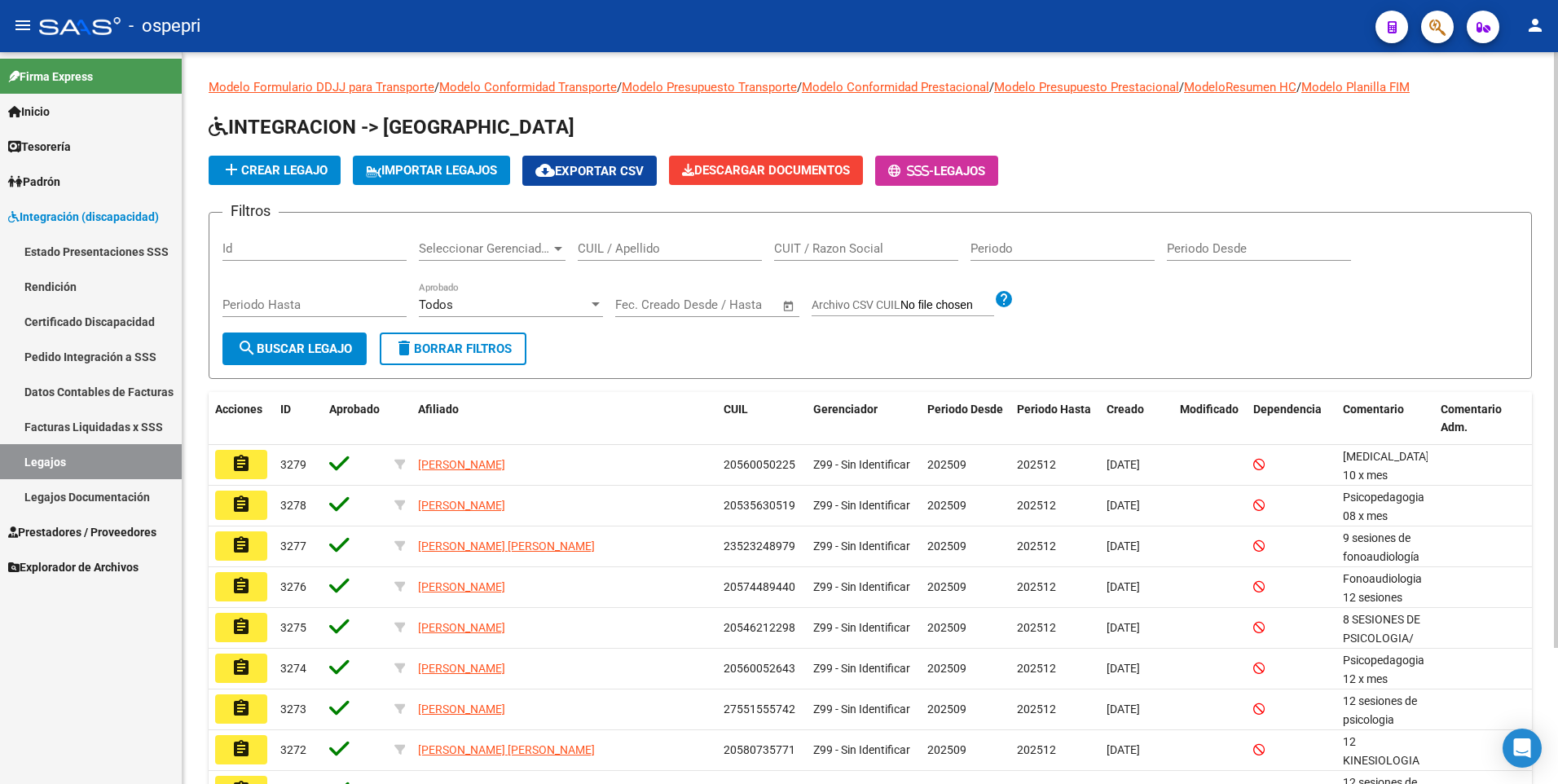
click at [664, 251] on input "CUIL / Apellido" at bounding box center [670, 249] width 184 height 15
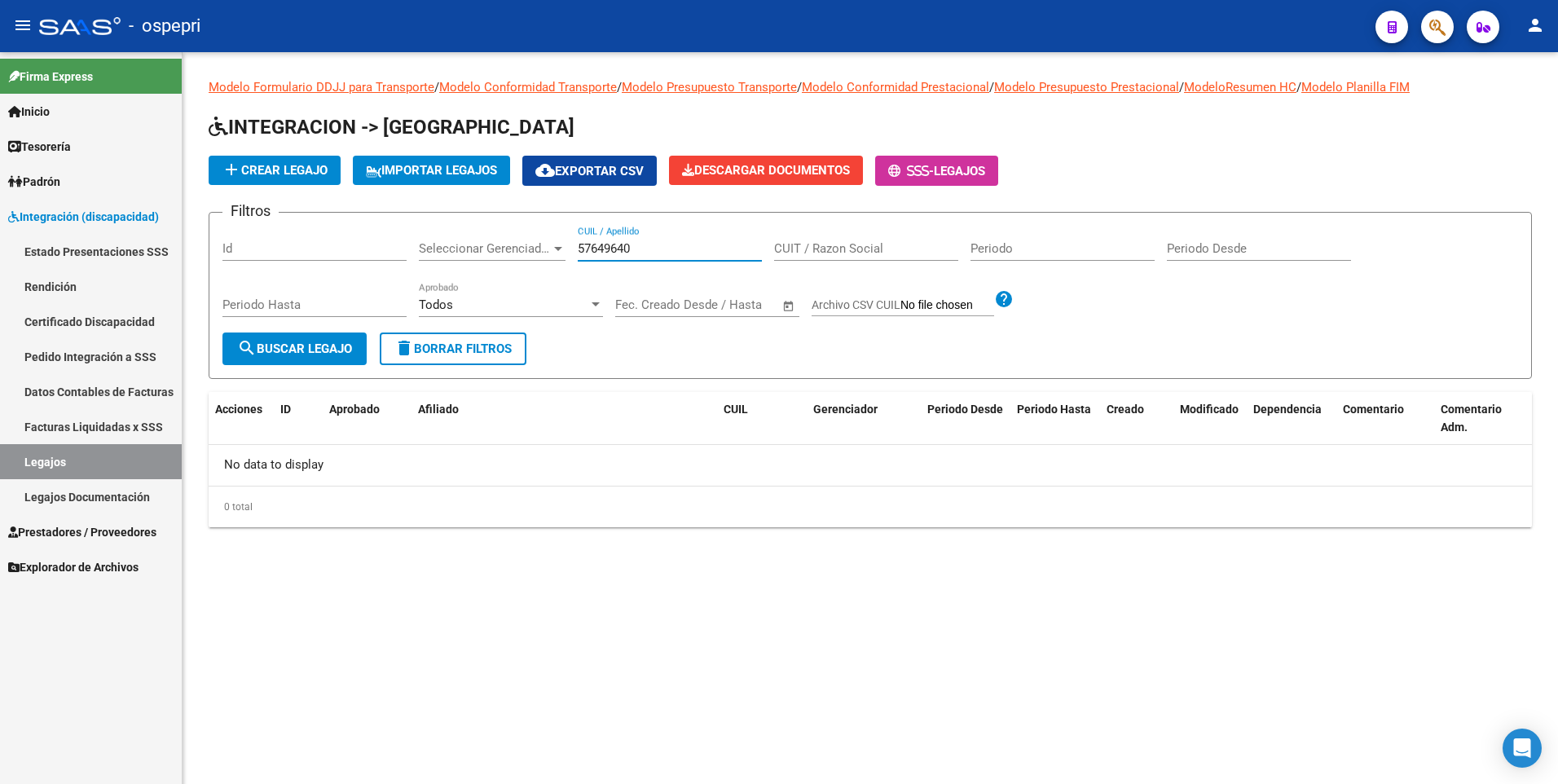
type input "57649640"
click at [266, 172] on span "add Crear Legajo" at bounding box center [275, 171] width 106 height 15
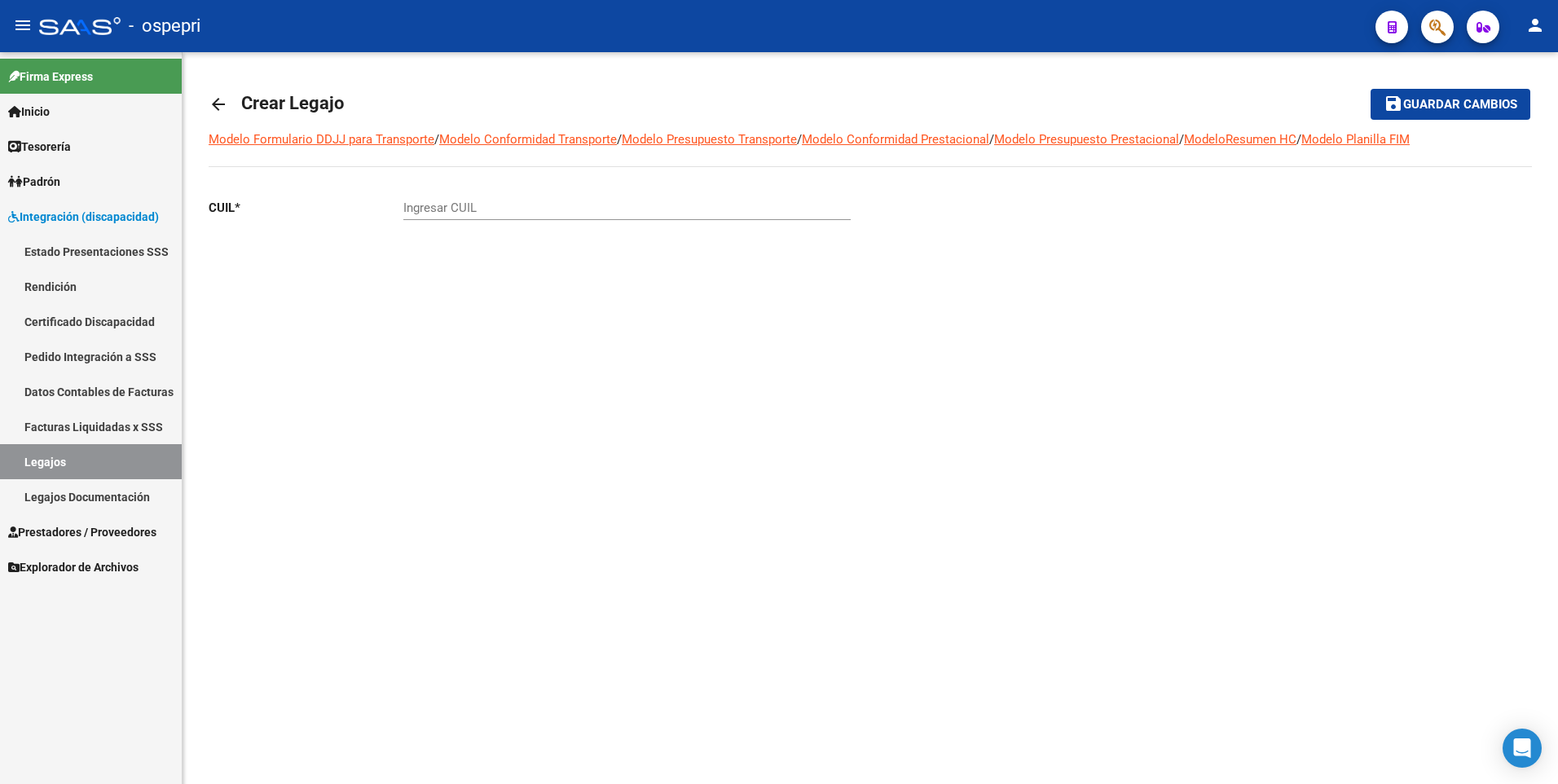
click at [556, 209] on input "Ingresar CUIL" at bounding box center [627, 208] width 447 height 15
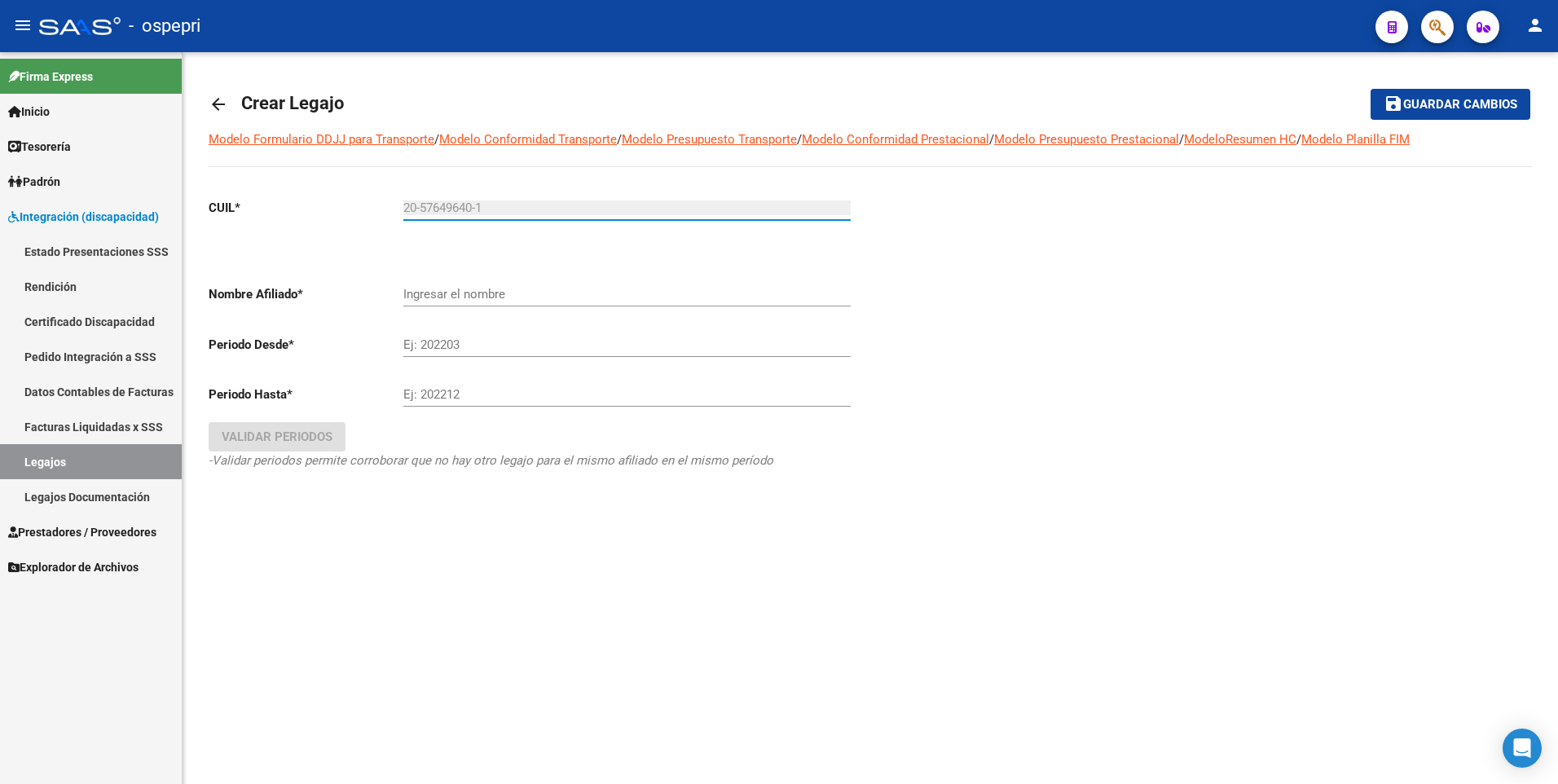
type input "20-57649640-1"
click at [513, 335] on div "Ej: 202203" at bounding box center [627, 340] width 447 height 35
type input "BALBOA [PERSON_NAME]"
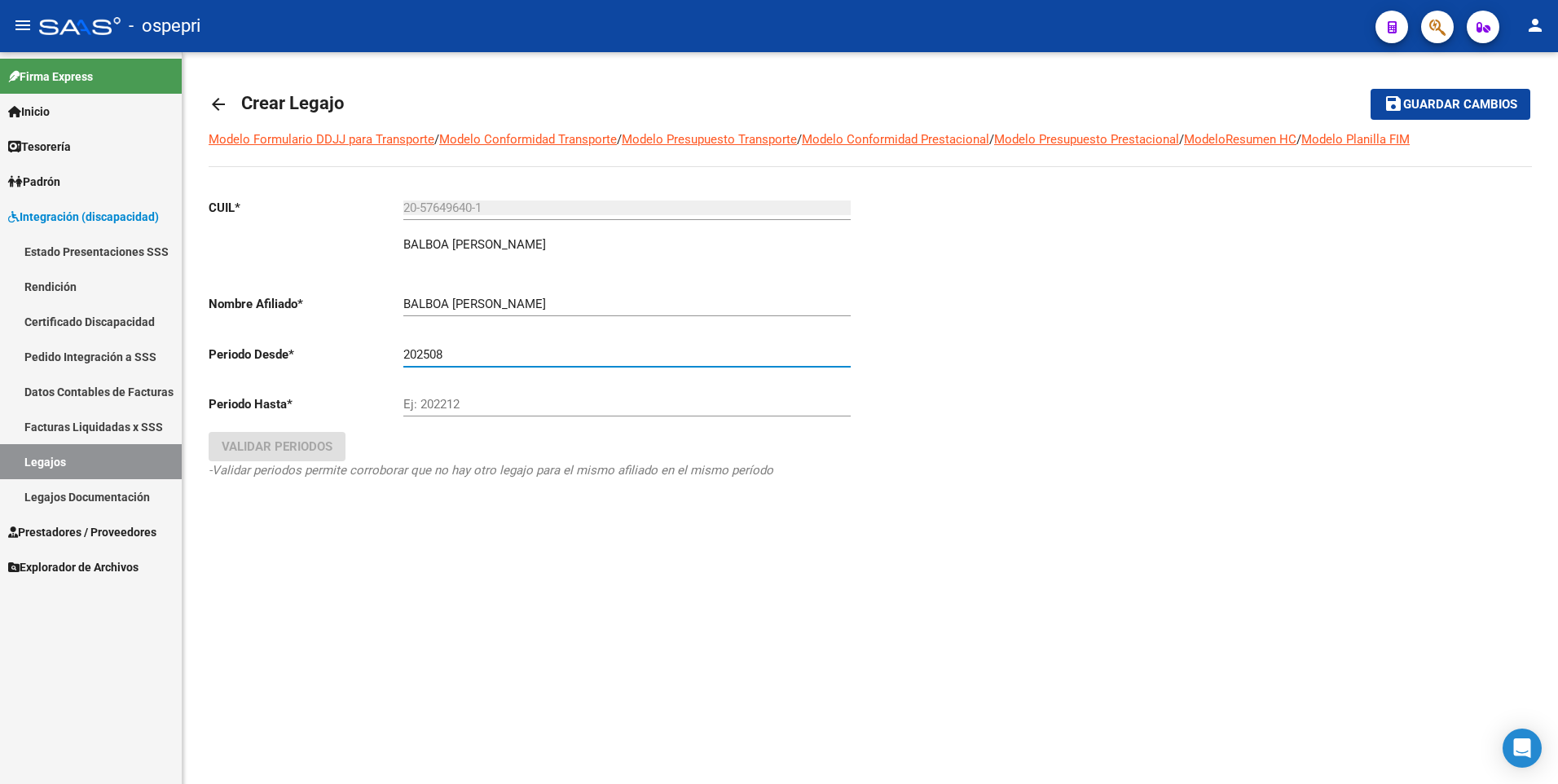
type input "202508"
click at [475, 406] on input "Ej: 202212" at bounding box center [627, 405] width 447 height 15
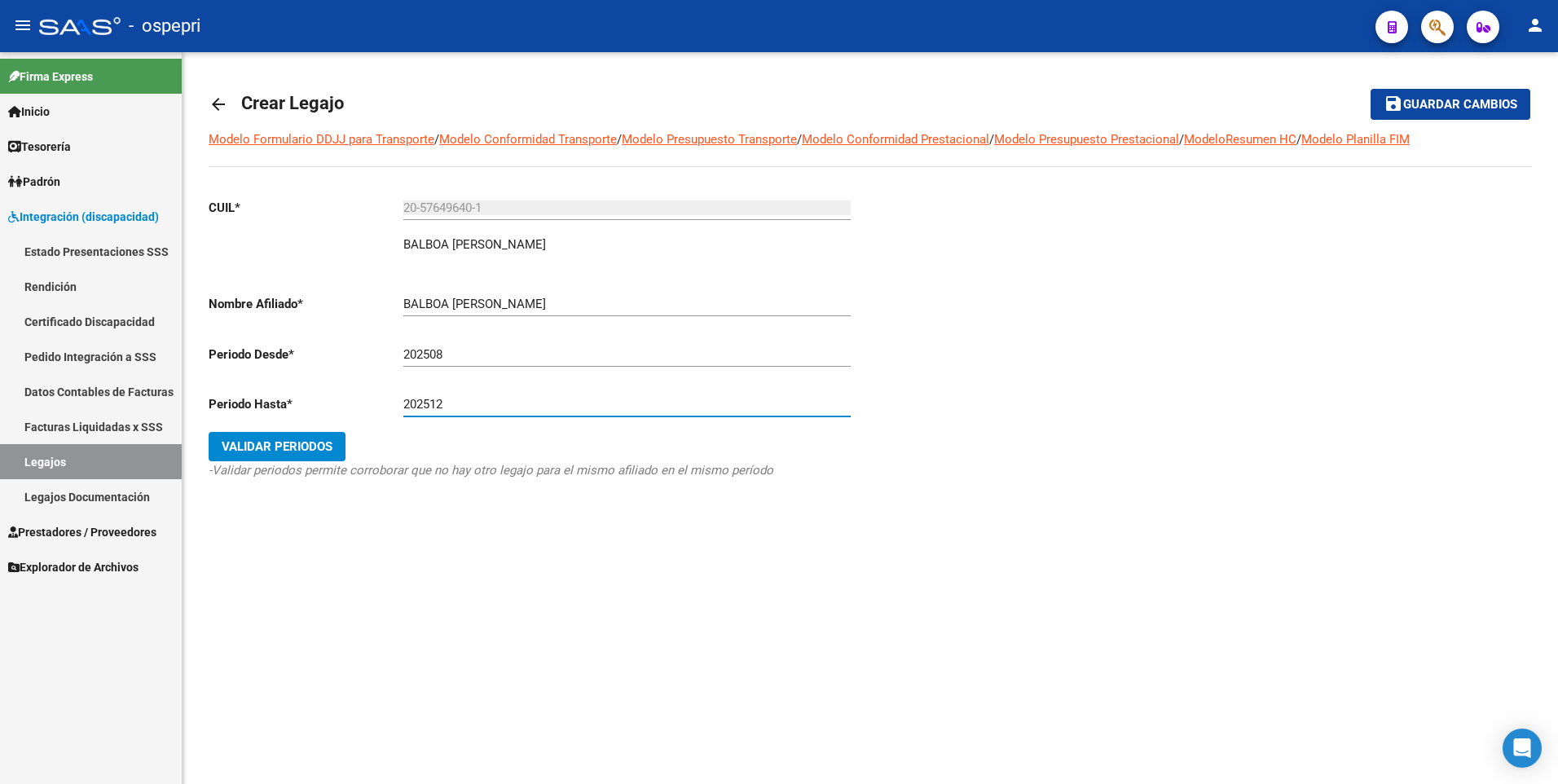
type input "202512"
click at [295, 444] on span "Validar Periodos" at bounding box center [277, 446] width 110 height 15
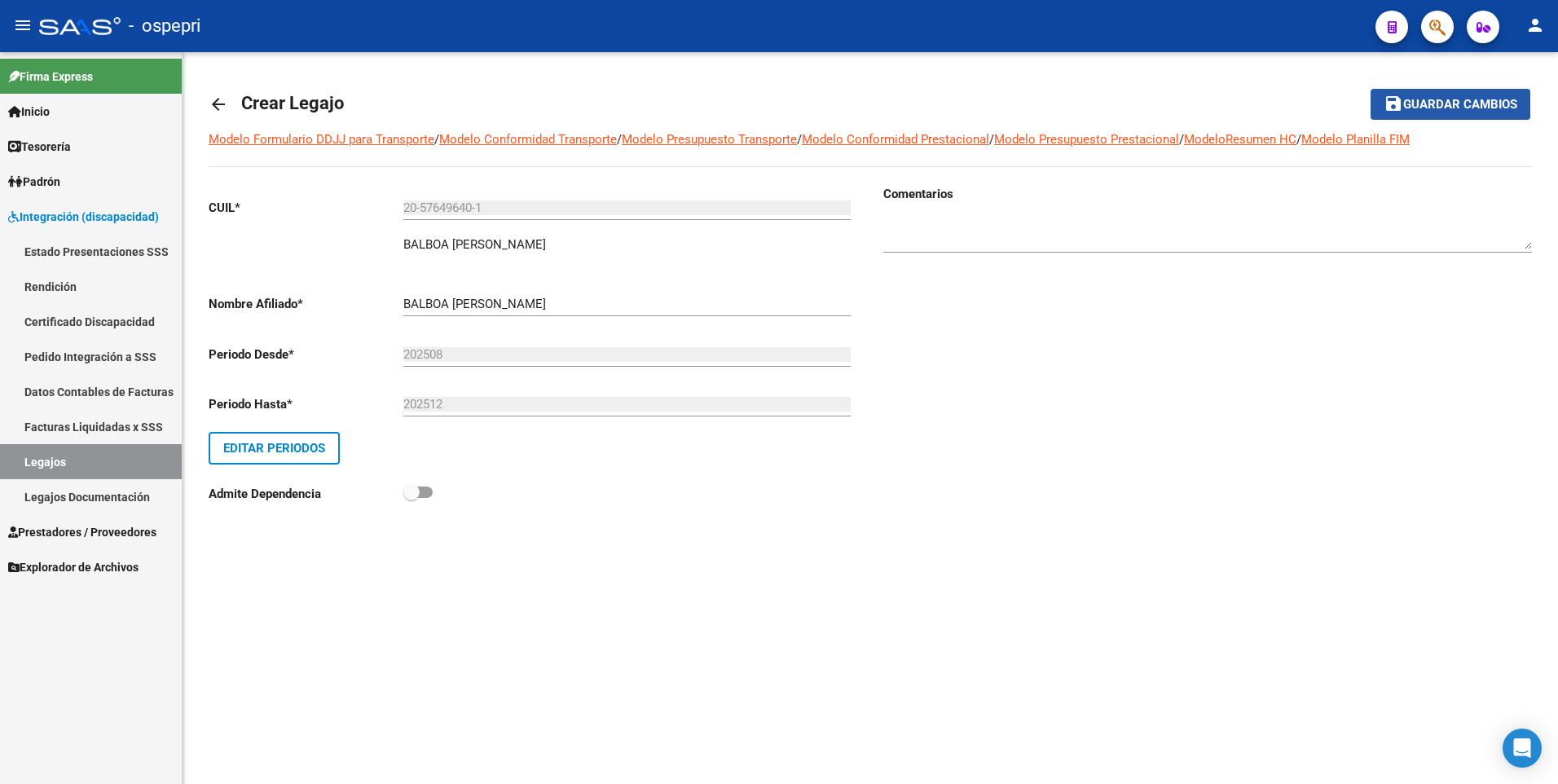
click at [1426, 102] on span "Guardar cambios" at bounding box center [1460, 105] width 114 height 15
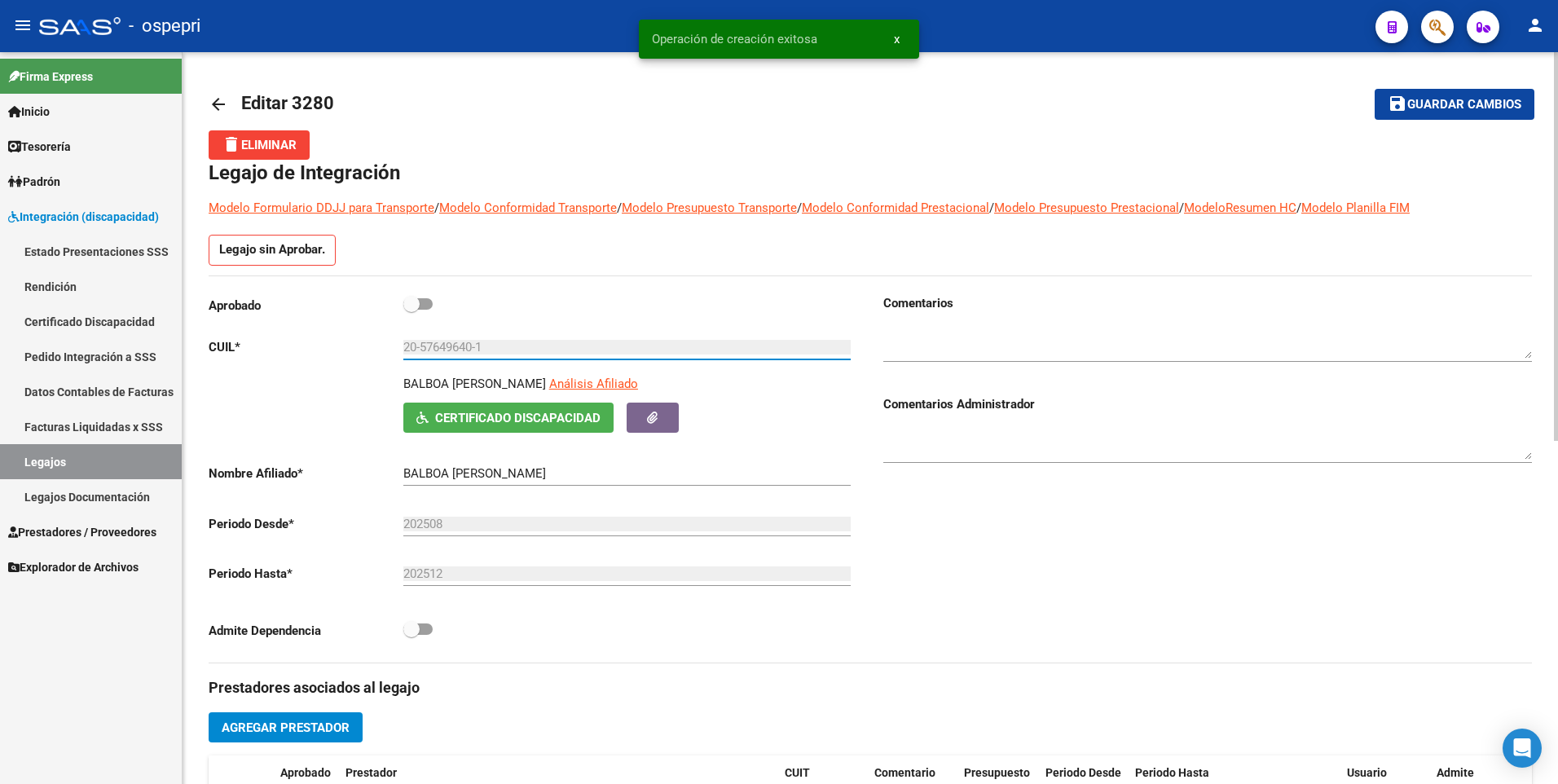
drag, startPoint x: 496, startPoint y: 346, endPoint x: 302, endPoint y: 349, distance: 194.0
click at [302, 349] on app-form-text-field "CUIL * 20-57649640-1 Ingresar CUIL" at bounding box center [530, 347] width 642 height 15
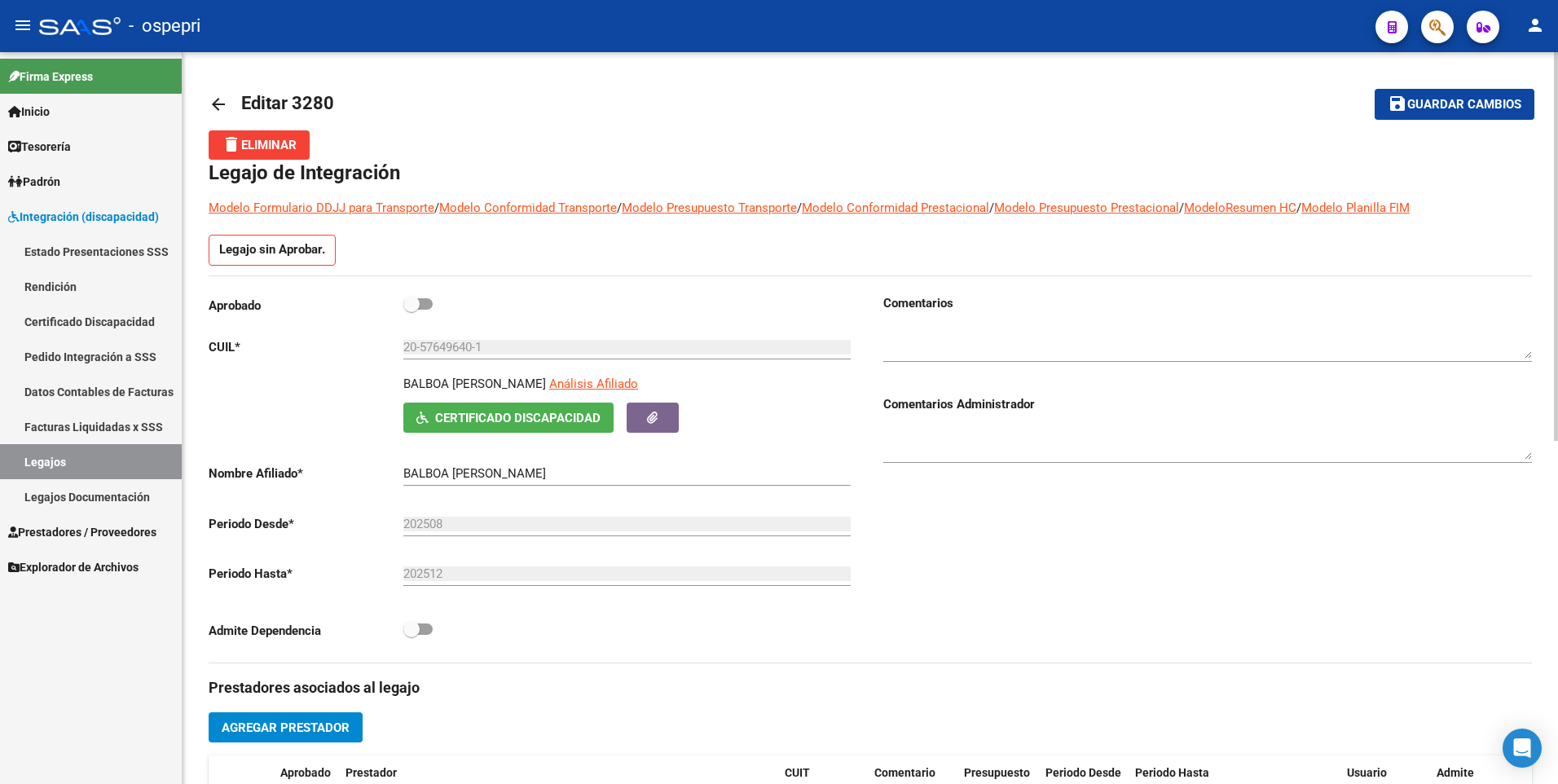
click at [1053, 559] on div "Comentarios Comentarios Administrador" at bounding box center [1201, 478] width 662 height 368
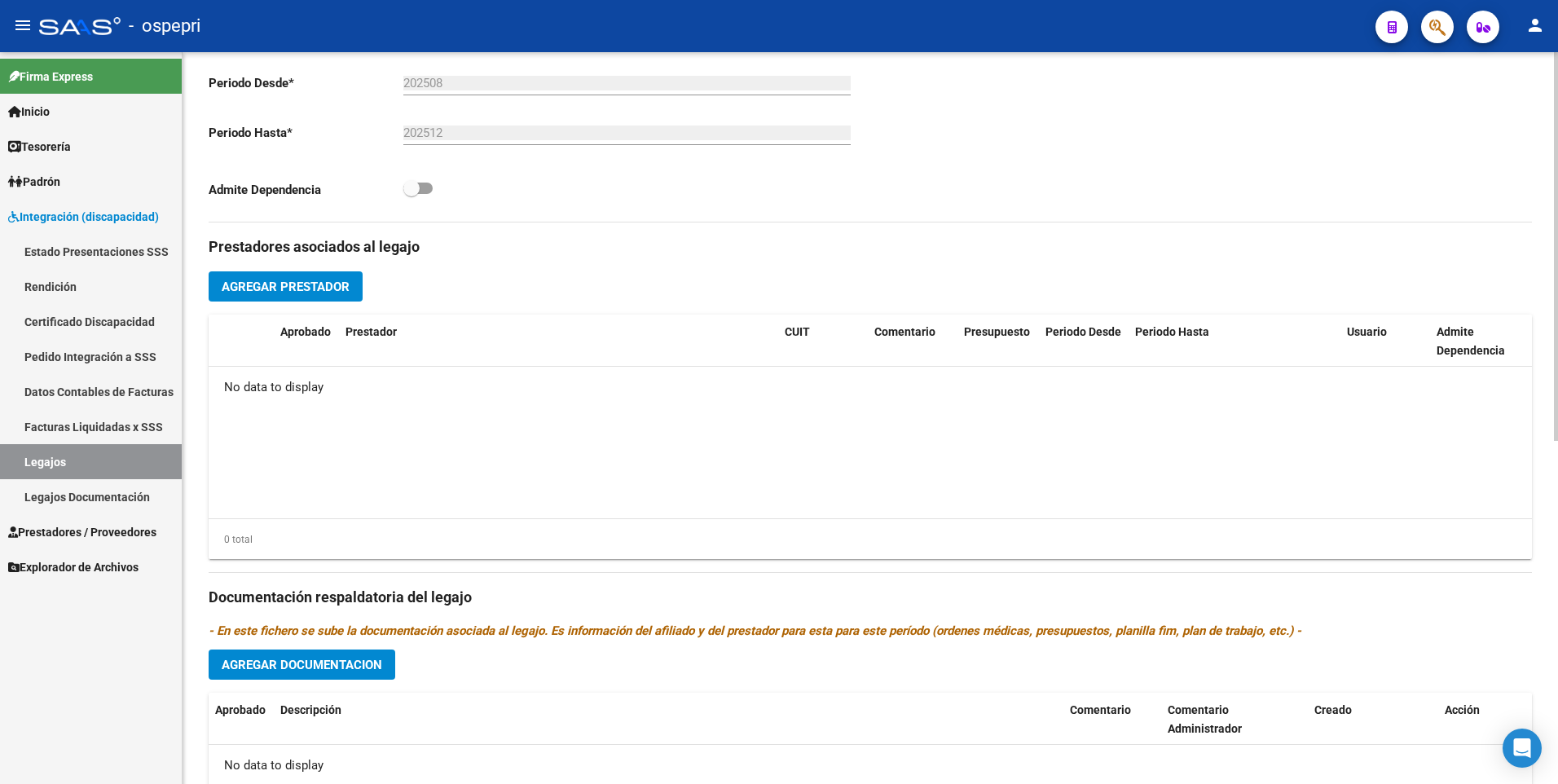
scroll to position [646, 0]
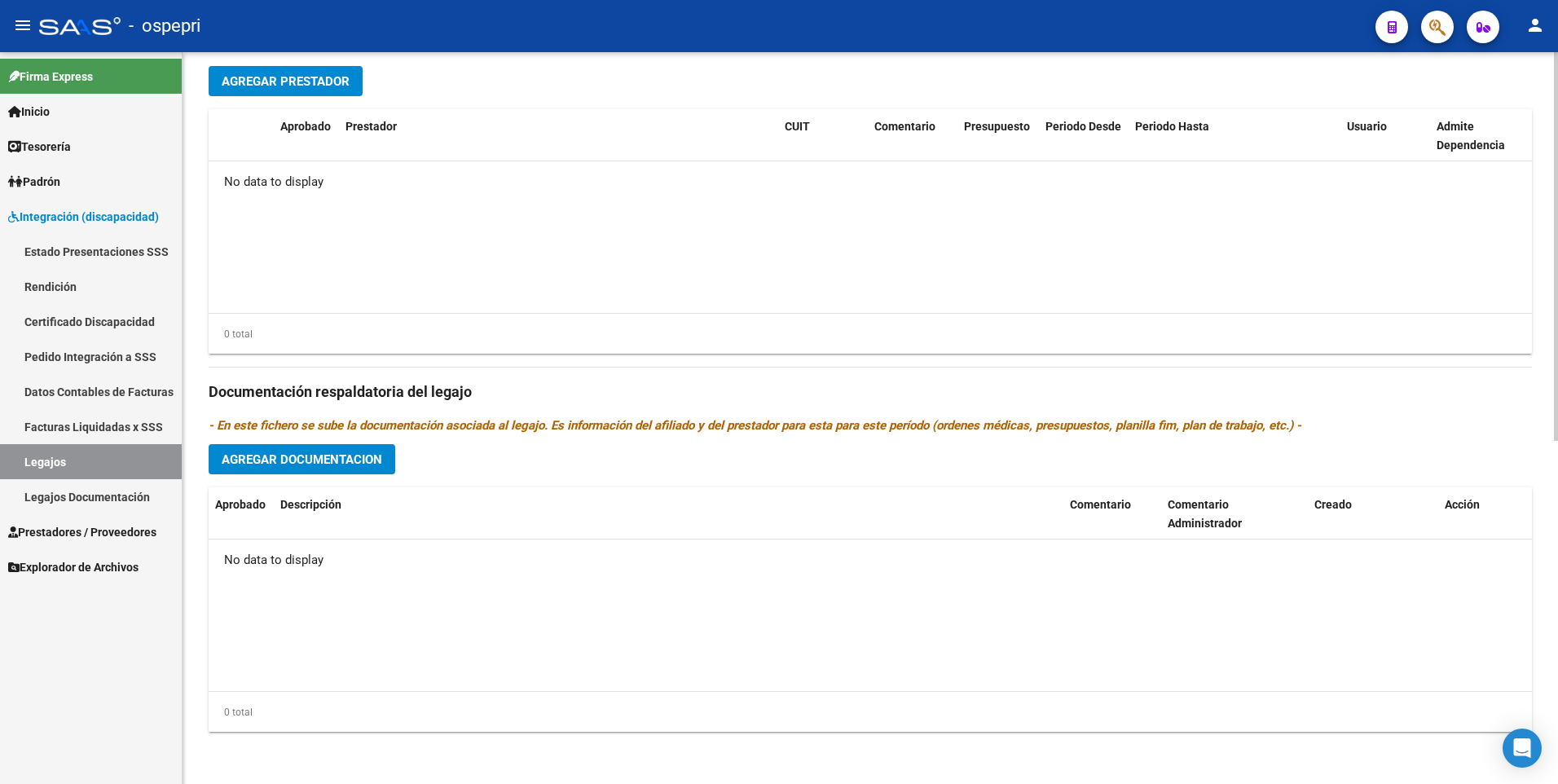
click at [319, 462] on span "Agregar Documentacion" at bounding box center [302, 459] width 161 height 15
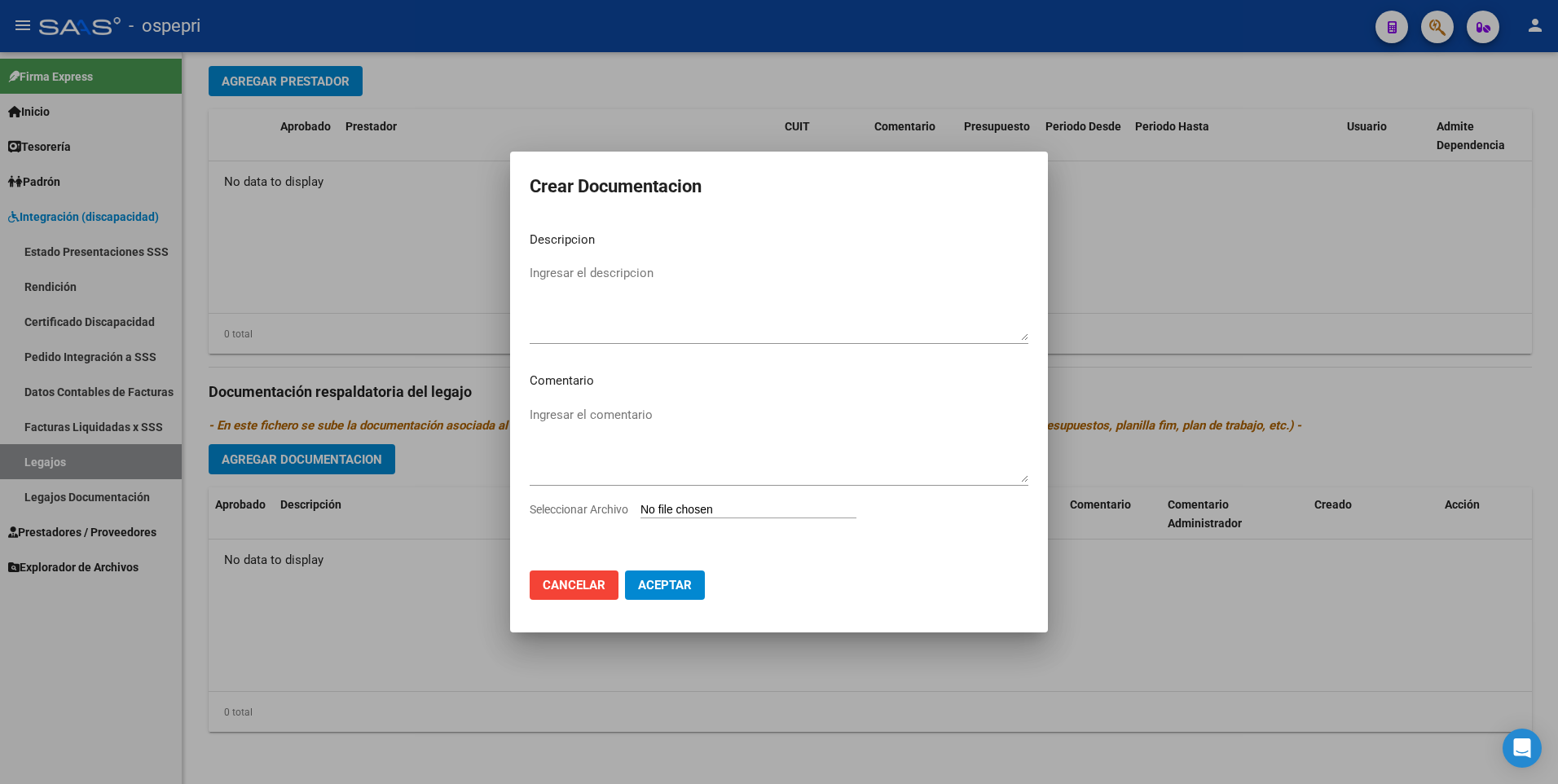
click at [706, 513] on input "Seleccionar Archivo" at bounding box center [748, 510] width 216 height 16
type input "C:\fakepath\20576496401.pdf"
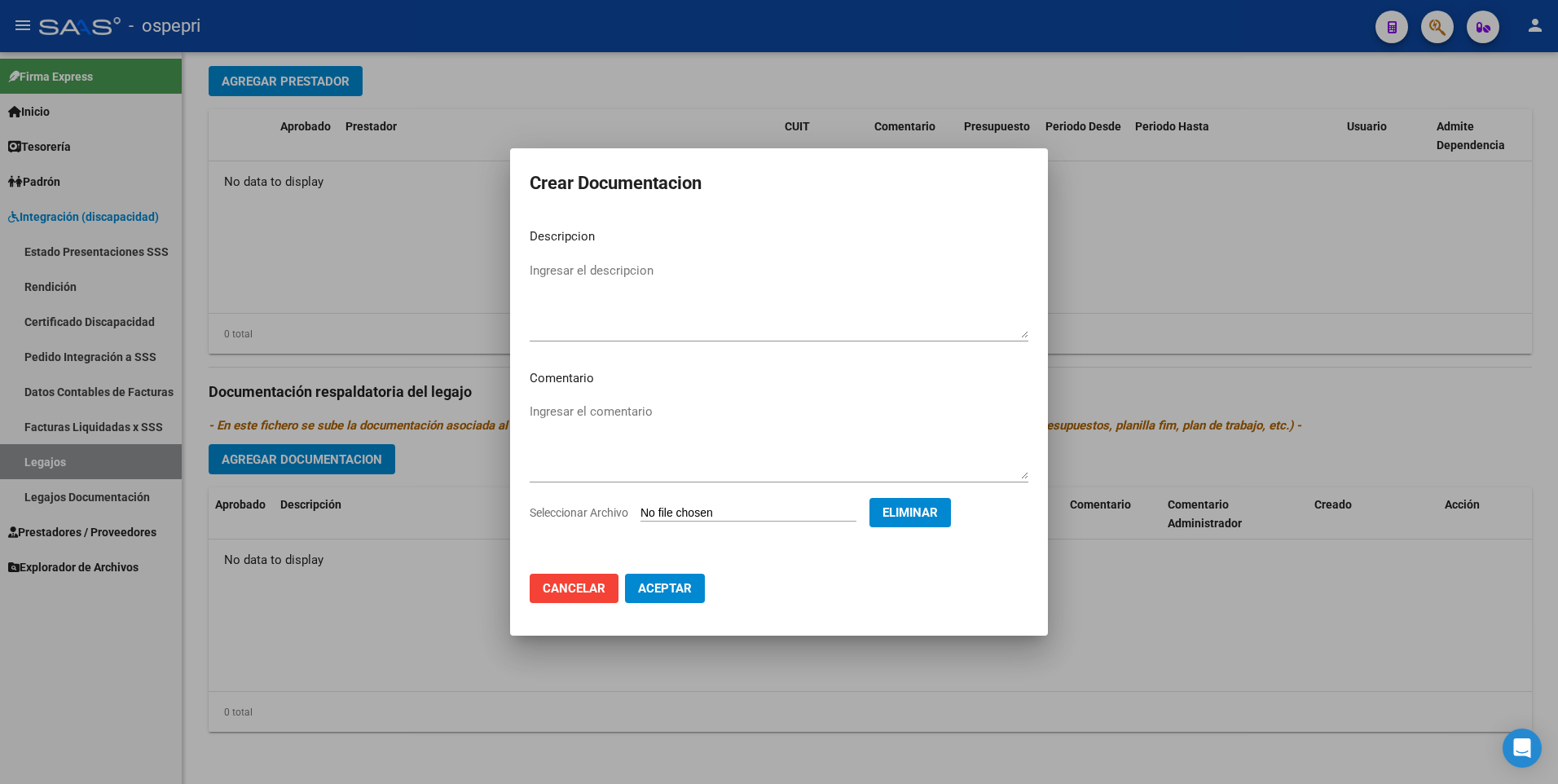
click at [672, 592] on span "Aceptar" at bounding box center [665, 588] width 54 height 15
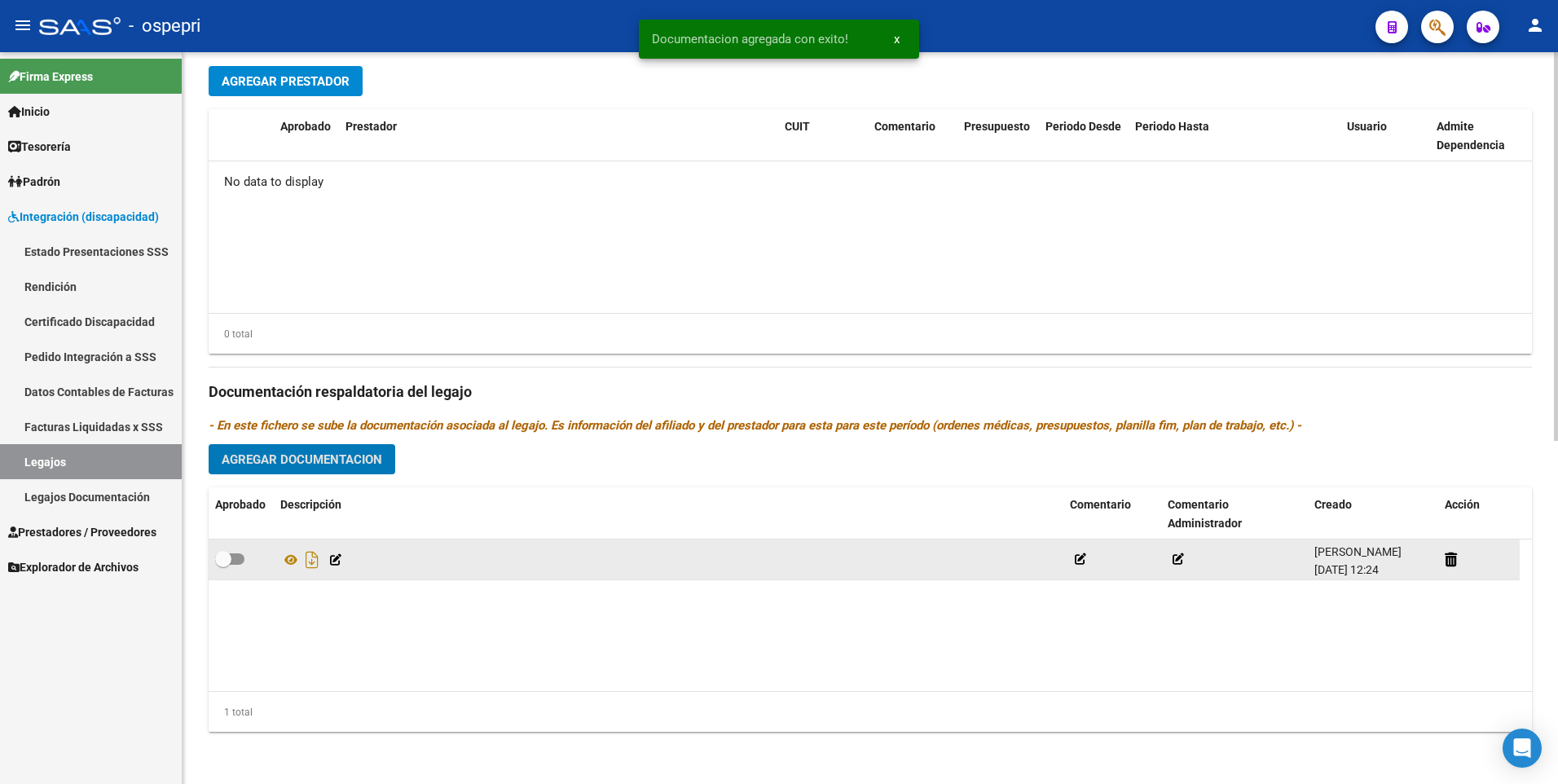
click at [238, 559] on span at bounding box center [230, 559] width 30 height 11
click at [224, 564] on input "checkbox" at bounding box center [223, 564] width 1 height 1
checkbox input "true"
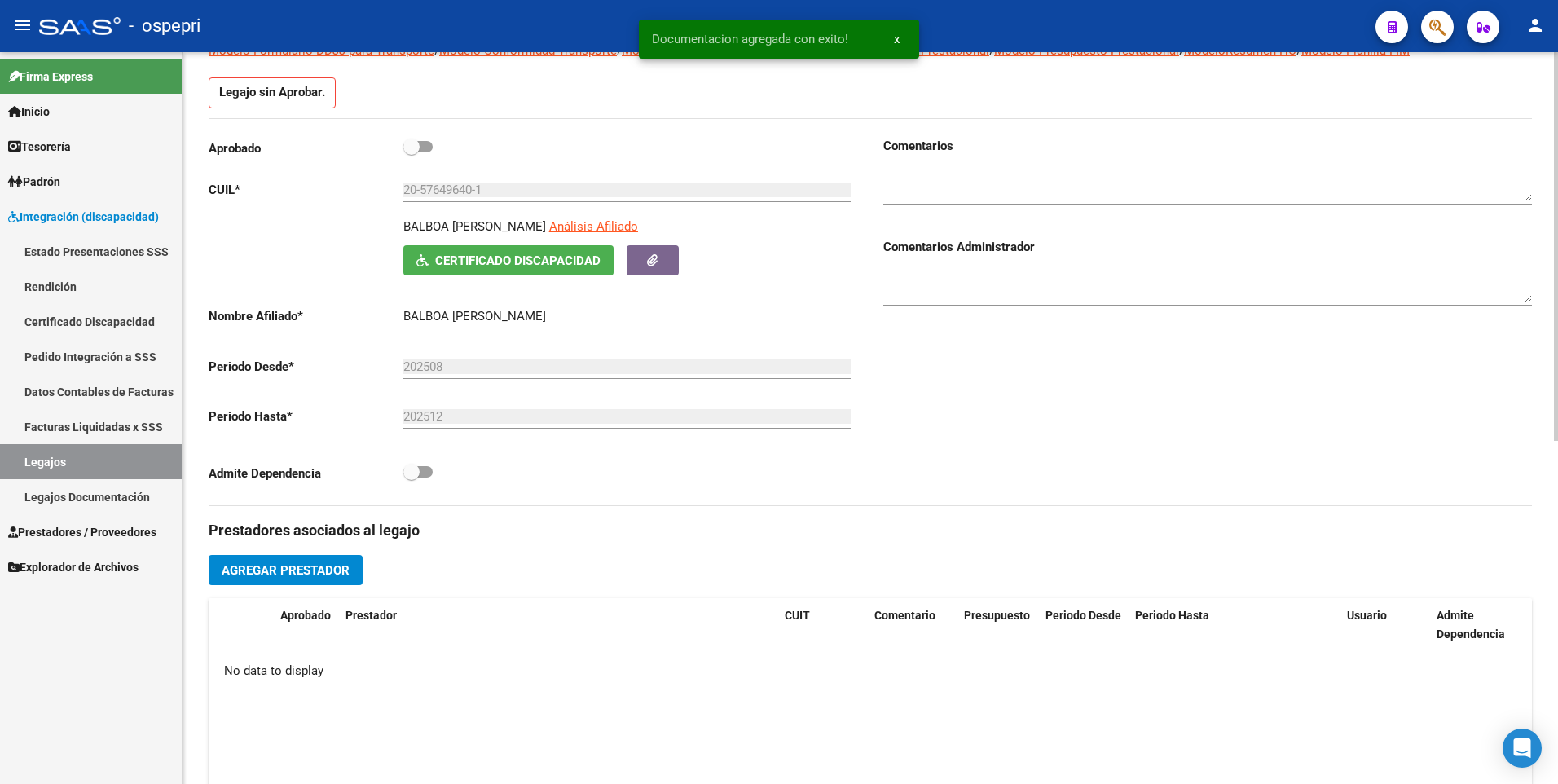
scroll to position [0, 0]
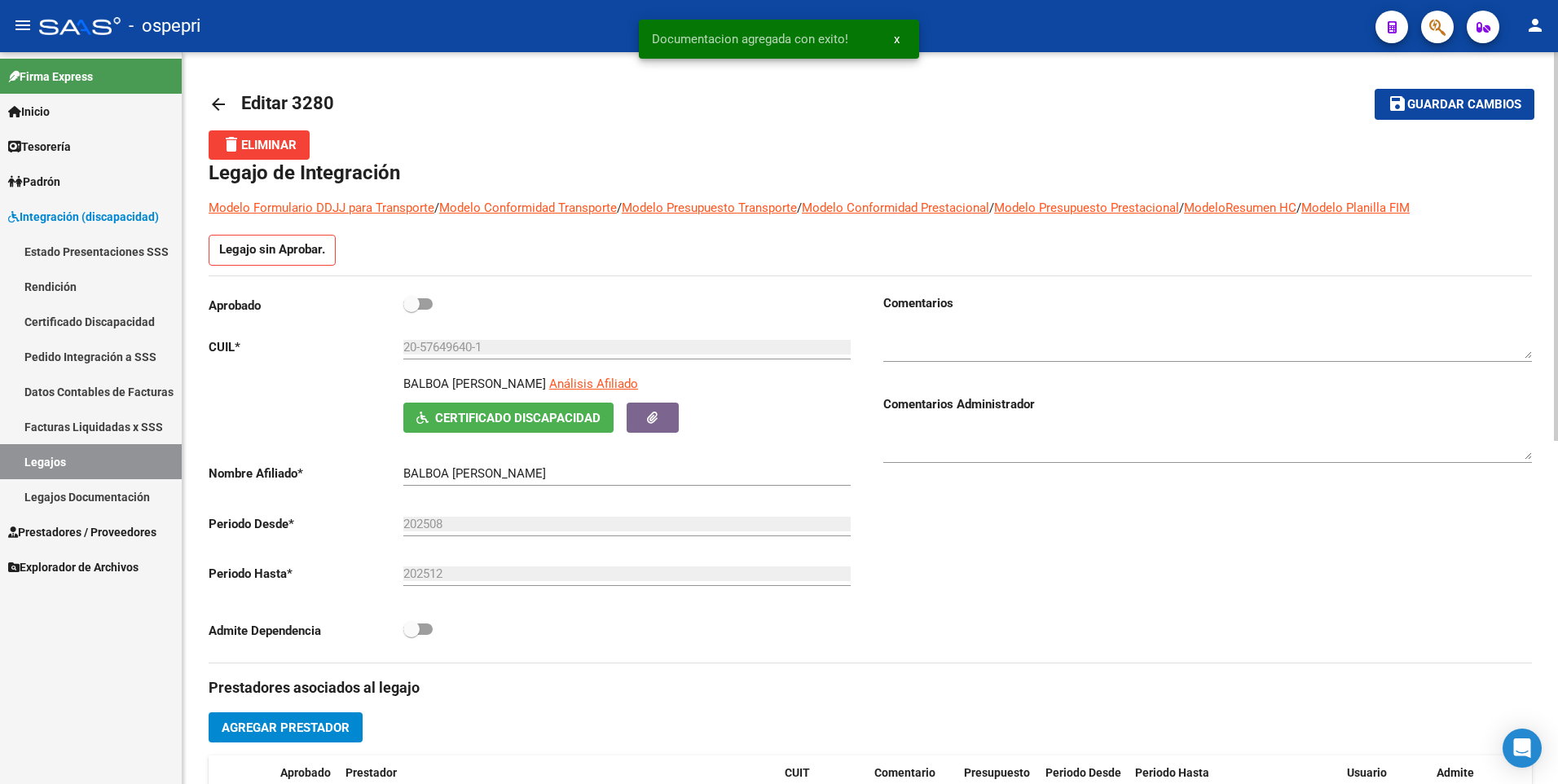
click at [1430, 92] on button "save Guardar cambios" at bounding box center [1454, 104] width 160 height 30
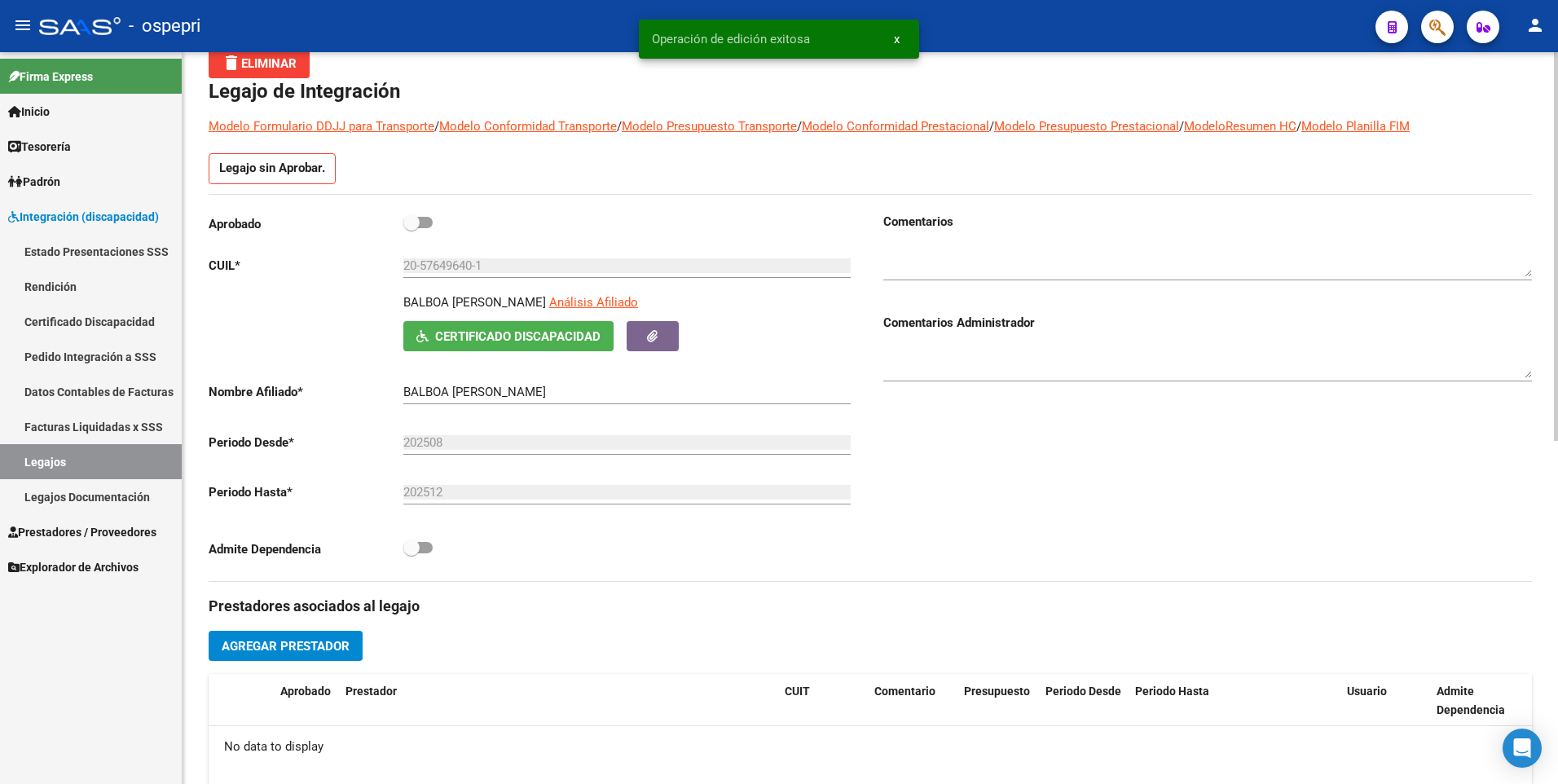
click at [429, 222] on span at bounding box center [418, 223] width 30 height 11
click at [411, 228] on input "checkbox" at bounding box center [411, 228] width 1 height 1
checkbox input "true"
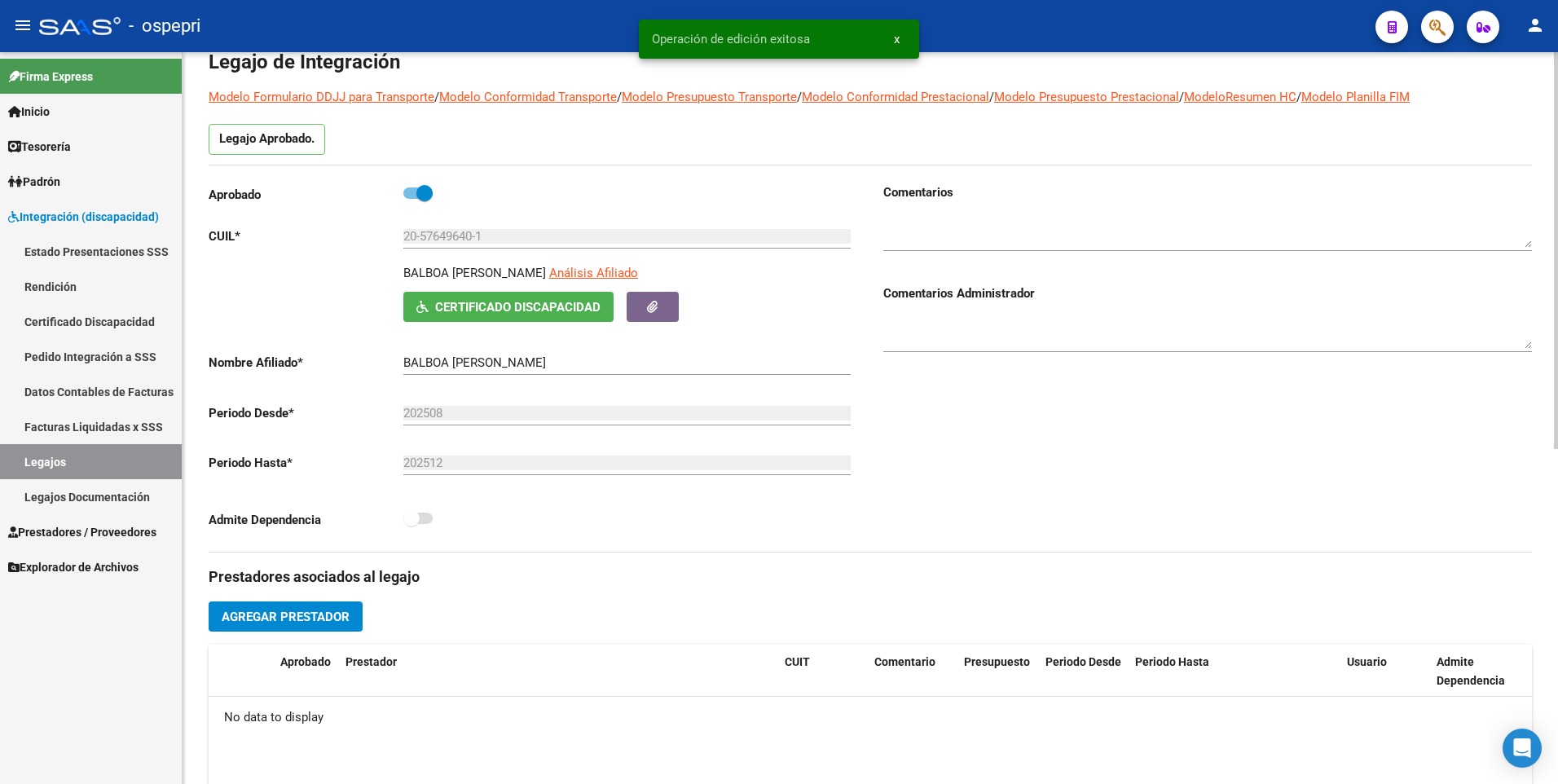
scroll to position [0, 0]
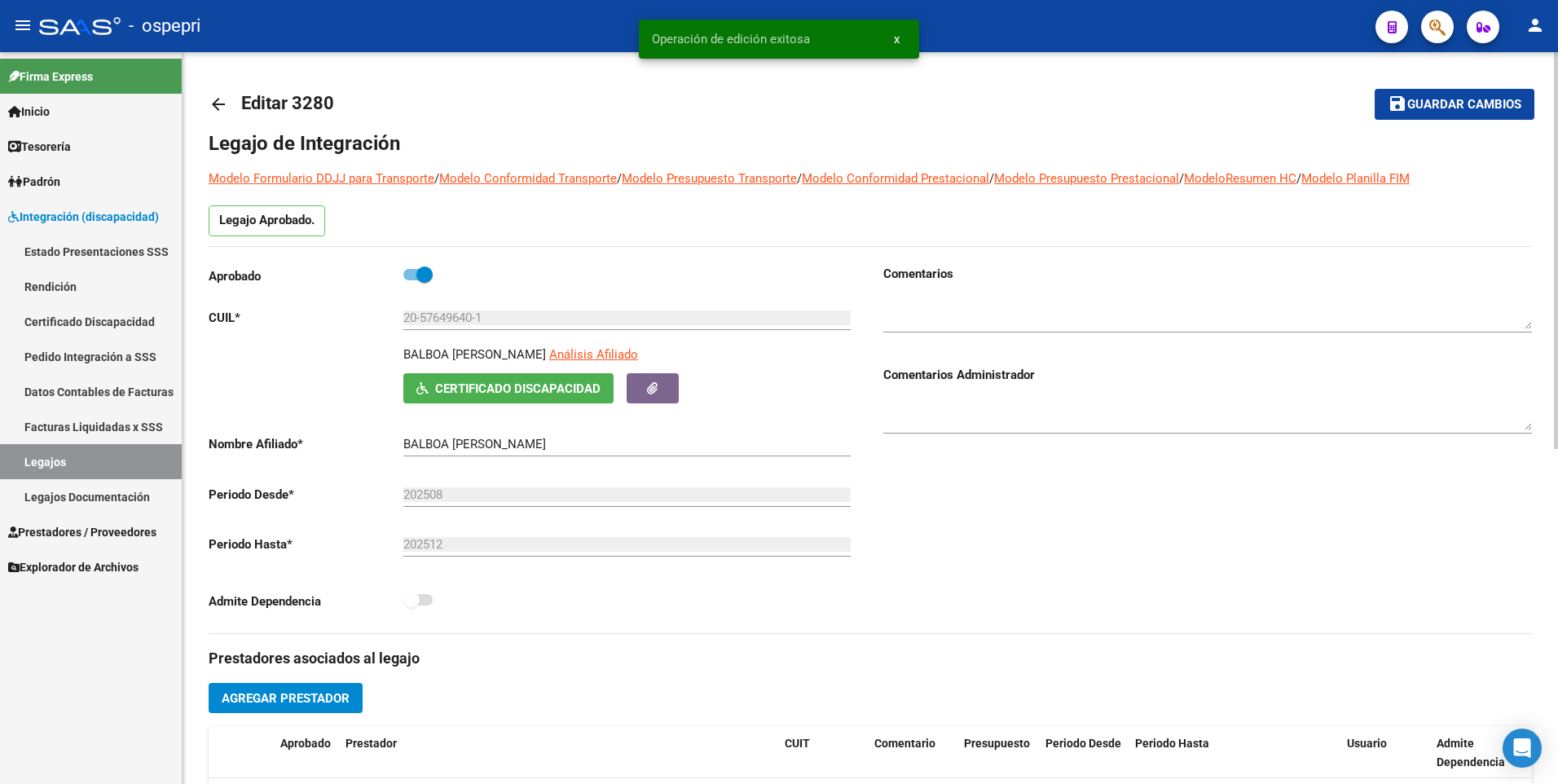
click at [1460, 103] on span "Guardar cambios" at bounding box center [1463, 105] width 114 height 15
click at [930, 309] on textarea at bounding box center [1207, 313] width 649 height 32
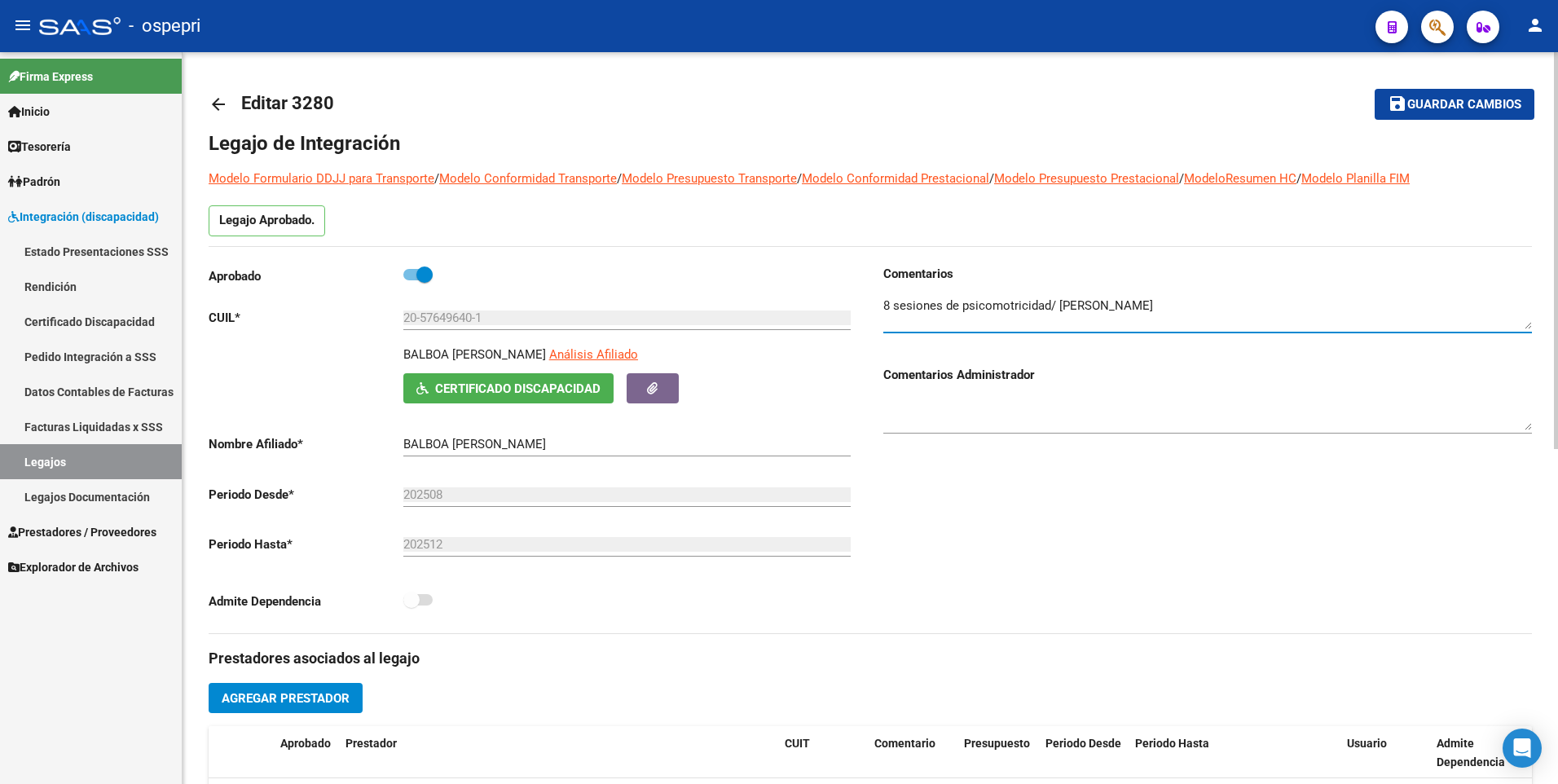
scroll to position [82, 0]
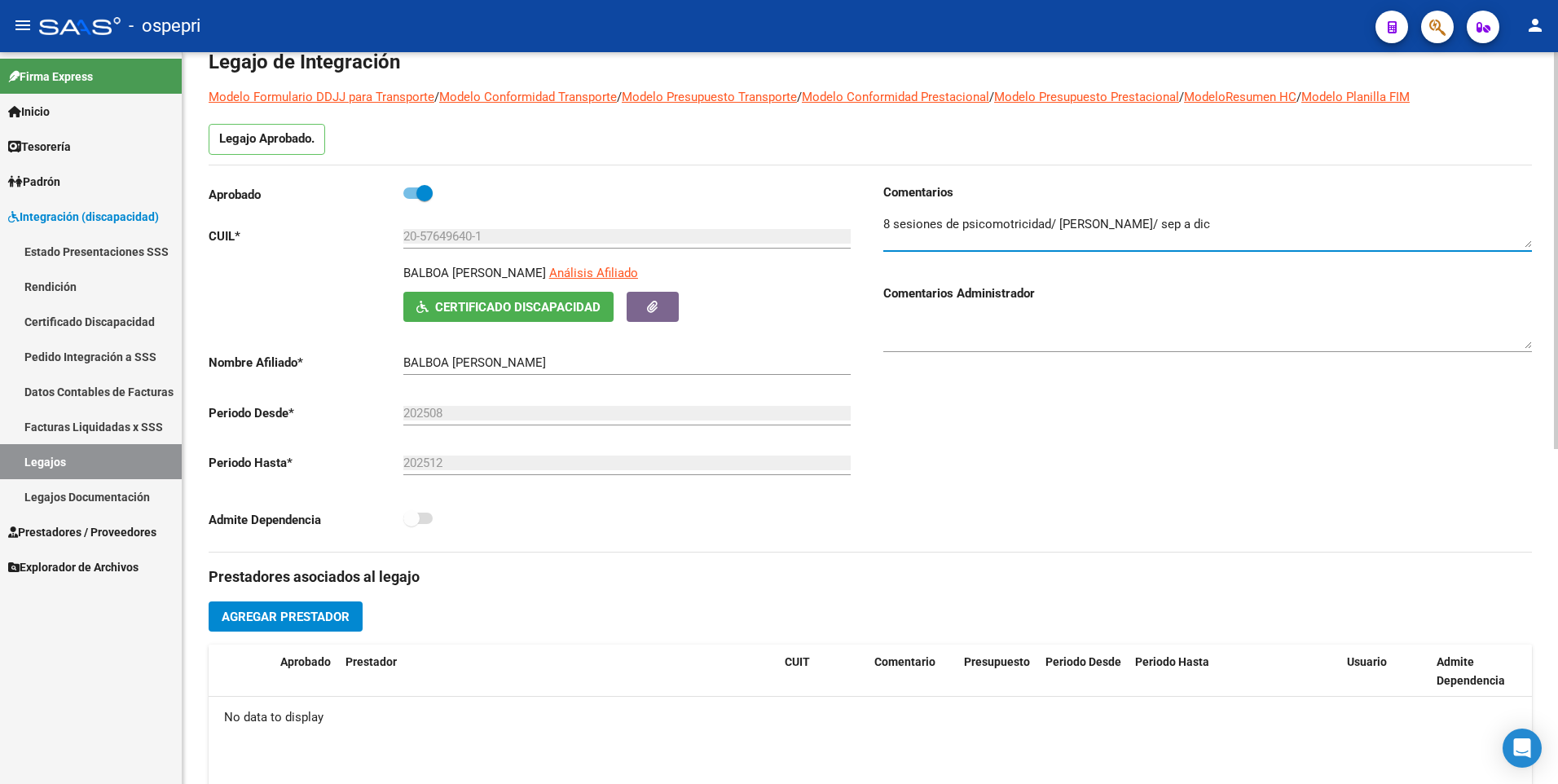
type textarea "8 sesiones de psicomotricidad/ [PERSON_NAME]/ sep a dic"
click at [1121, 427] on div "Comentarios Comentarios Administrador" at bounding box center [1201, 367] width 662 height 368
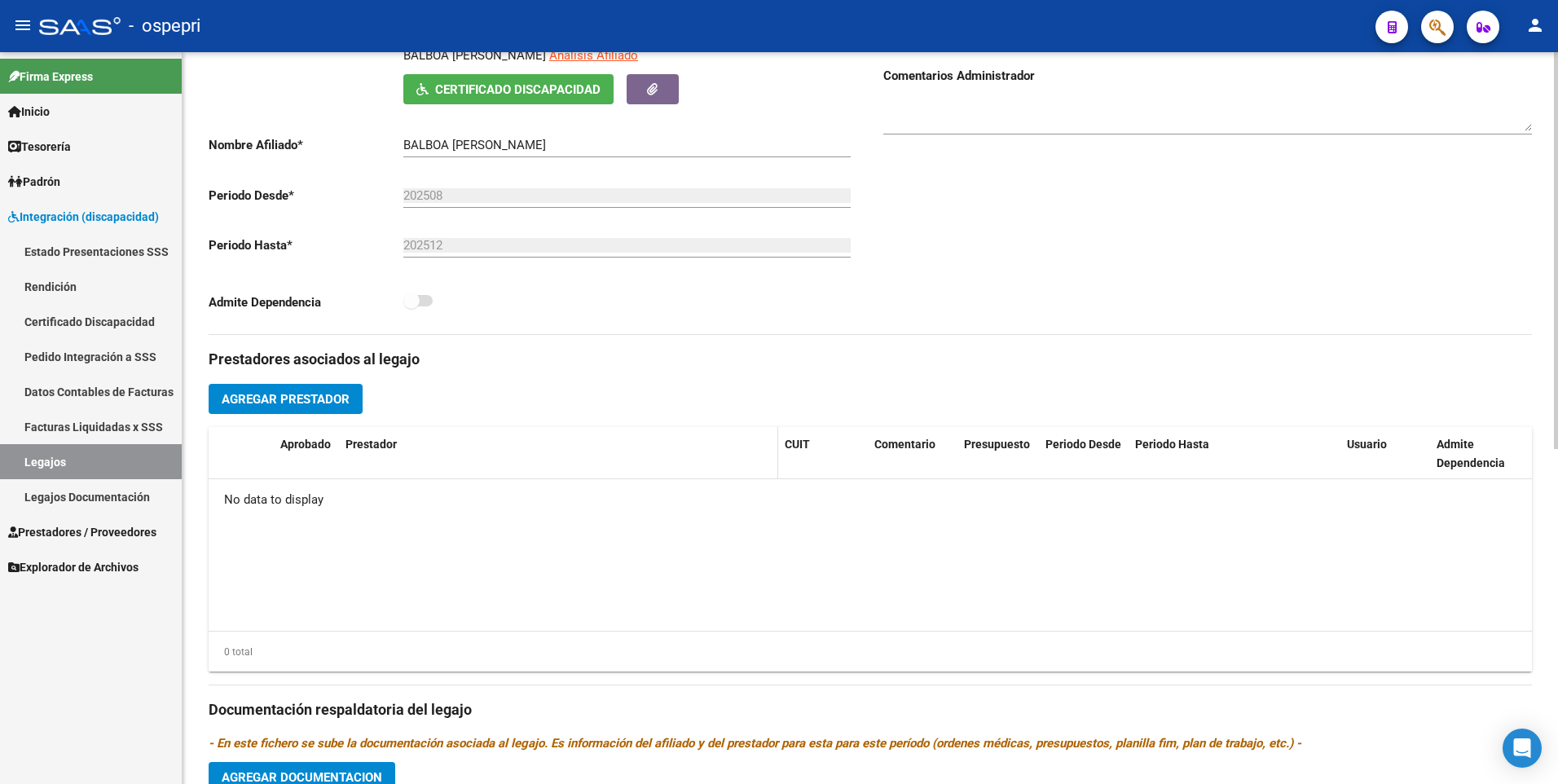
scroll to position [326, 0]
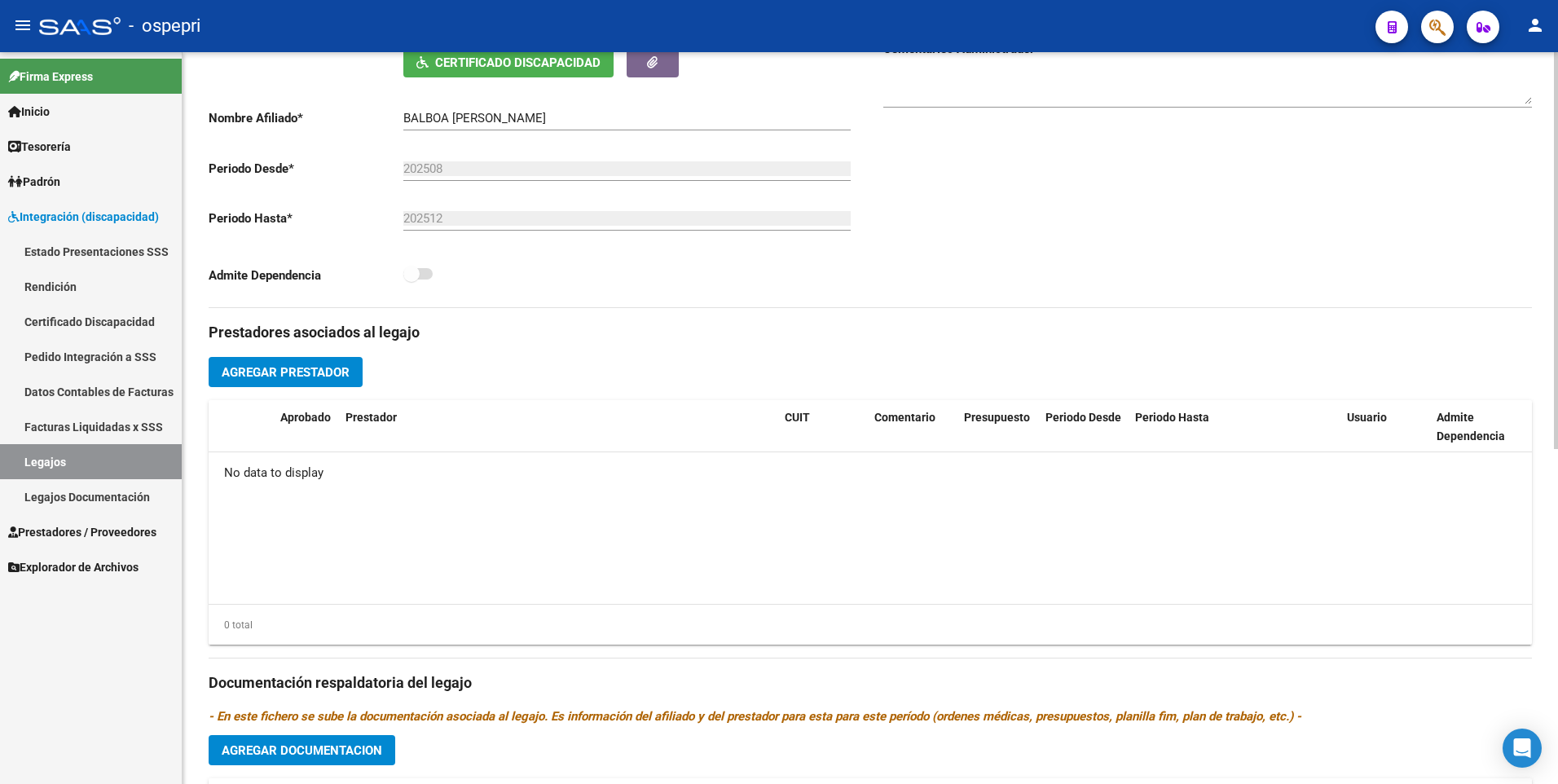
click at [285, 367] on span "Agregar Prestador" at bounding box center [286, 372] width 128 height 15
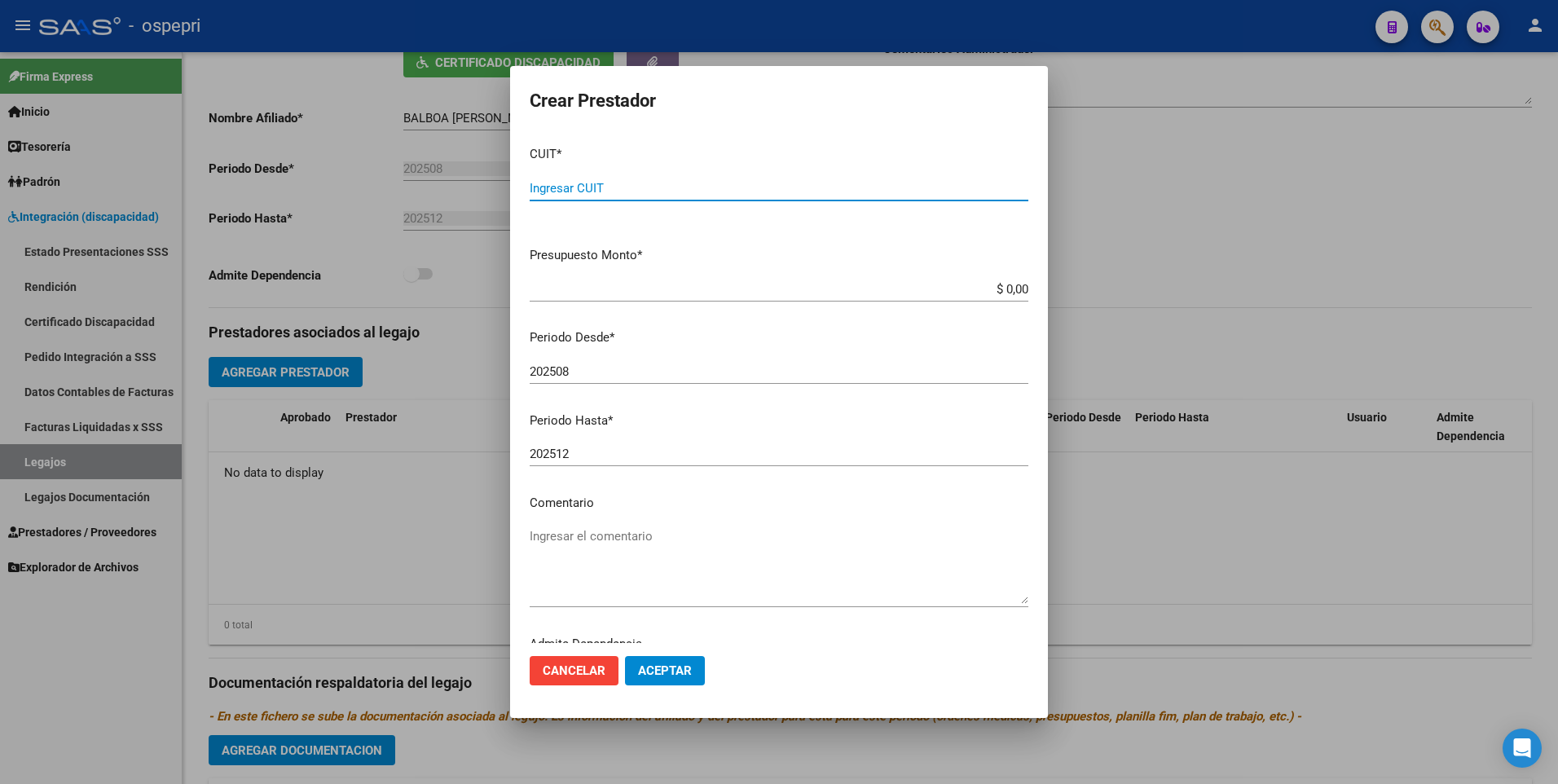
paste input "27-41252877-3"
type input "27-41252877-3"
click at [592, 373] on input "202508" at bounding box center [779, 371] width 498 height 15
type input "202509"
drag, startPoint x: 978, startPoint y: 295, endPoint x: 1244, endPoint y: 296, distance: 266.0
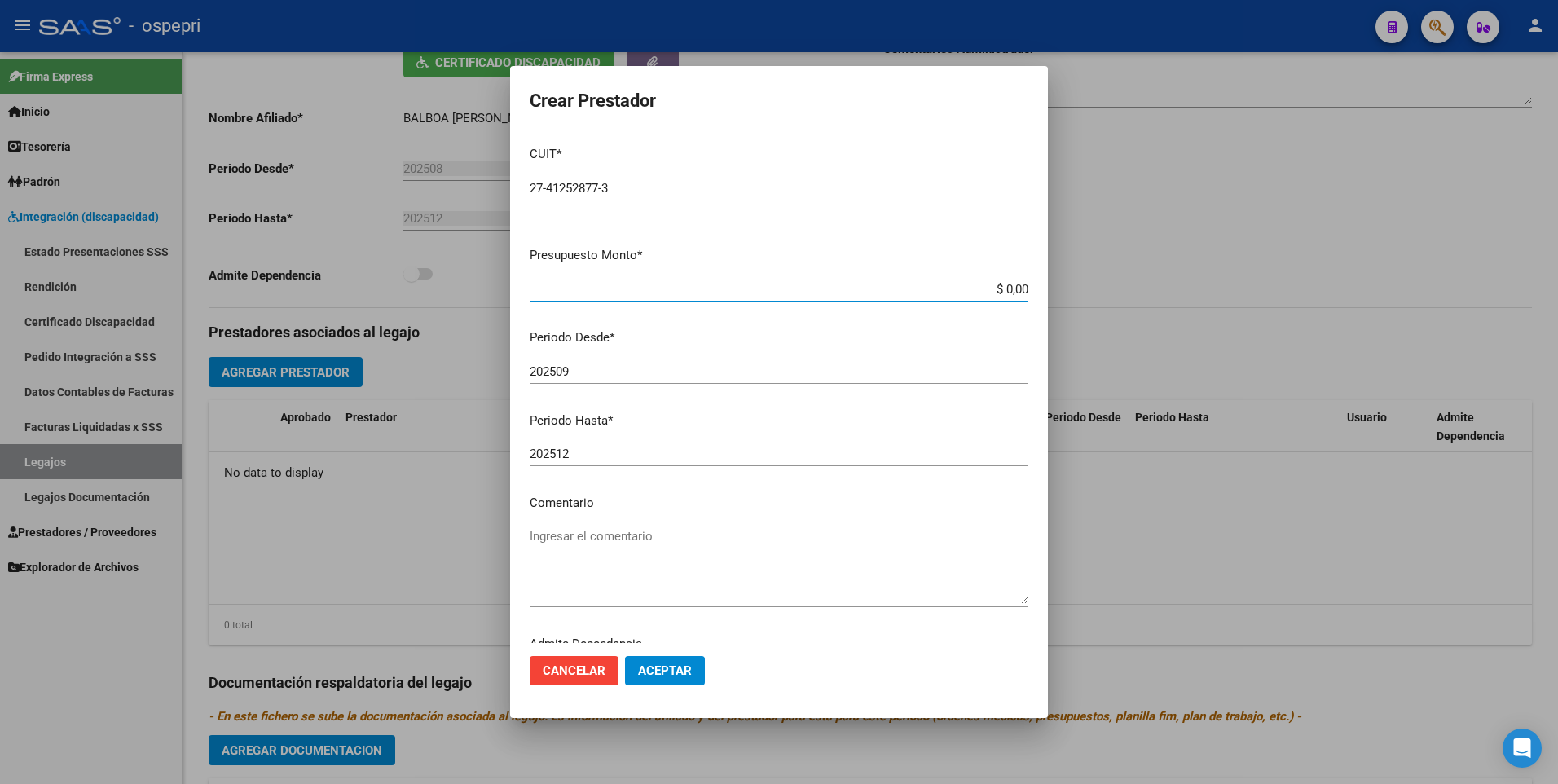
click at [1244, 296] on div "Crear Prestador CUIT * 27-41252877-3 Ingresar CUIT ARCA Padrón Presupuesto Mont…" at bounding box center [779, 392] width 1558 height 784
type input "$ 14.844,73"
click at [688, 670] on span "Aceptar" at bounding box center [665, 671] width 54 height 15
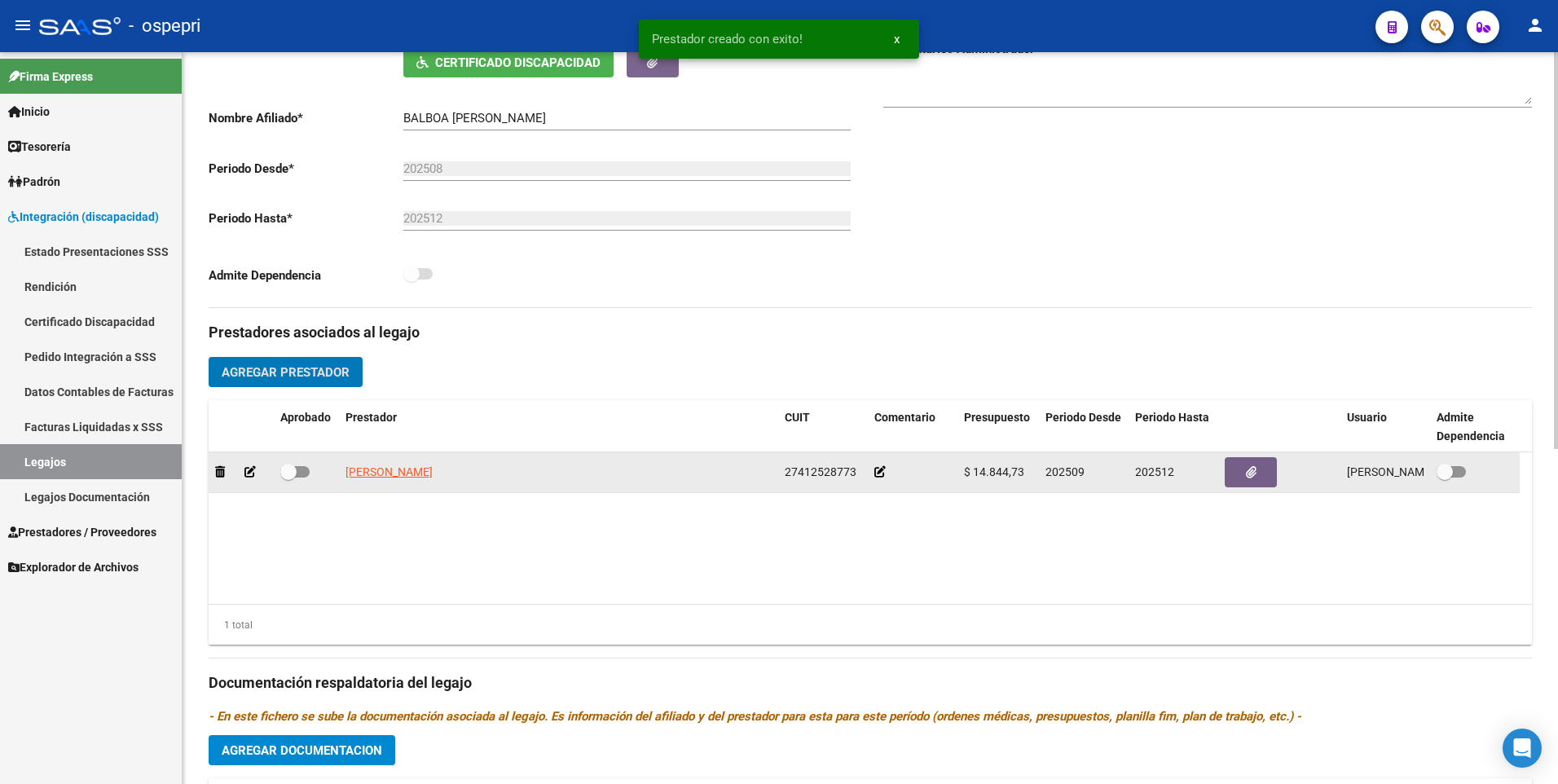
click at [306, 469] on span at bounding box center [295, 471] width 30 height 11
click at [289, 478] on input "checkbox" at bounding box center [288, 478] width 1 height 1
checkbox input "true"
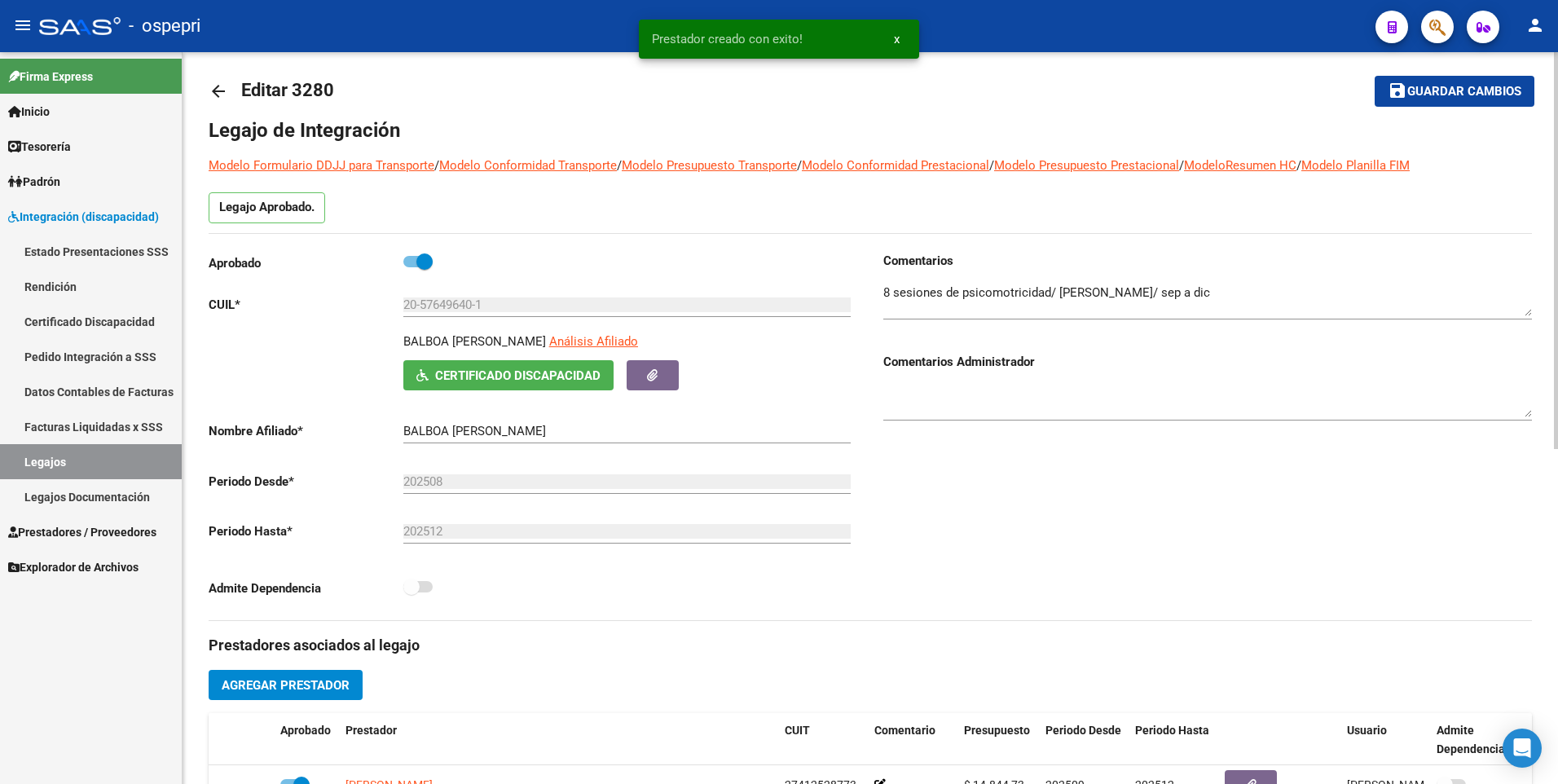
scroll to position [0, 0]
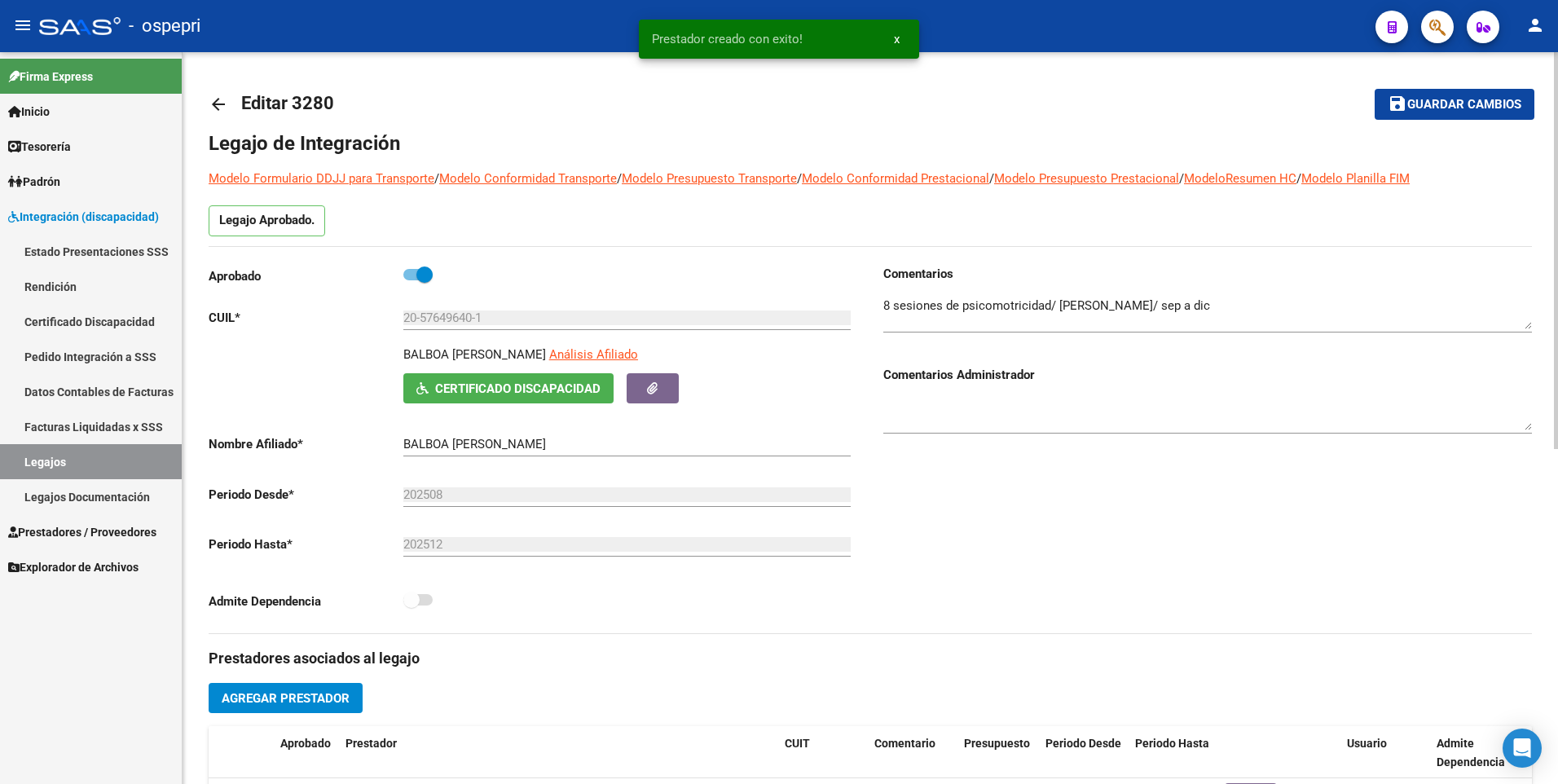
click at [1460, 98] on span "Guardar cambios" at bounding box center [1463, 105] width 114 height 15
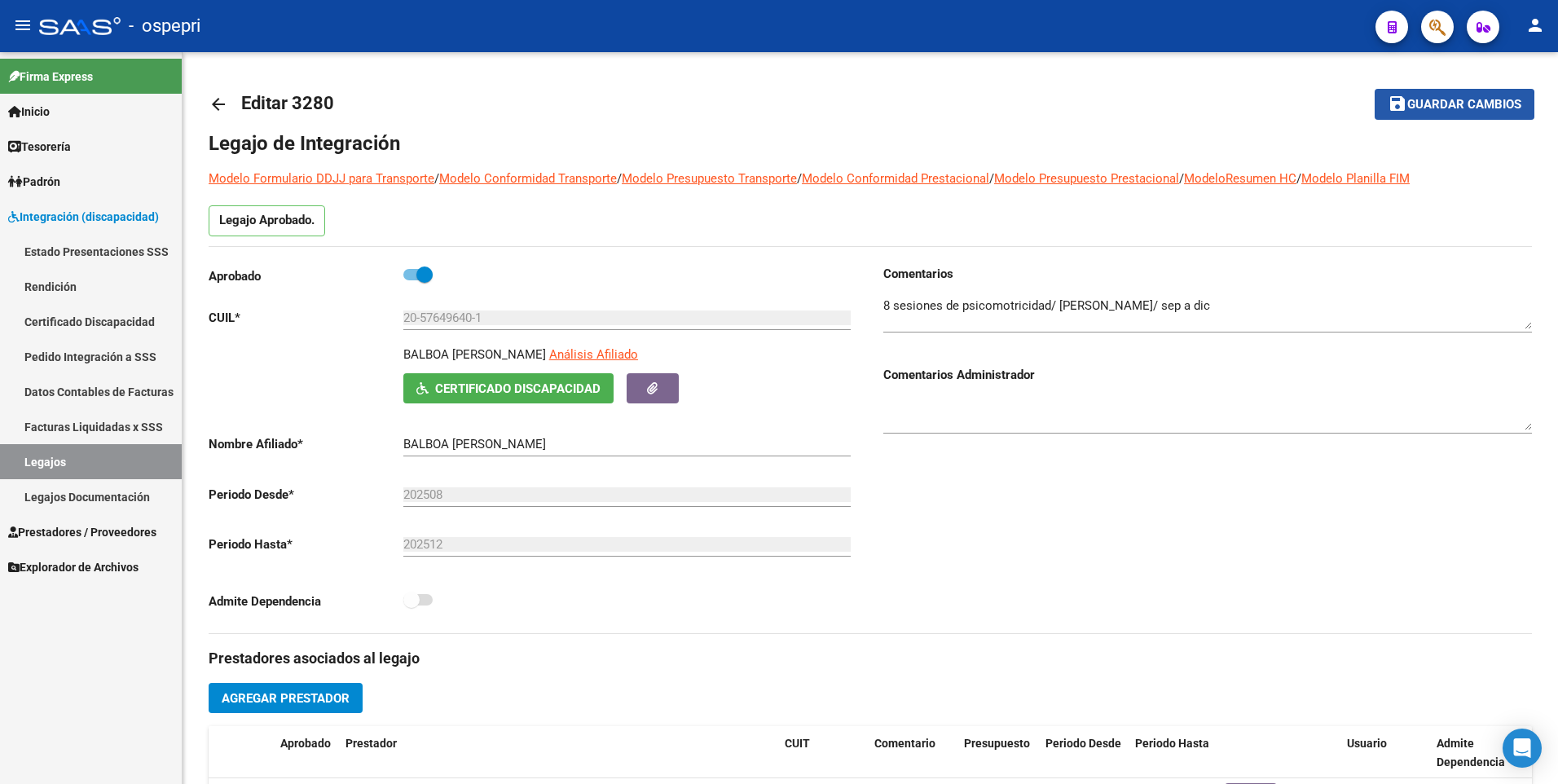
drag, startPoint x: 1408, startPoint y: 109, endPoint x: 1132, endPoint y: 9, distance: 293.6
click at [1408, 109] on span "Guardar cambios" at bounding box center [1463, 105] width 114 height 15
